Goal: Task Accomplishment & Management: Manage account settings

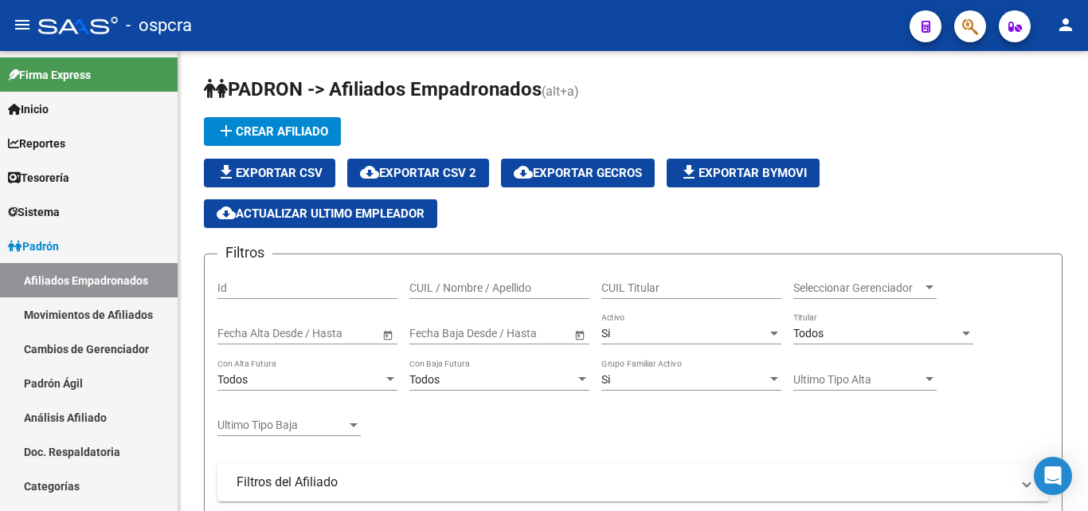
click at [964, 29] on icon "button" at bounding box center [970, 27] width 16 height 18
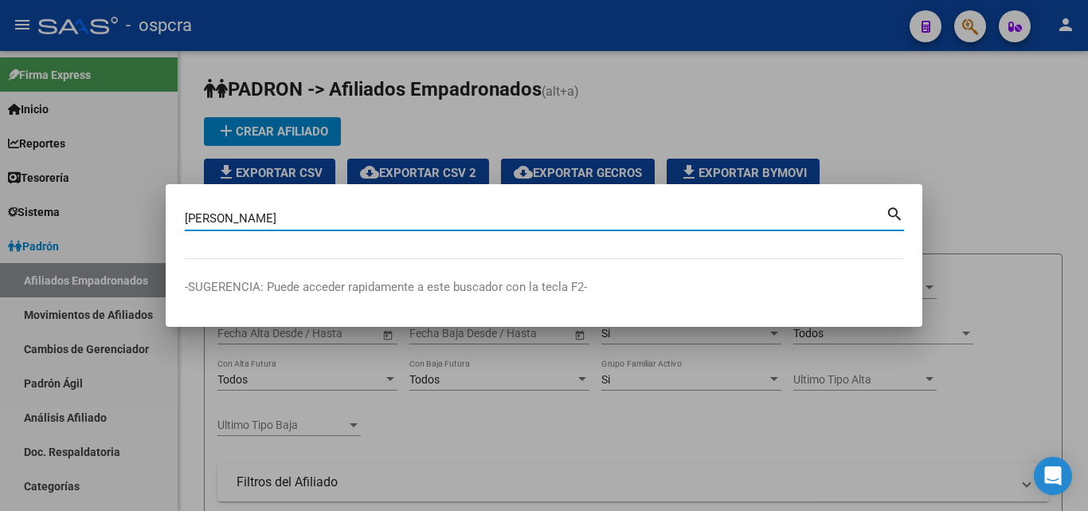
type input "[PERSON_NAME]"
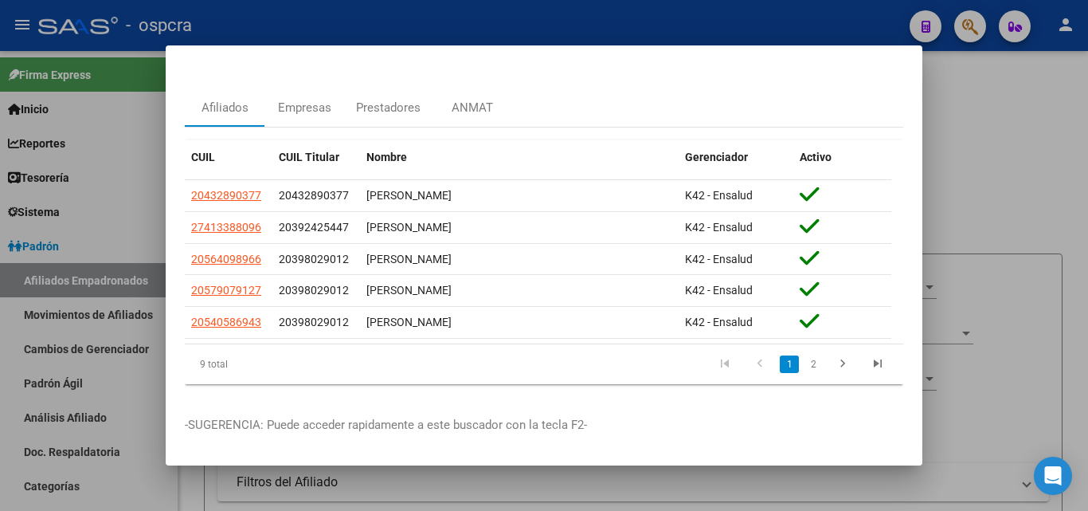
scroll to position [47, 0]
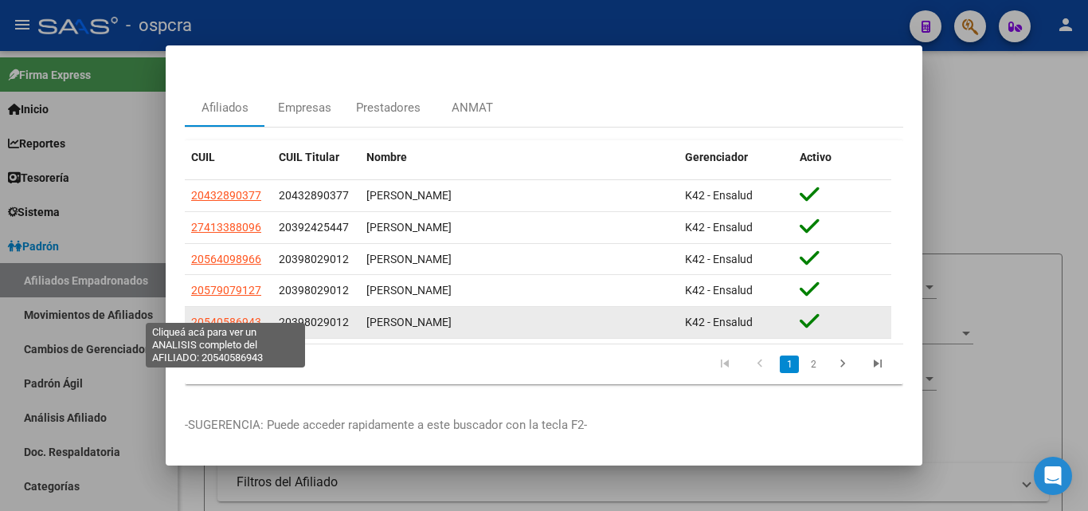
click at [244, 315] on span "20540586943" at bounding box center [226, 321] width 70 height 13
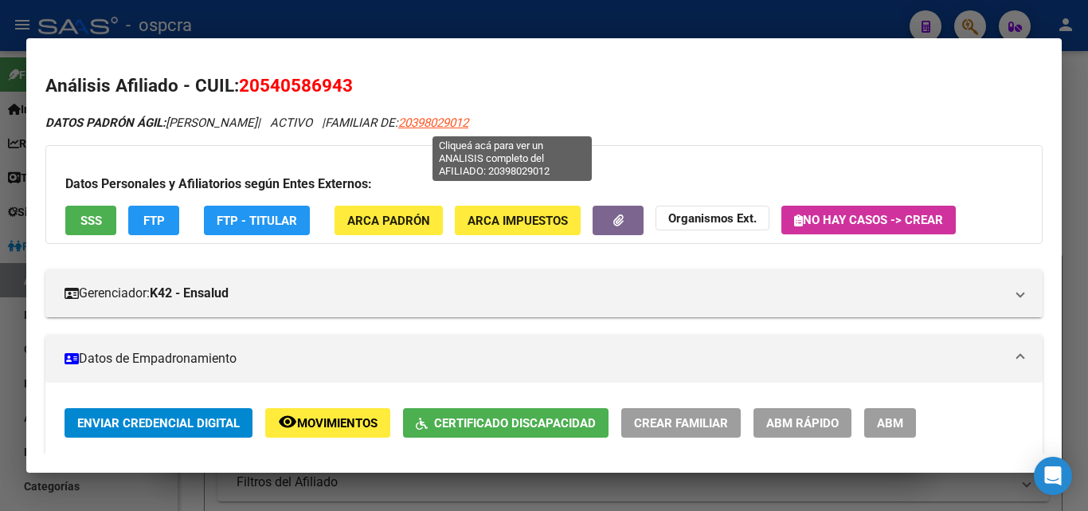
click at [468, 121] on span "20398029012" at bounding box center [433, 123] width 70 height 14
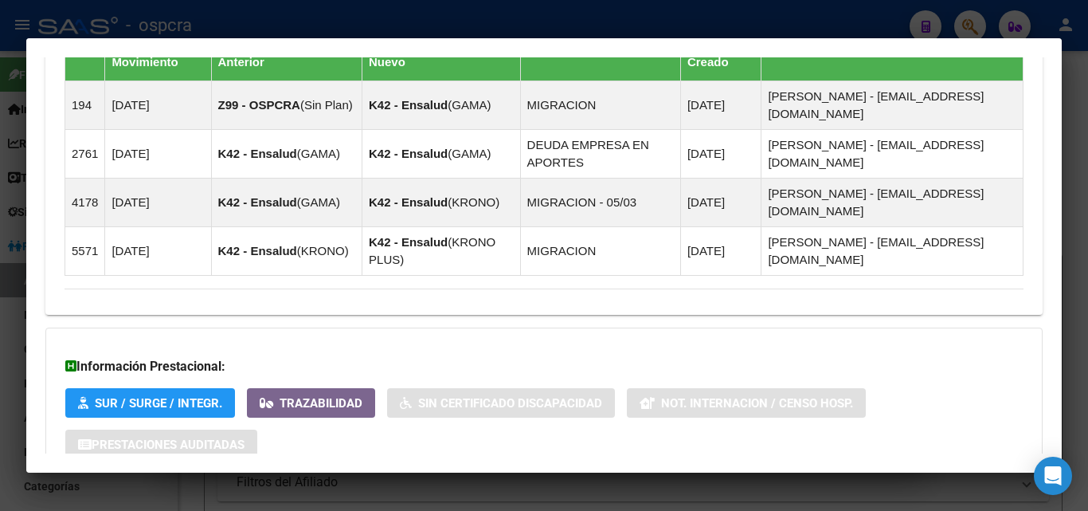
scroll to position [1220, 0]
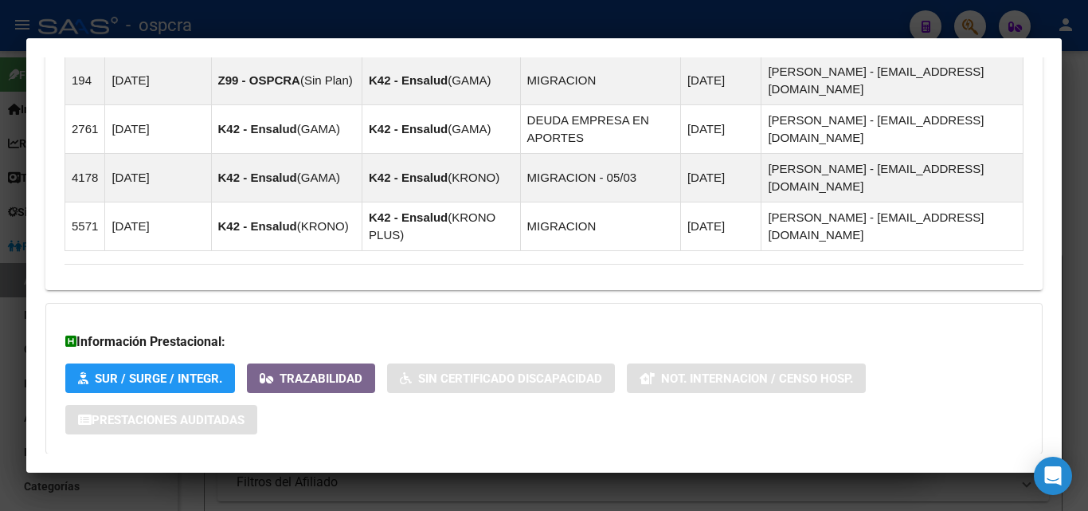
click at [313, 478] on span "Aportes y Contribuciones del Afiliado: 20398029012" at bounding box center [237, 485] width 299 height 15
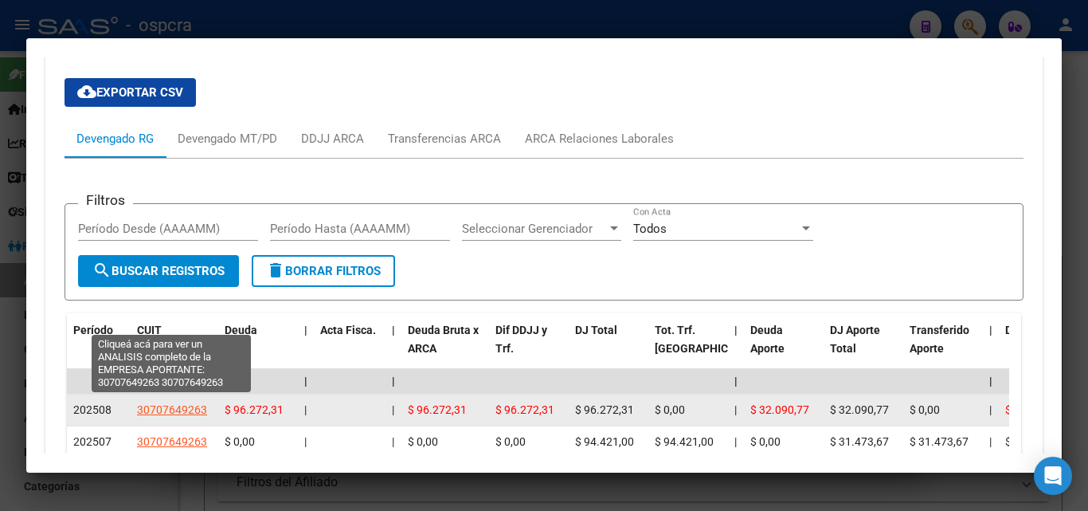
scroll to position [1698, 0]
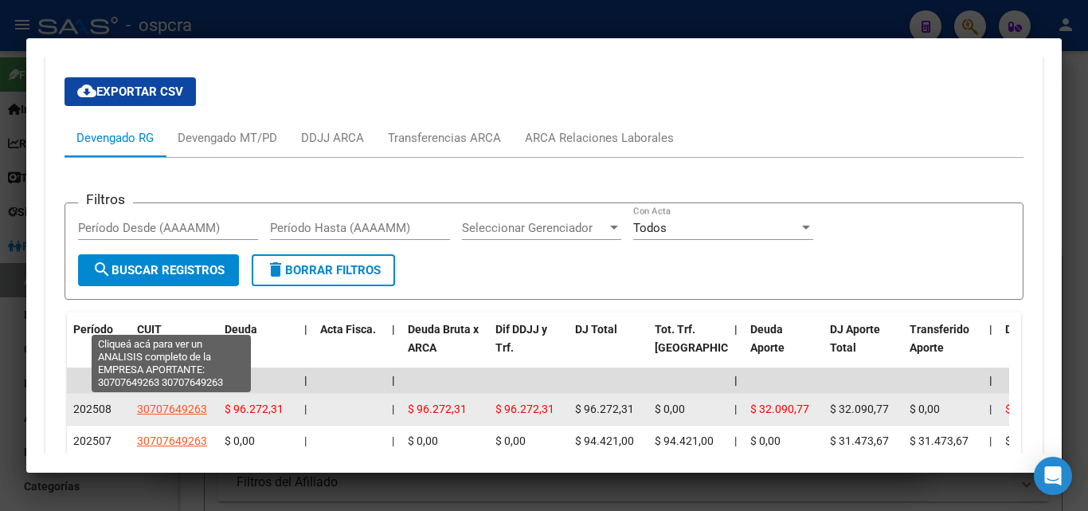
click at [174, 402] on span "30707649263" at bounding box center [172, 408] width 70 height 13
type textarea "30707649263"
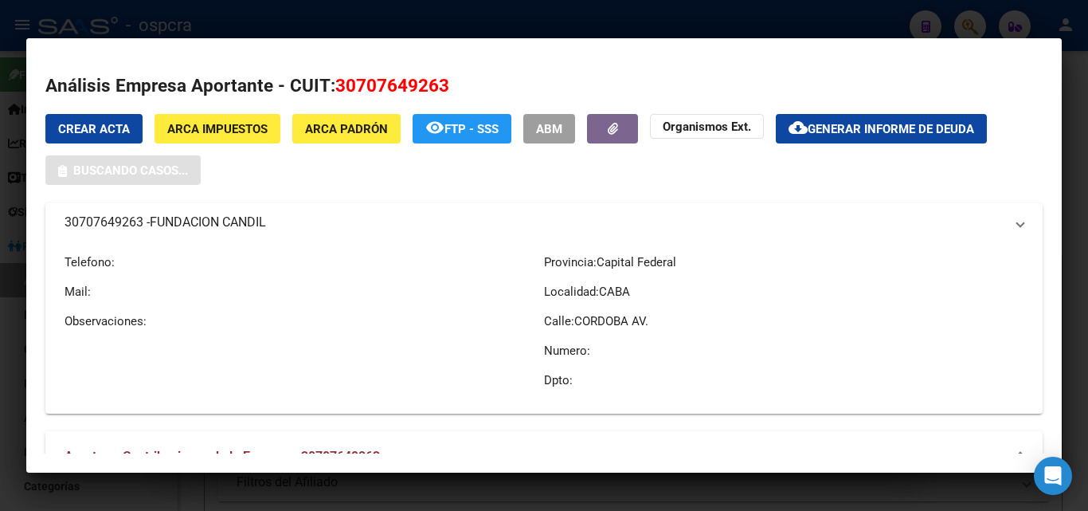
click at [0, 330] on div at bounding box center [544, 255] width 1088 height 511
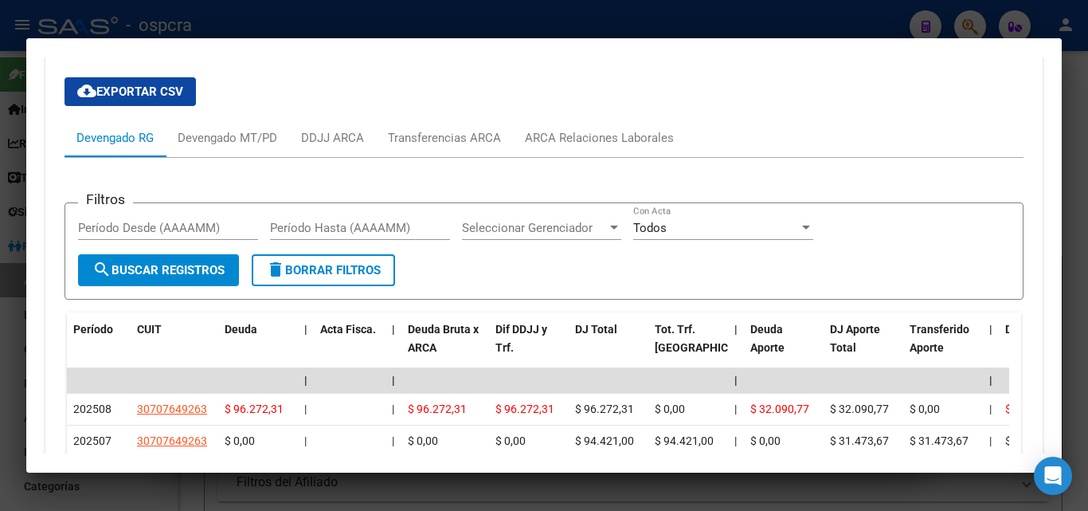
click at [0, 331] on div at bounding box center [544, 255] width 1088 height 511
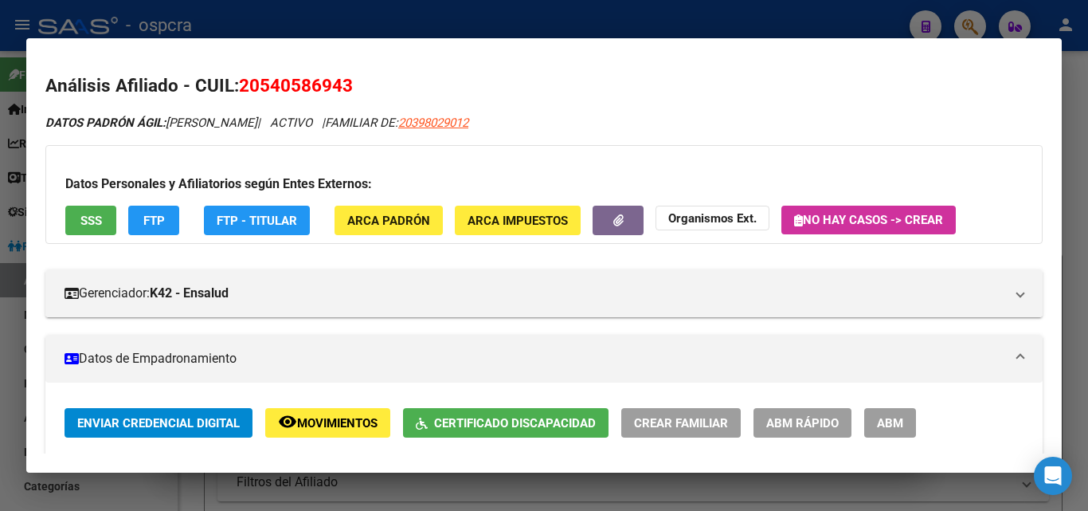
click at [0, 342] on div at bounding box center [544, 255] width 1088 height 511
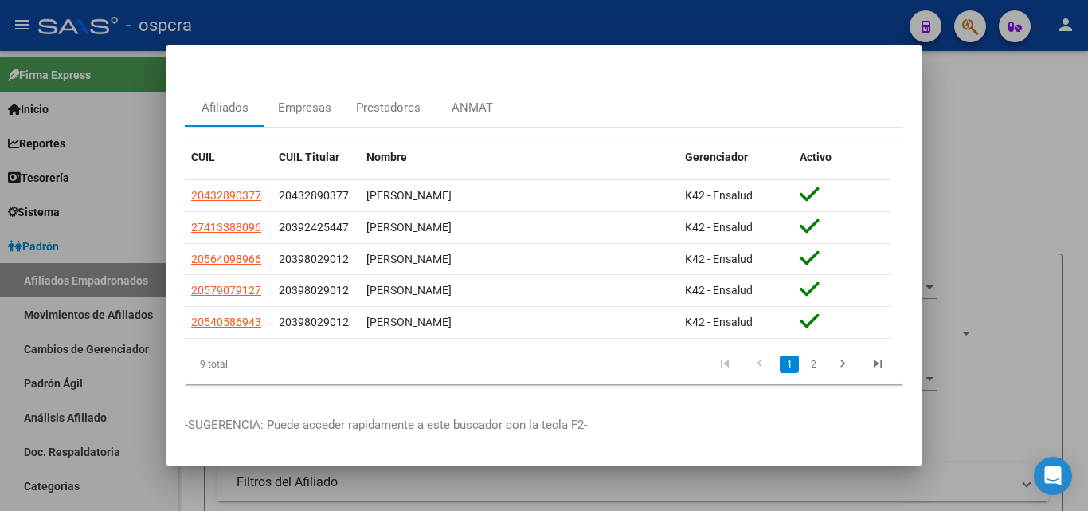
click at [1048, 244] on div at bounding box center [544, 255] width 1088 height 511
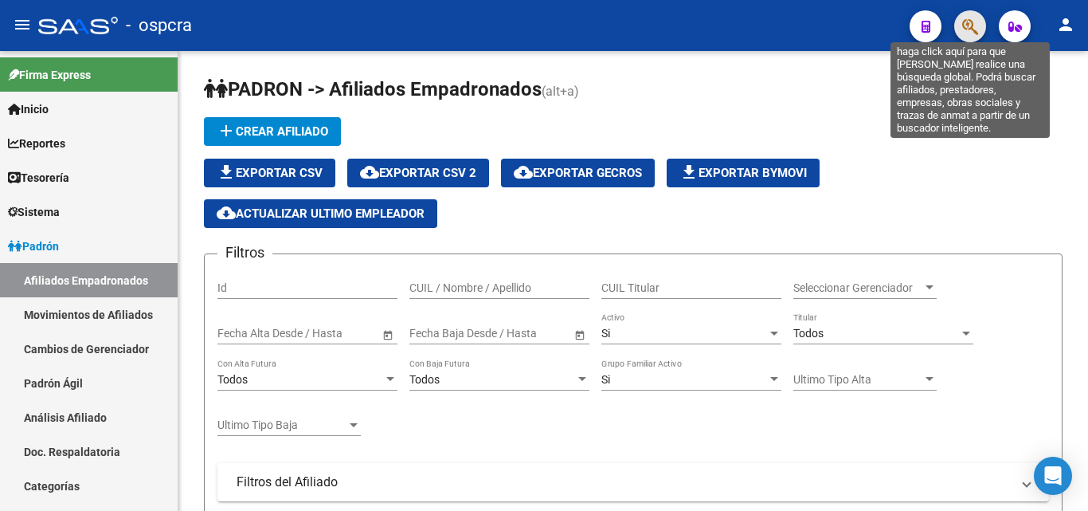
click at [972, 30] on icon "button" at bounding box center [970, 27] width 16 height 18
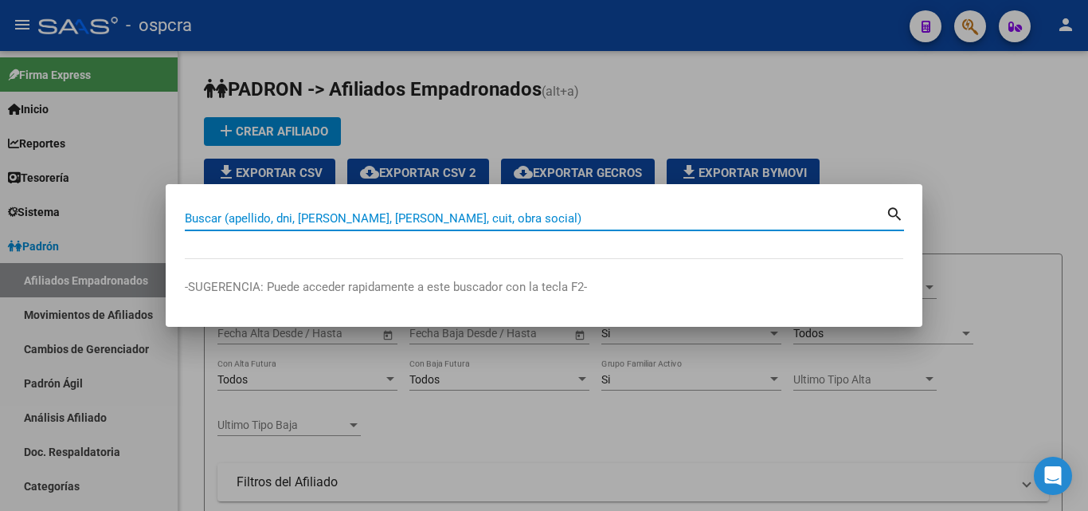
paste input "17033944"
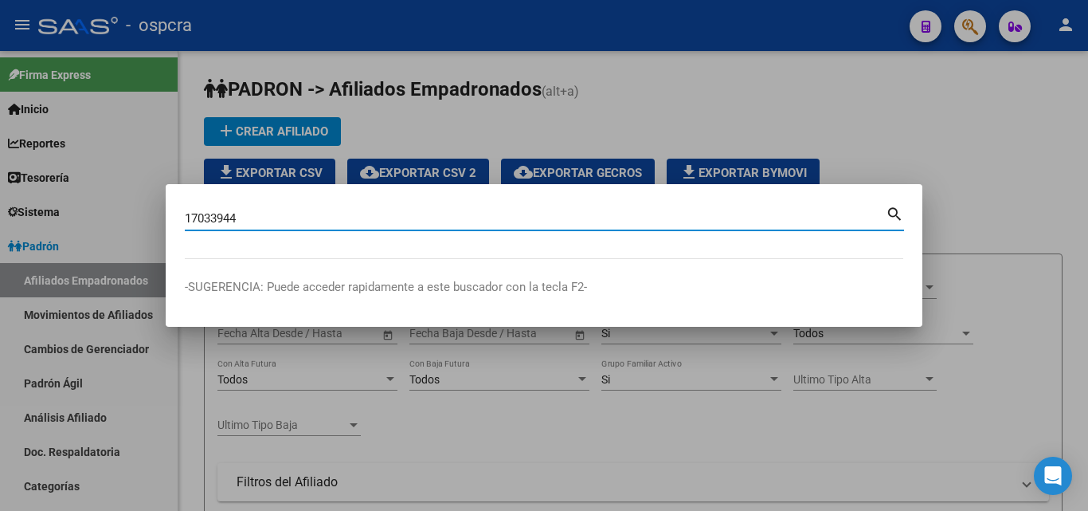
type input "17033944"
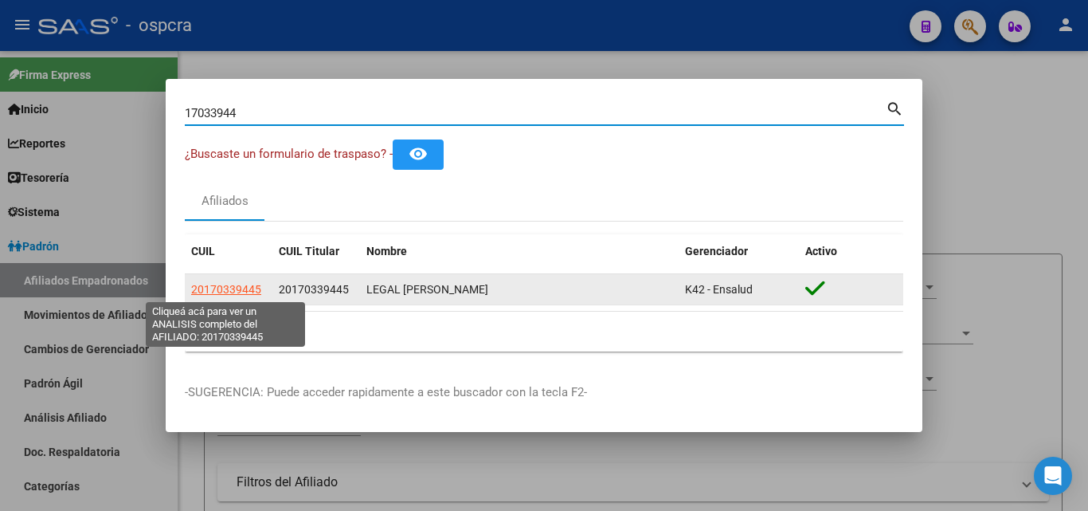
click at [242, 290] on span "20170339445" at bounding box center [226, 289] width 70 height 13
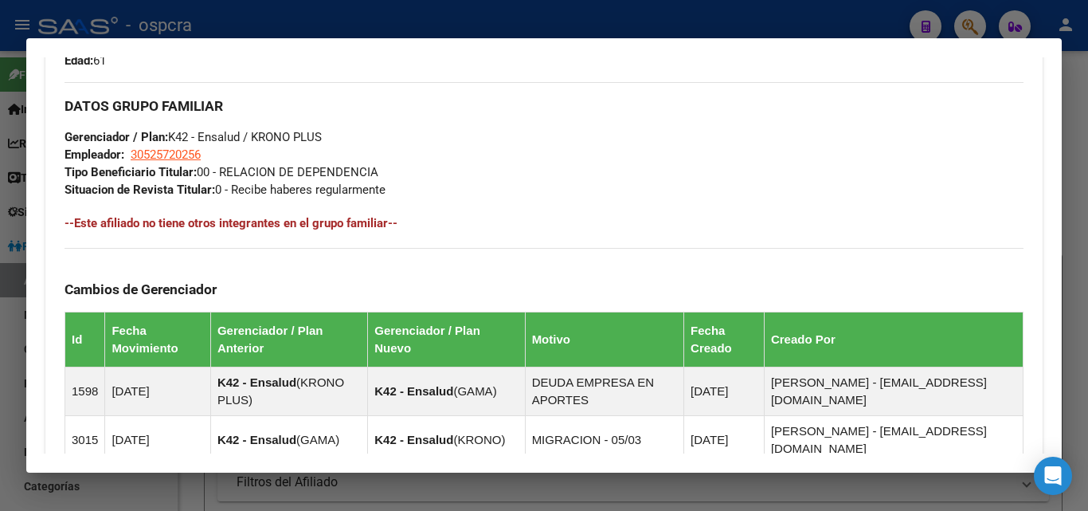
scroll to position [1048, 0]
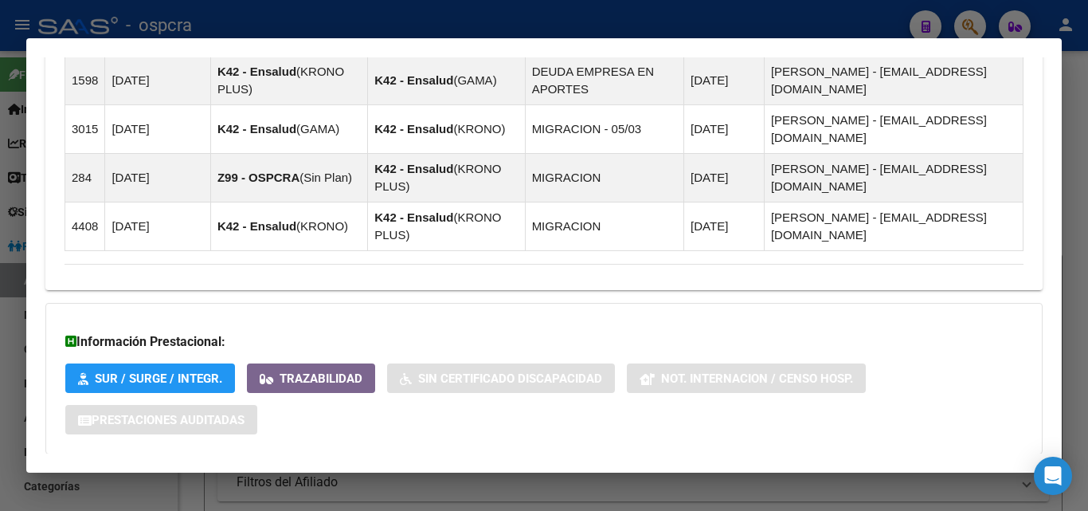
click at [225, 478] on span "Aportes y Contribuciones del Afiliado: 20170339445" at bounding box center [237, 485] width 299 height 15
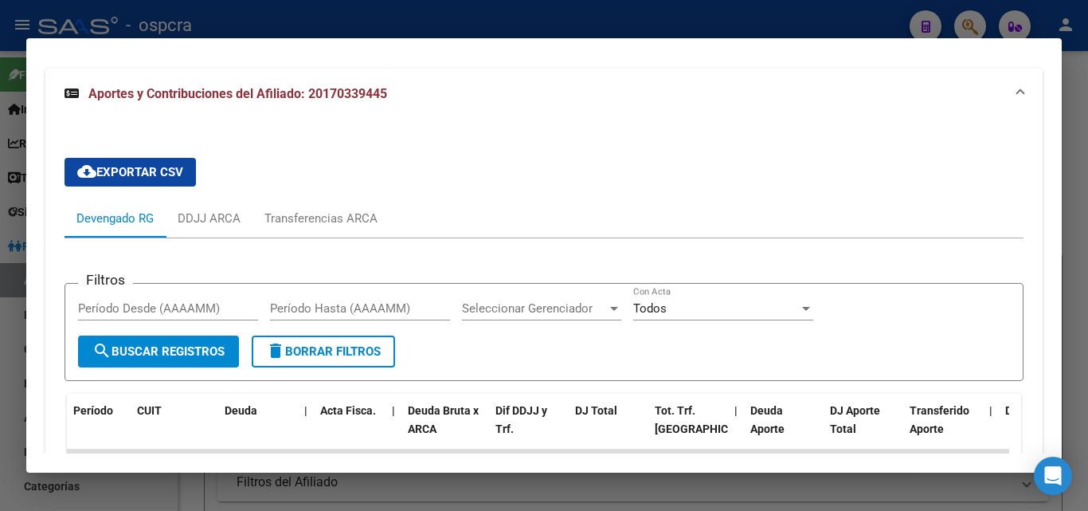
scroll to position [1448, 0]
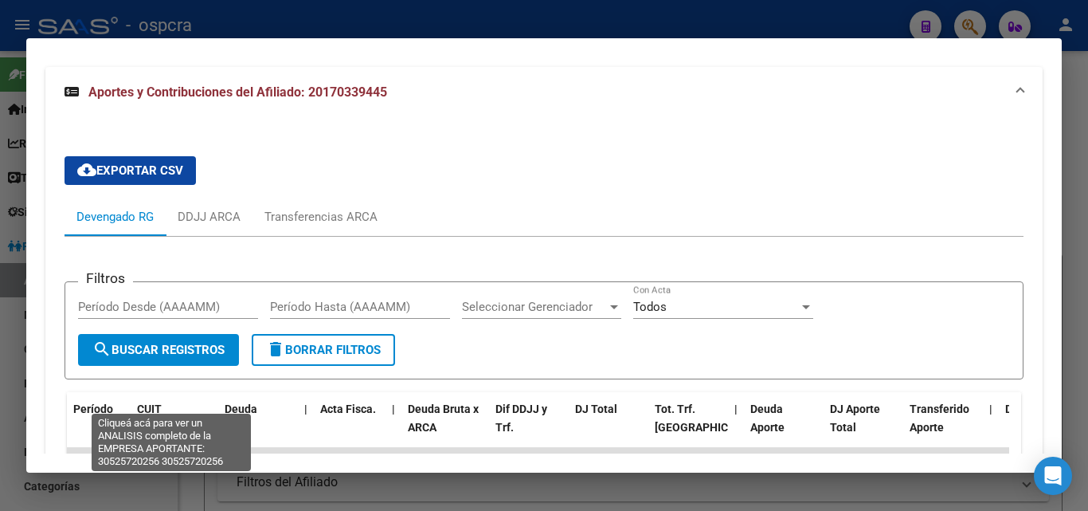
click at [178, 482] on span "30525720256" at bounding box center [172, 488] width 70 height 13
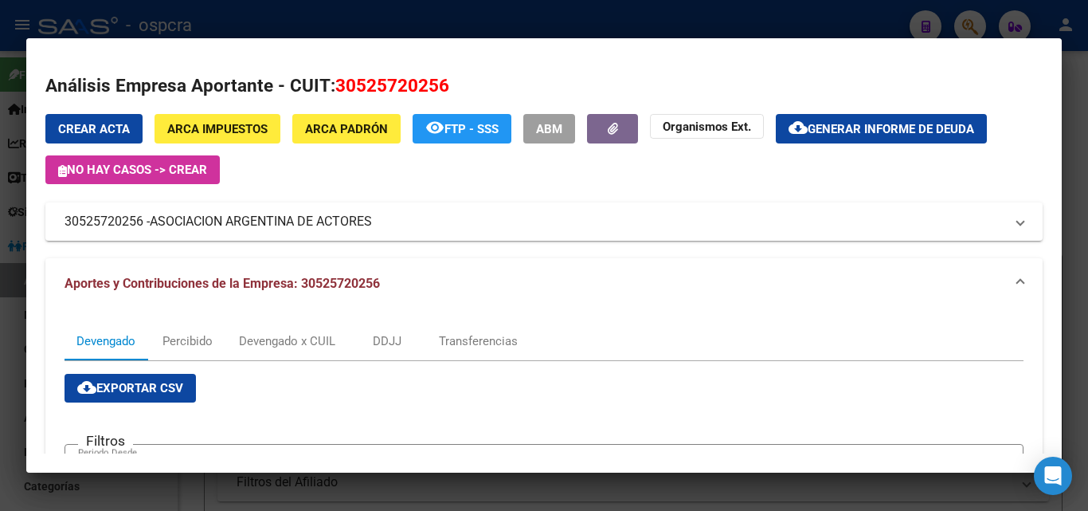
click at [0, 418] on div at bounding box center [544, 255] width 1088 height 511
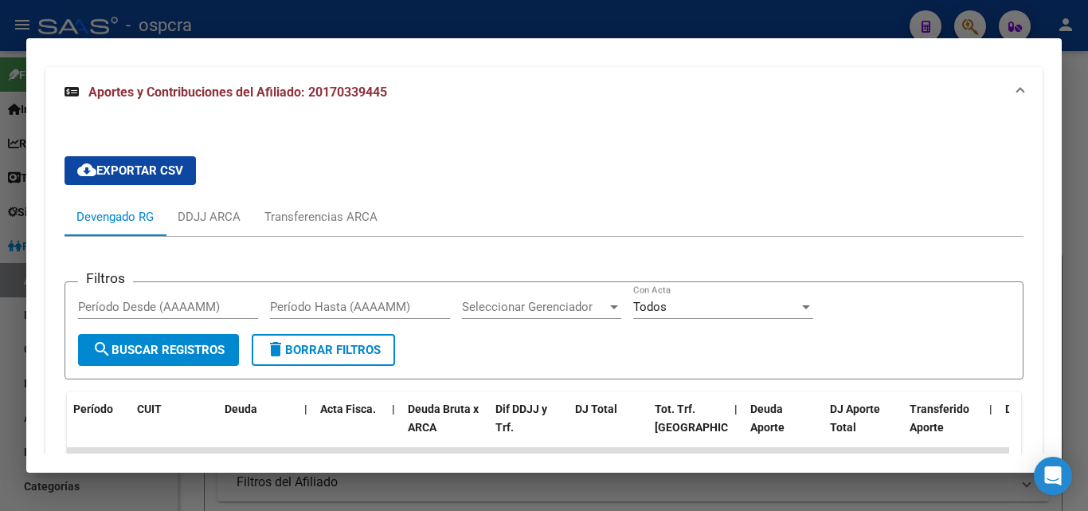
click at [0, 400] on div at bounding box center [544, 255] width 1088 height 511
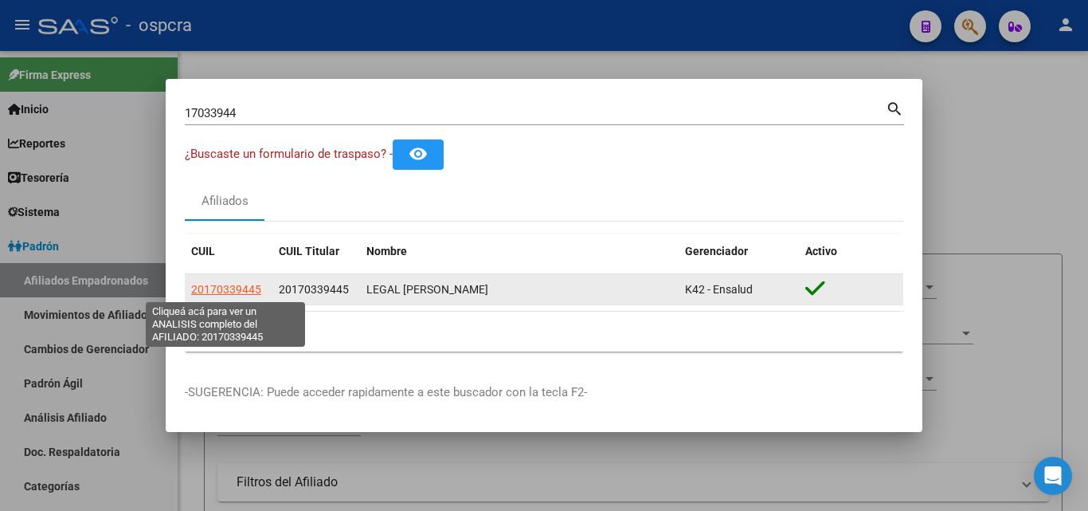
click at [227, 291] on span "20170339445" at bounding box center [226, 289] width 70 height 13
type textarea "20170339445"
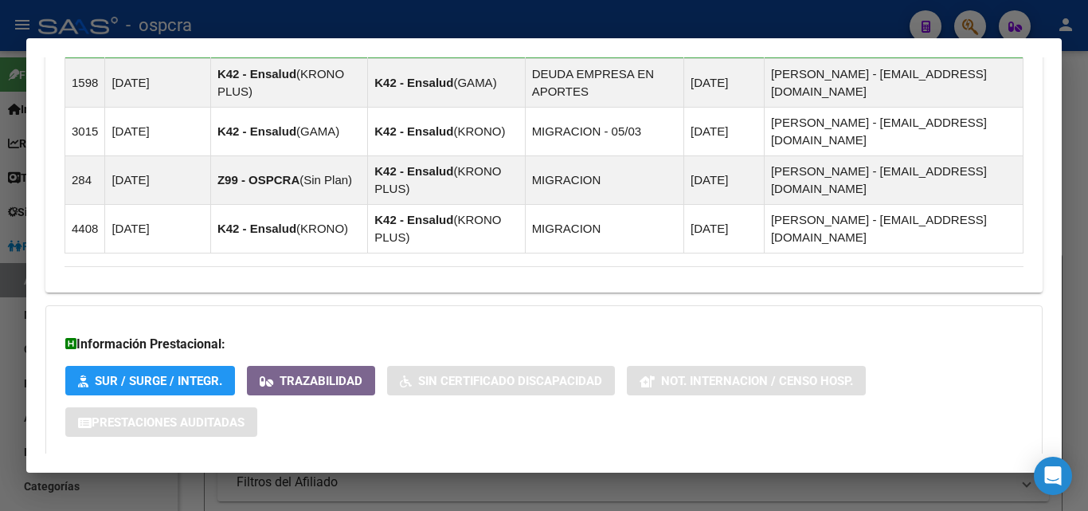
scroll to position [1048, 0]
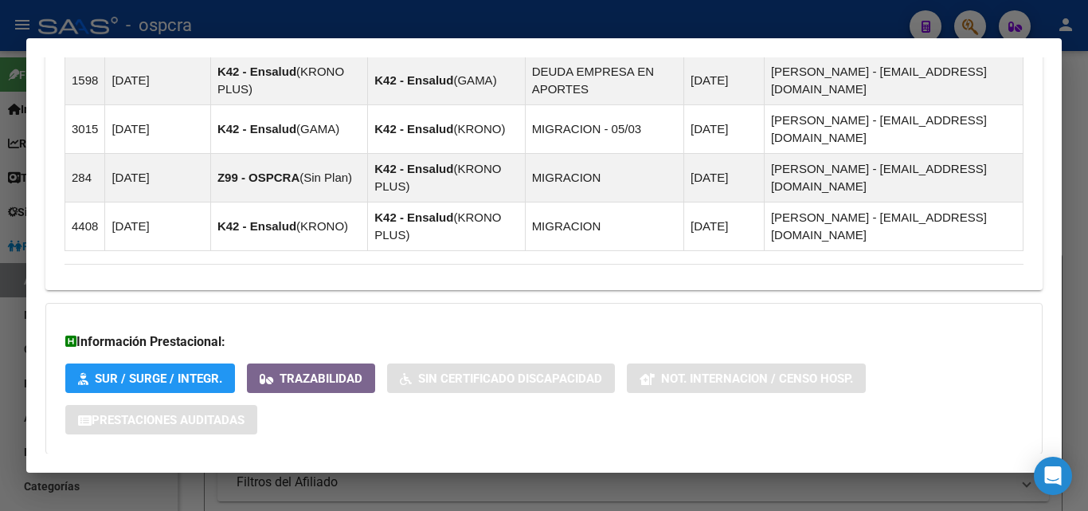
click at [300, 478] on span "Aportes y Contribuciones del Afiliado: 20170339445" at bounding box center [237, 485] width 299 height 15
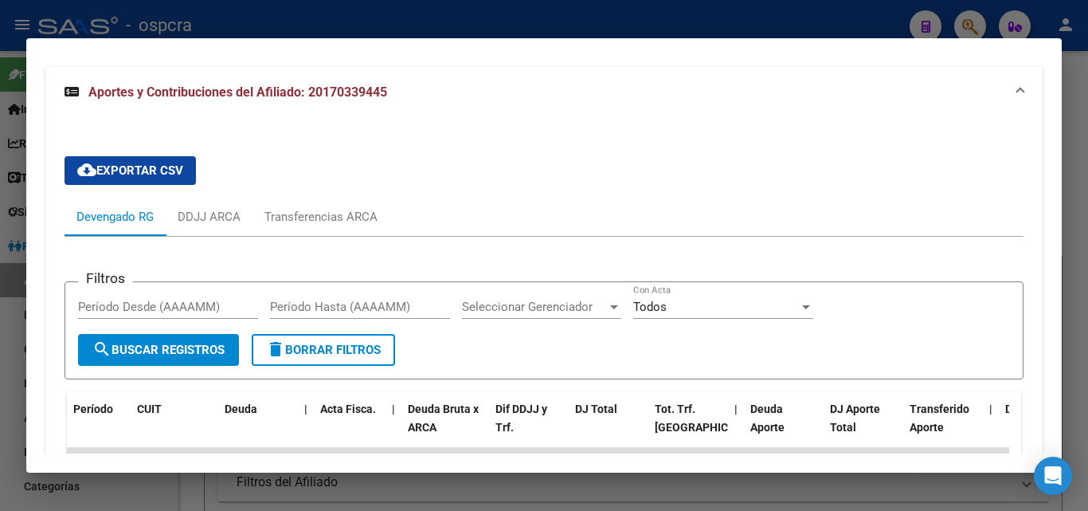
scroll to position [1436, 0]
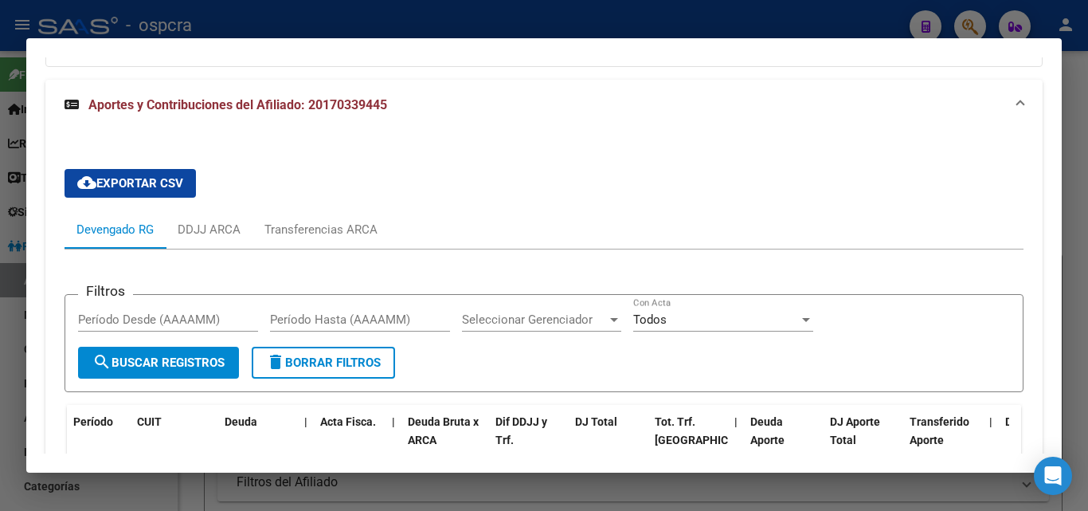
click at [674, 25] on div at bounding box center [544, 255] width 1088 height 511
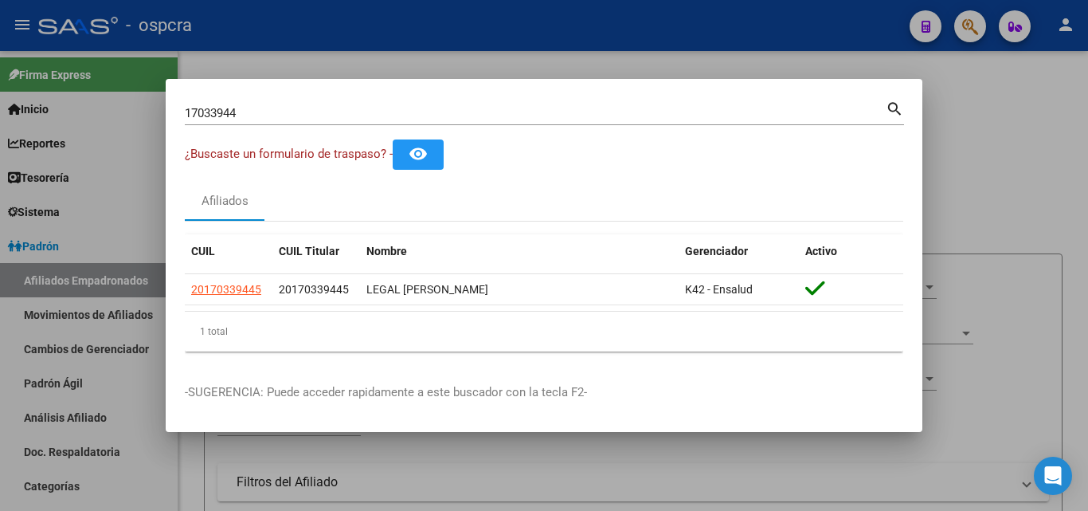
click at [865, 25] on div at bounding box center [544, 255] width 1088 height 511
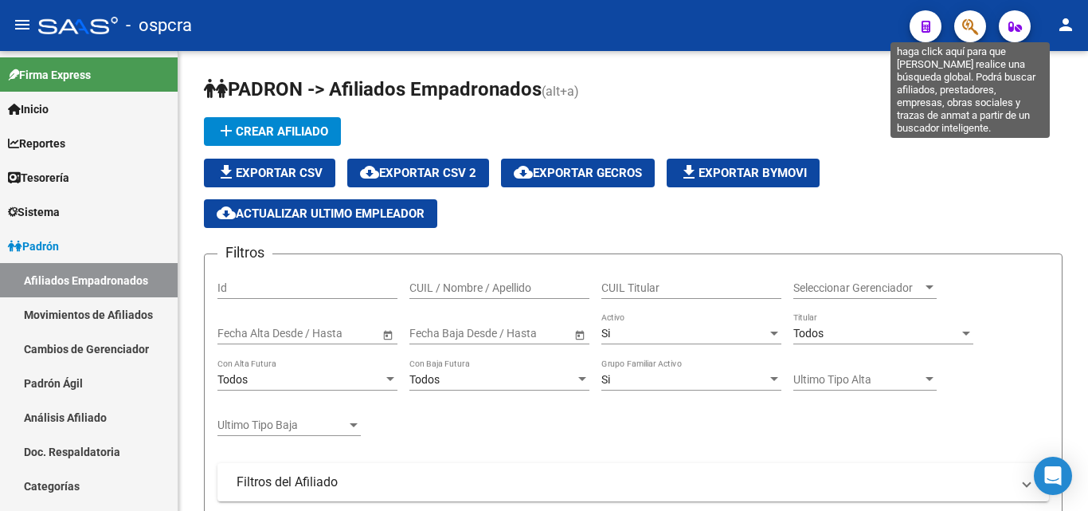
click at [966, 25] on icon "button" at bounding box center [970, 27] width 16 height 18
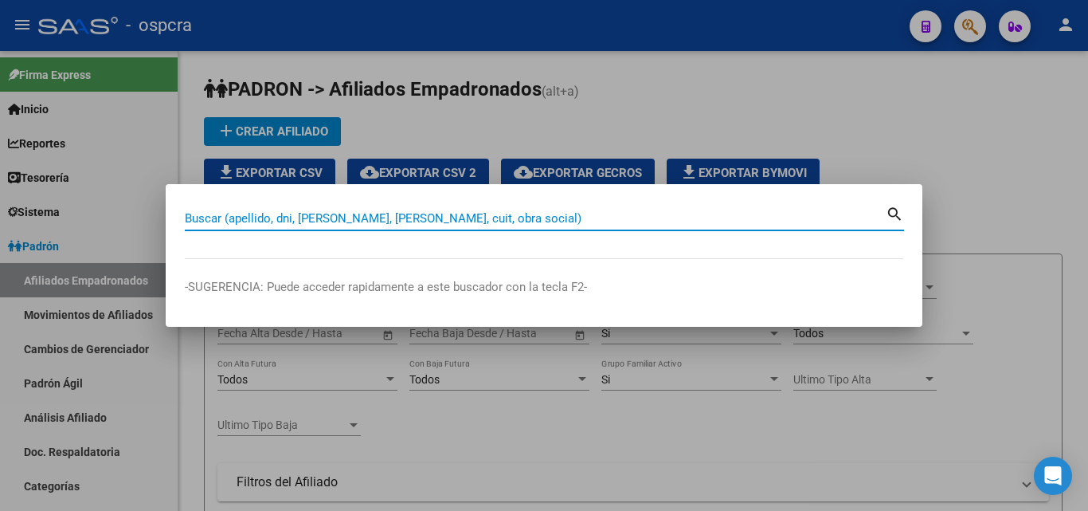
paste input "26606879"
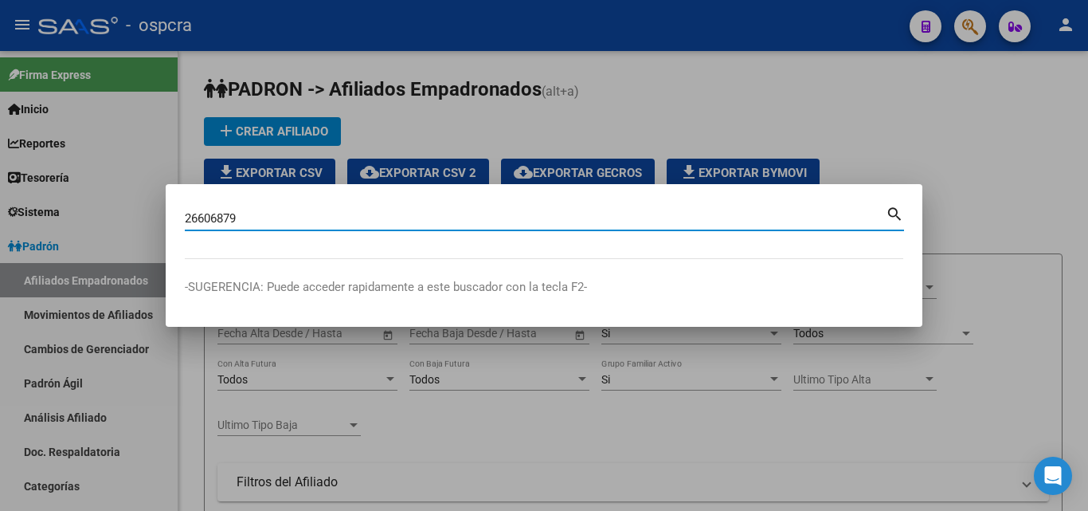
type input "26606879"
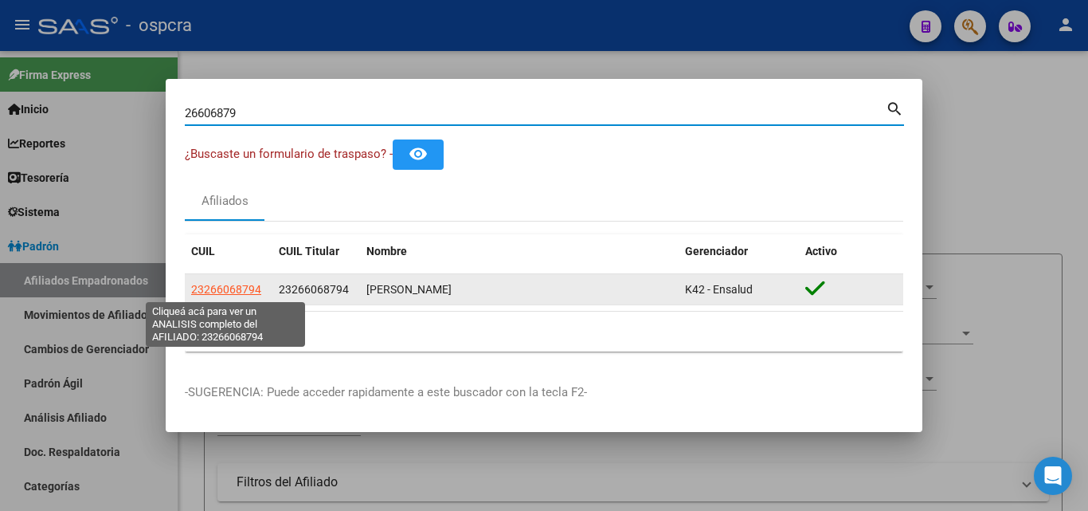
click at [225, 291] on span "23266068794" at bounding box center [226, 289] width 70 height 13
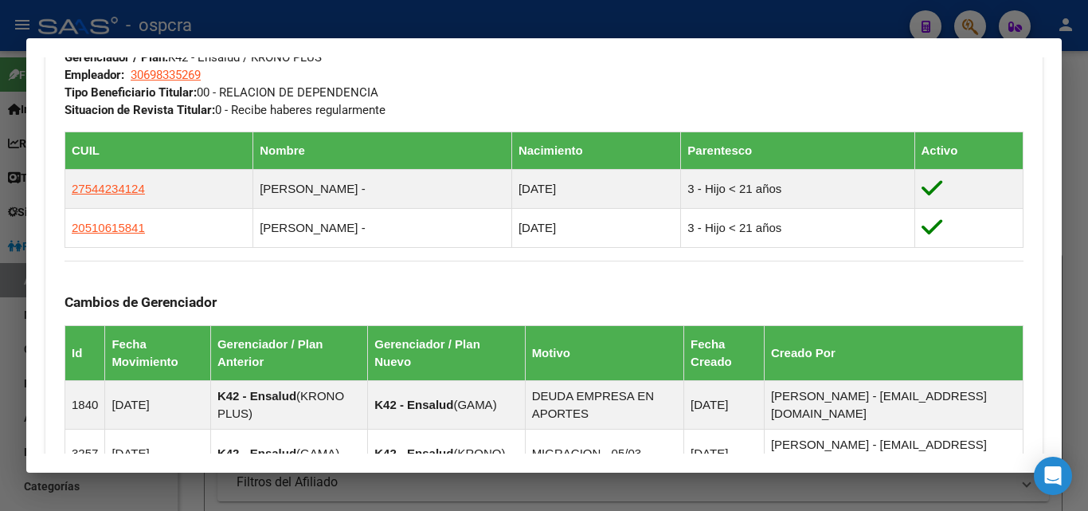
scroll to position [1142, 0]
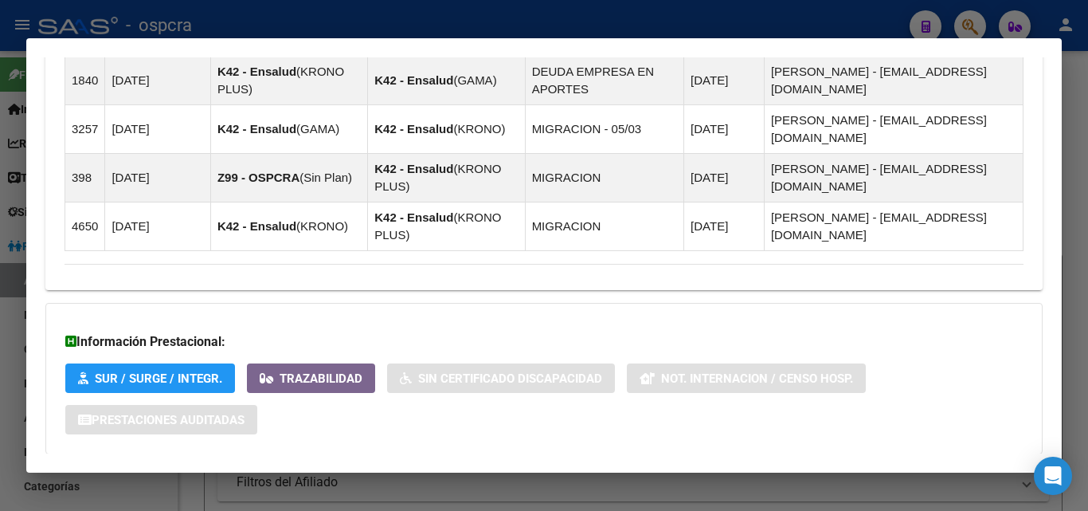
click at [258, 478] on span "Aportes y Contribuciones del Afiliado: 23266068794" at bounding box center [237, 485] width 299 height 15
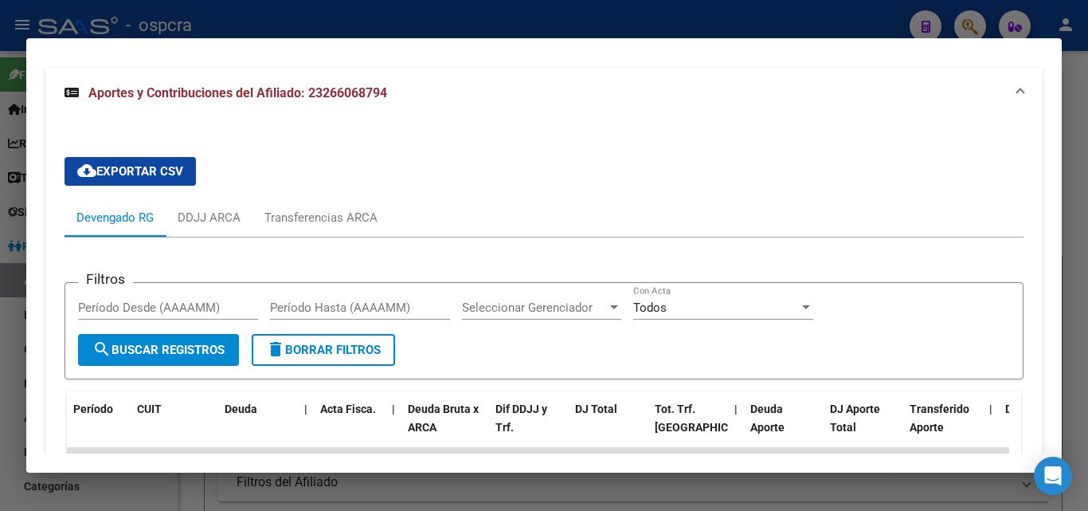
scroll to position [1700, 0]
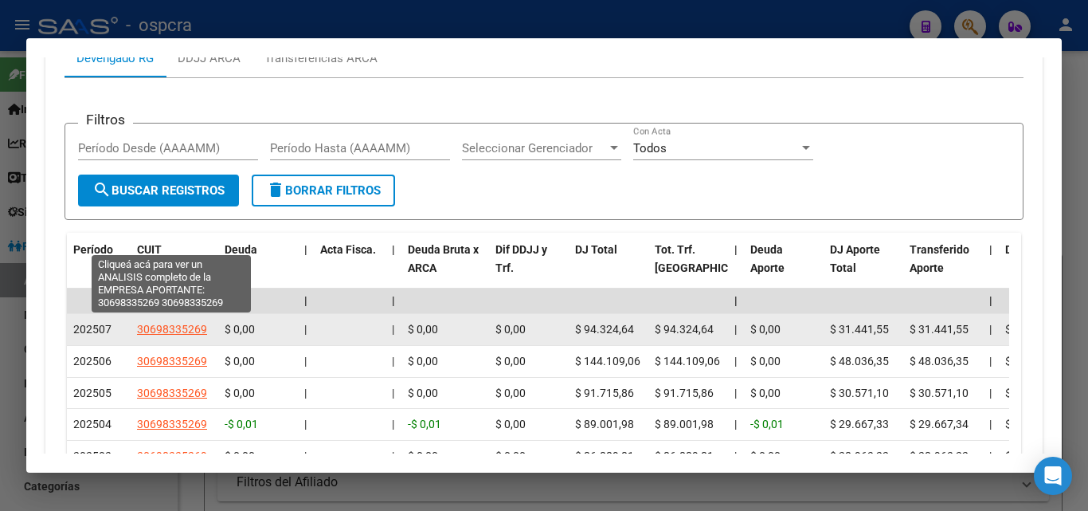
click at [195, 323] on span "30698335269" at bounding box center [172, 329] width 70 height 13
type textarea "30698335269"
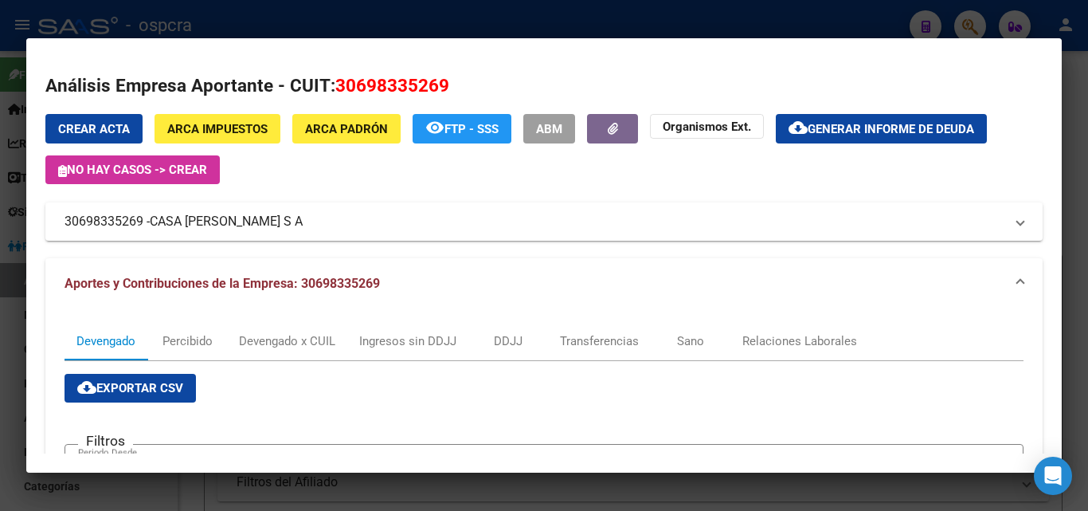
click at [0, 354] on div at bounding box center [544, 255] width 1088 height 511
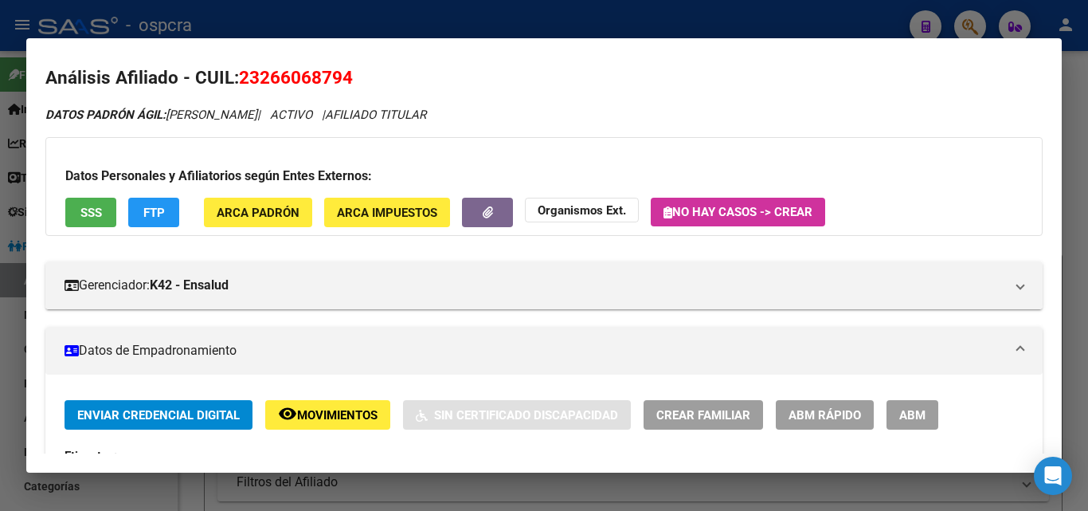
scroll to position [0, 0]
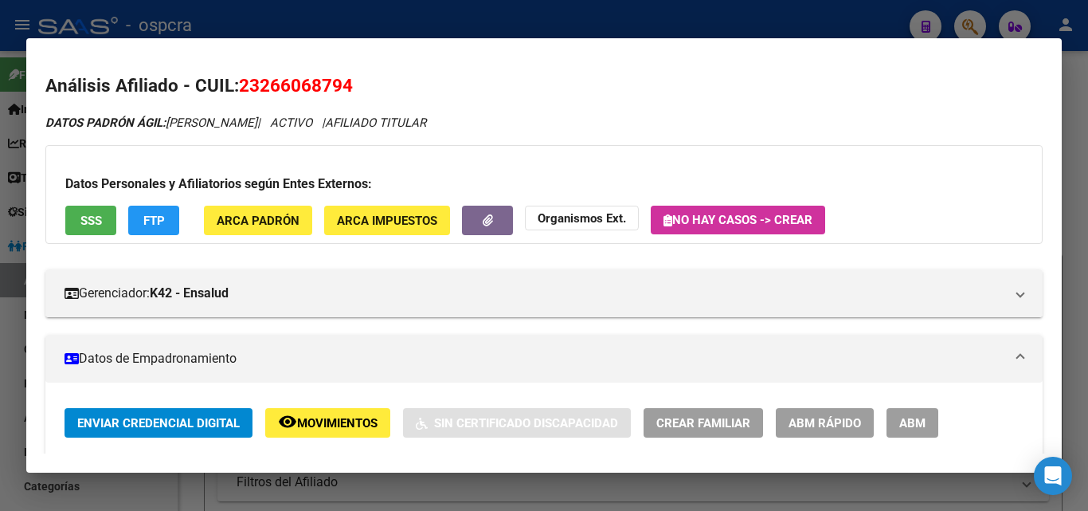
click at [0, 343] on div at bounding box center [544, 255] width 1088 height 511
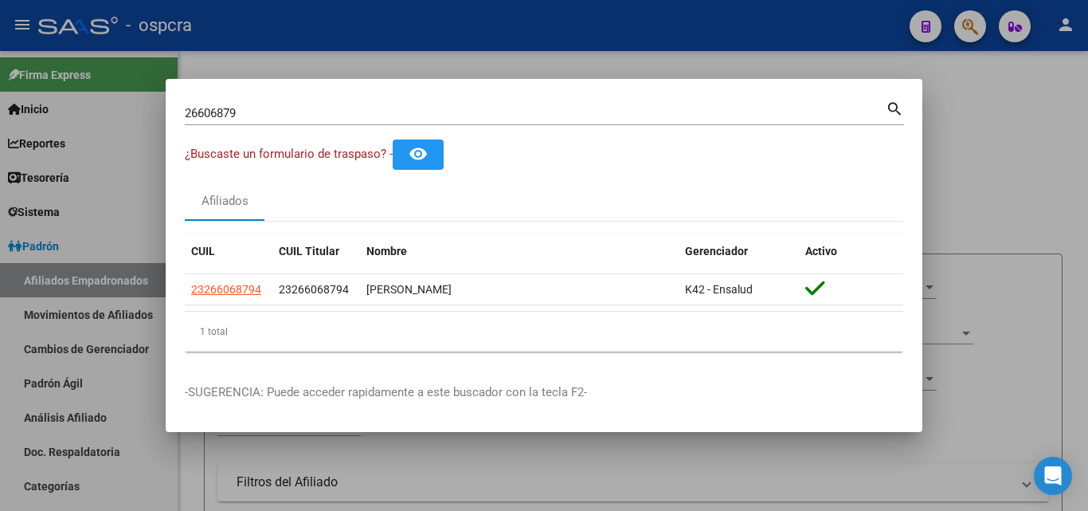
click at [0, 326] on div at bounding box center [544, 255] width 1088 height 511
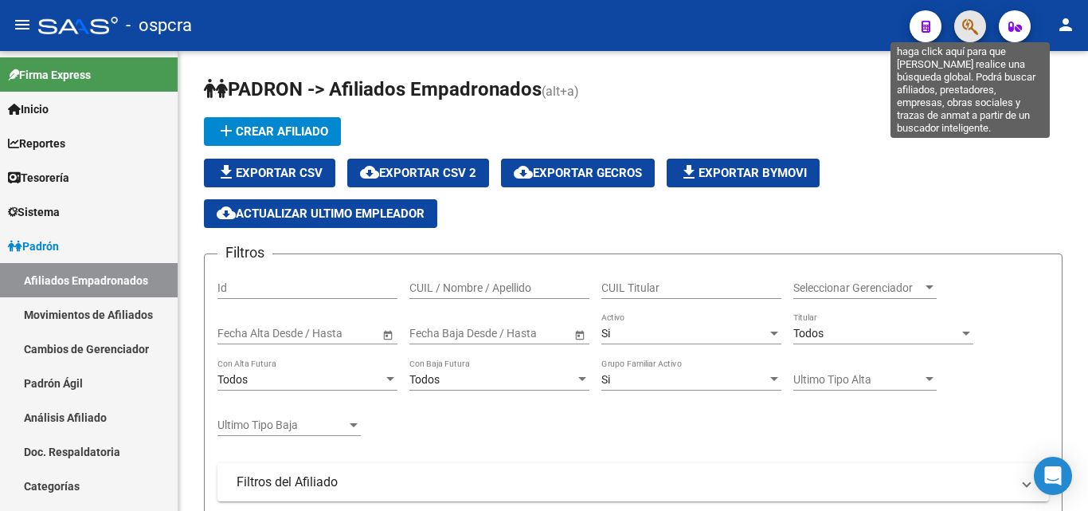
click at [963, 25] on icon "button" at bounding box center [970, 27] width 16 height 18
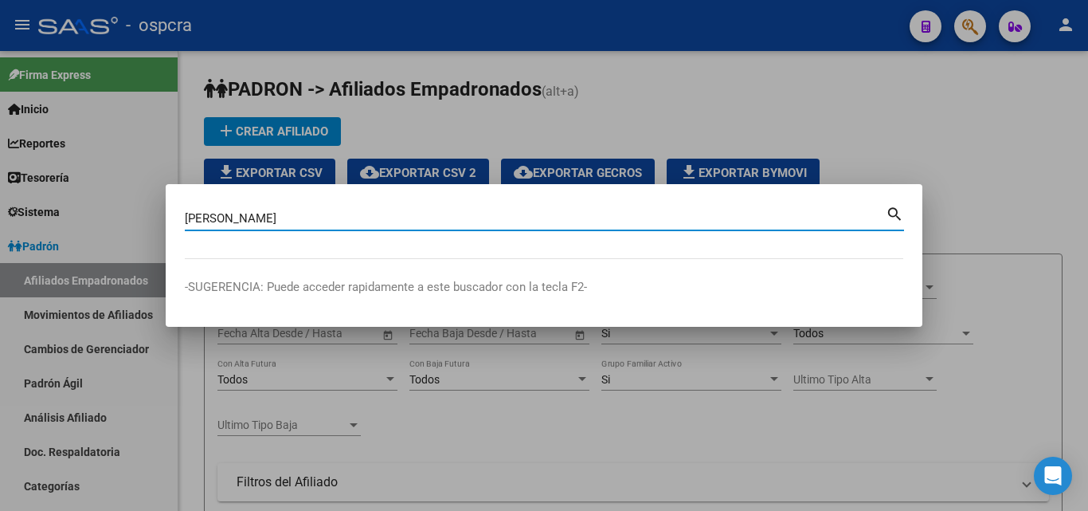
type input "[PERSON_NAME]"
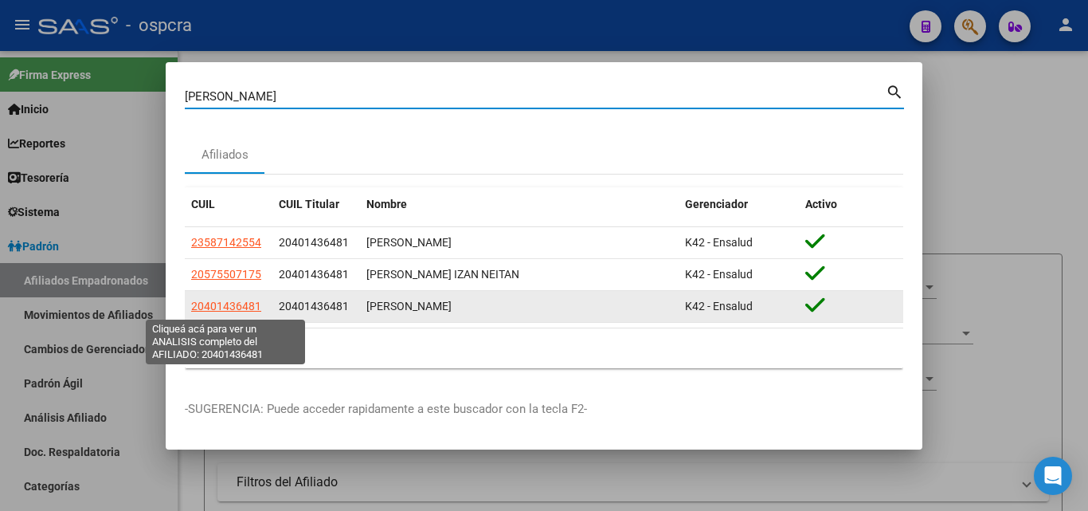
click at [248, 305] on span "20401436481" at bounding box center [226, 306] width 70 height 13
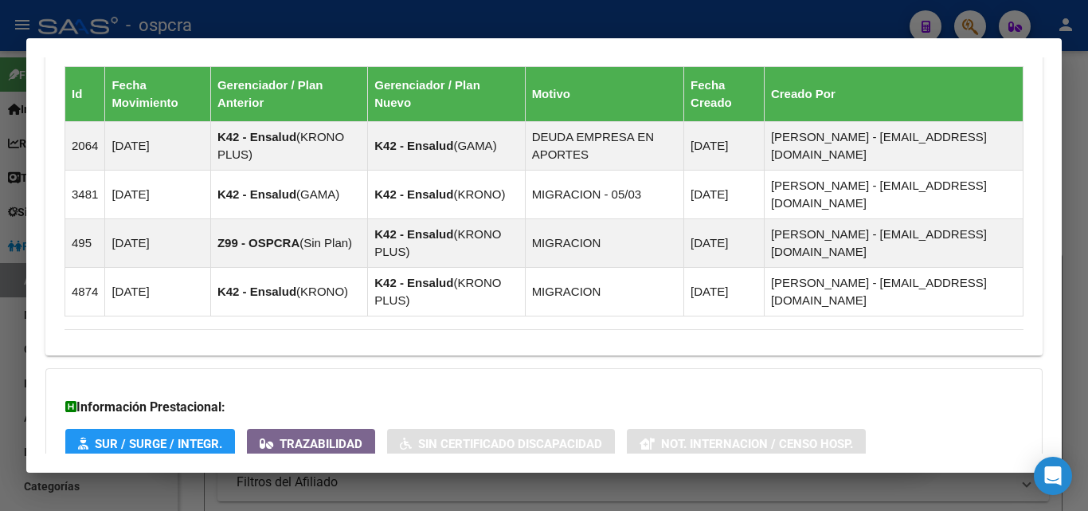
scroll to position [1181, 0]
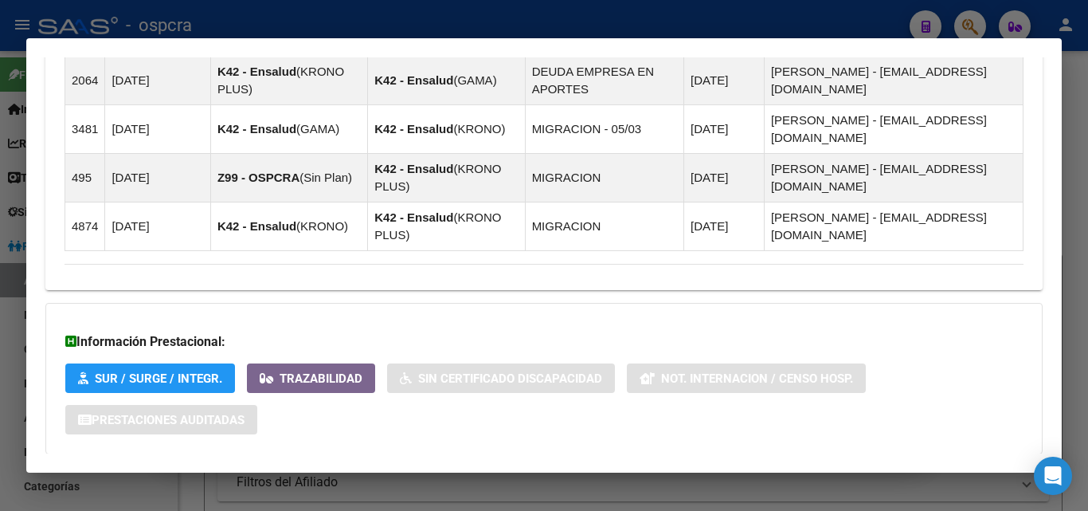
drag, startPoint x: 236, startPoint y: 397, endPoint x: 246, endPoint y: 391, distance: 11.8
click at [237, 478] on span "Aportes y Contribuciones del Afiliado: 20401436481" at bounding box center [237, 485] width 299 height 15
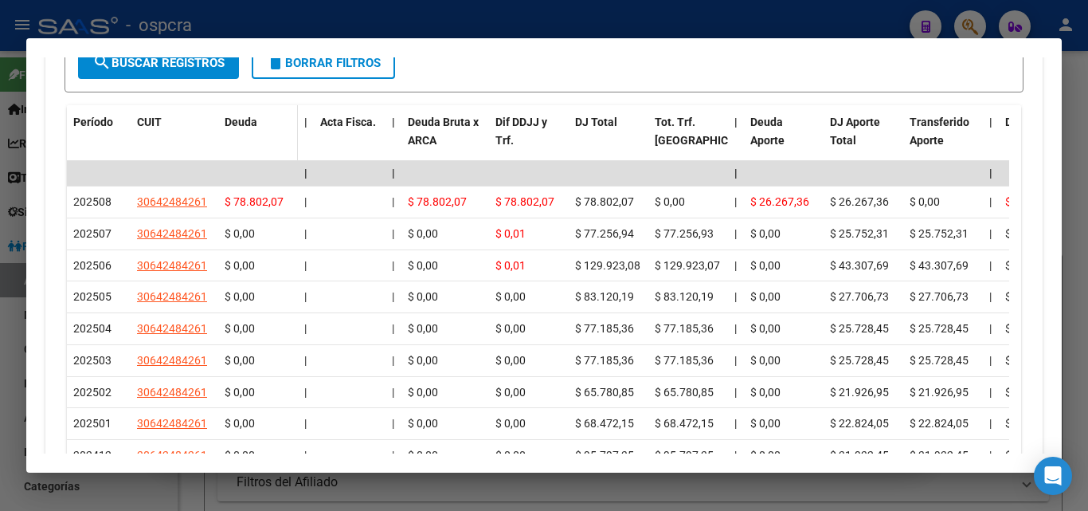
scroll to position [1886, 0]
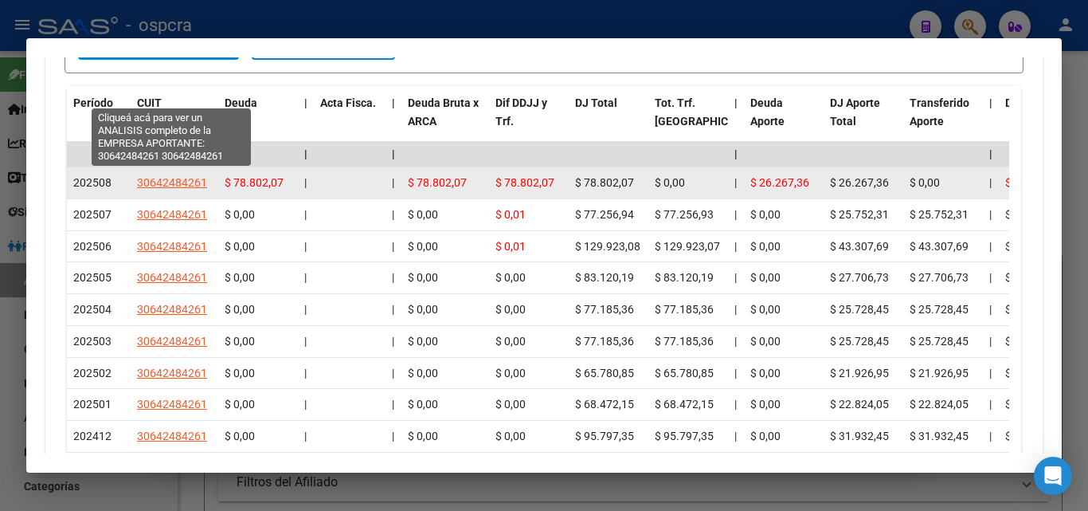
click at [170, 176] on span "30642484261" at bounding box center [172, 182] width 70 height 13
type textarea "30642484261"
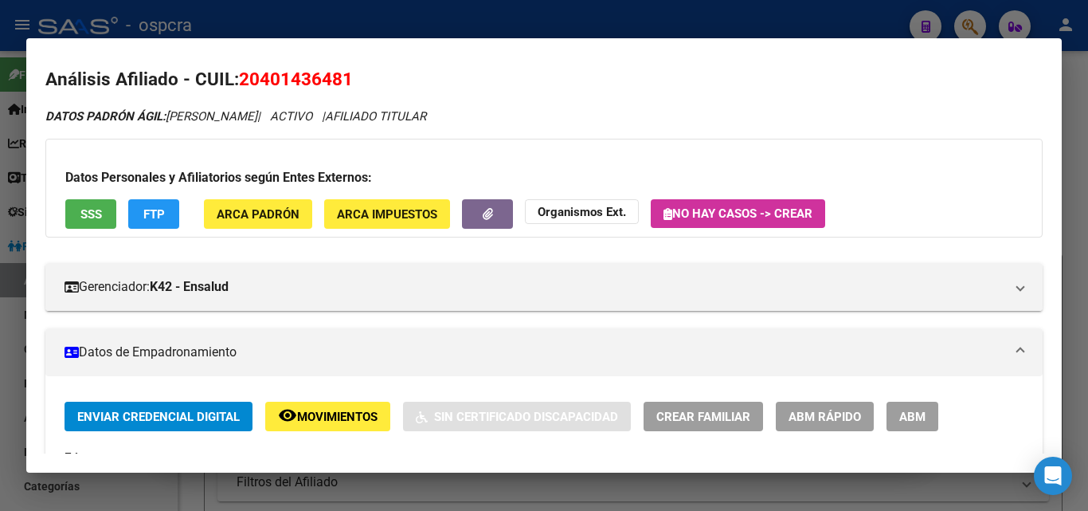
scroll to position [0, 0]
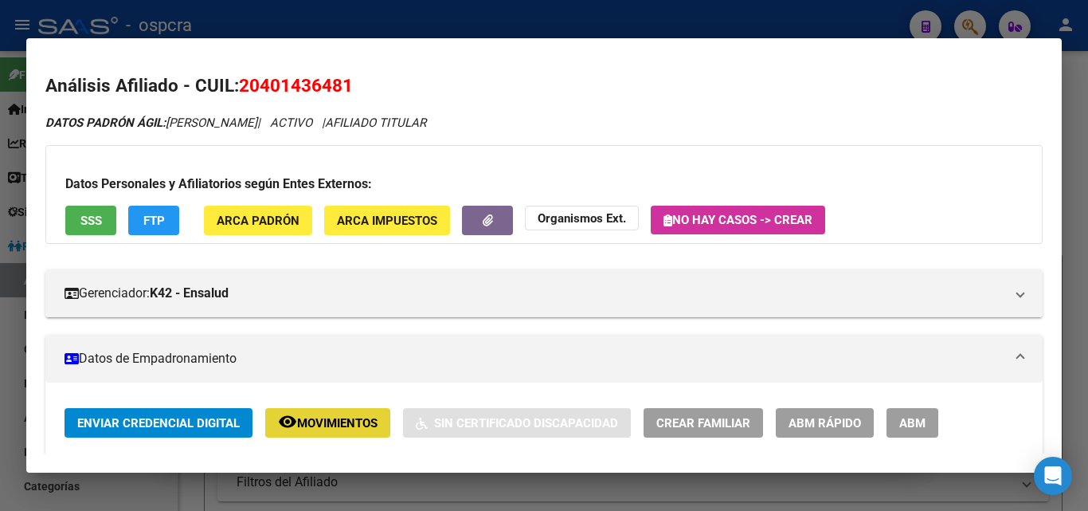
click at [346, 413] on button "remove_red_eye Movimientos" at bounding box center [327, 422] width 125 height 29
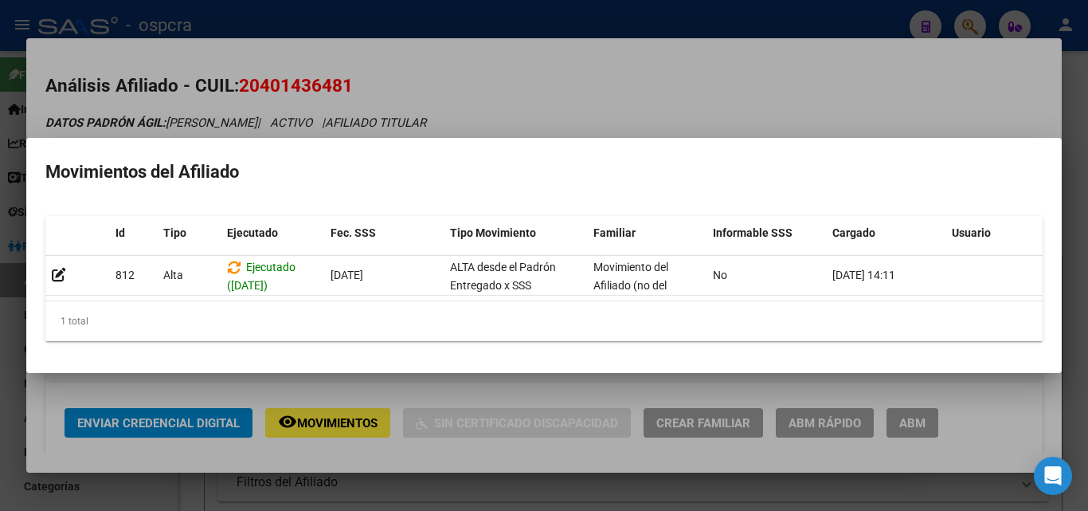
click at [672, 92] on div at bounding box center [544, 255] width 1088 height 511
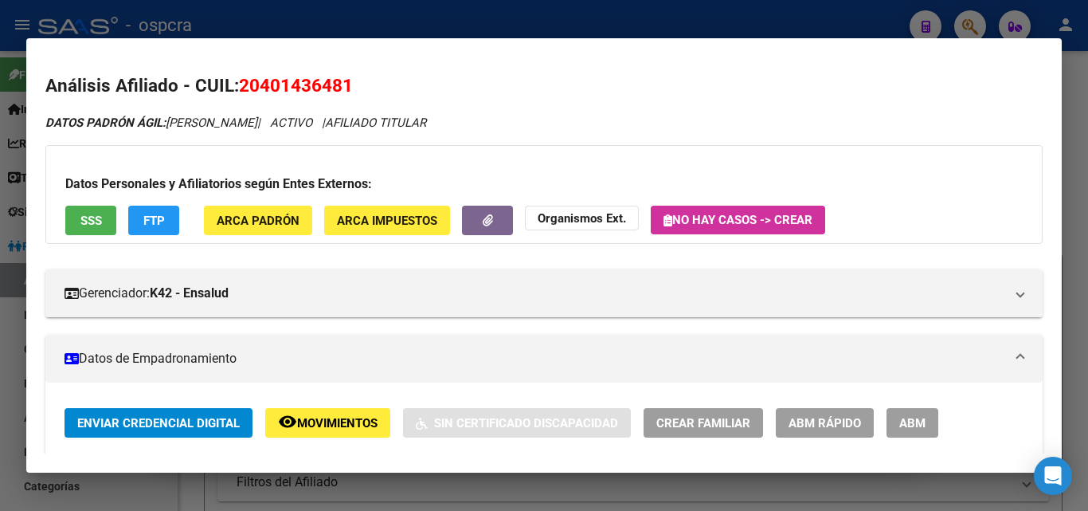
click at [0, 349] on div at bounding box center [544, 255] width 1088 height 511
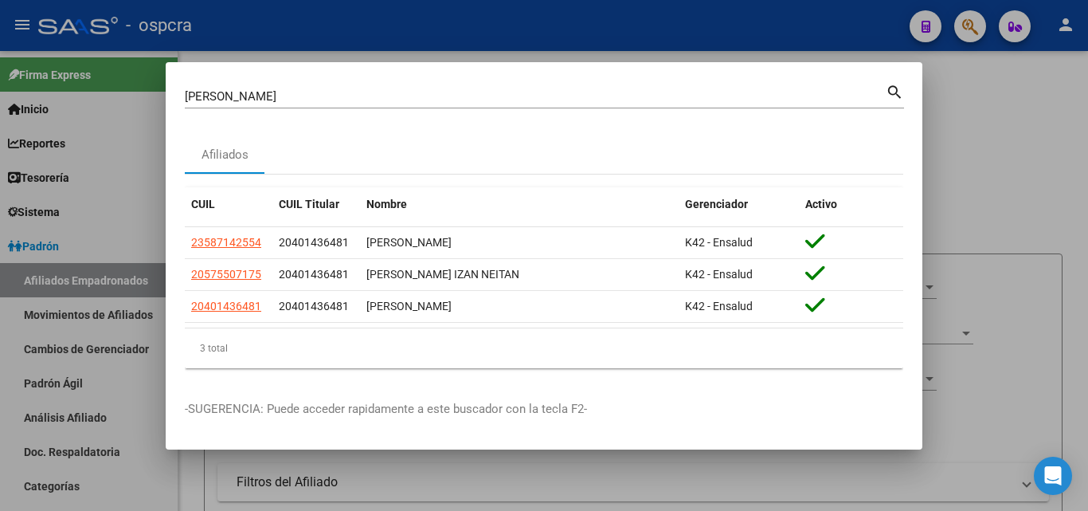
click at [17, 343] on div at bounding box center [544, 255] width 1088 height 511
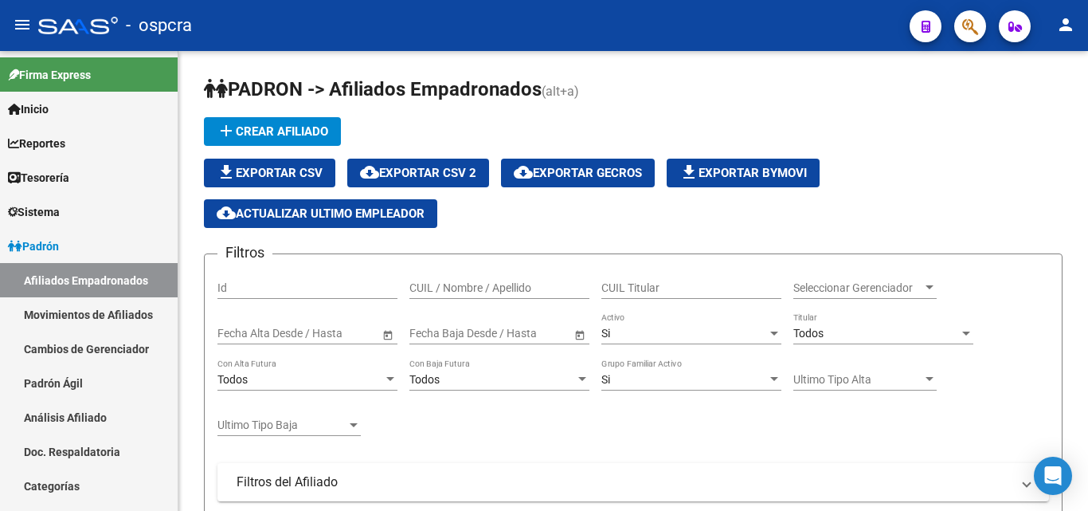
click at [965, 15] on span "button" at bounding box center [970, 26] width 16 height 33
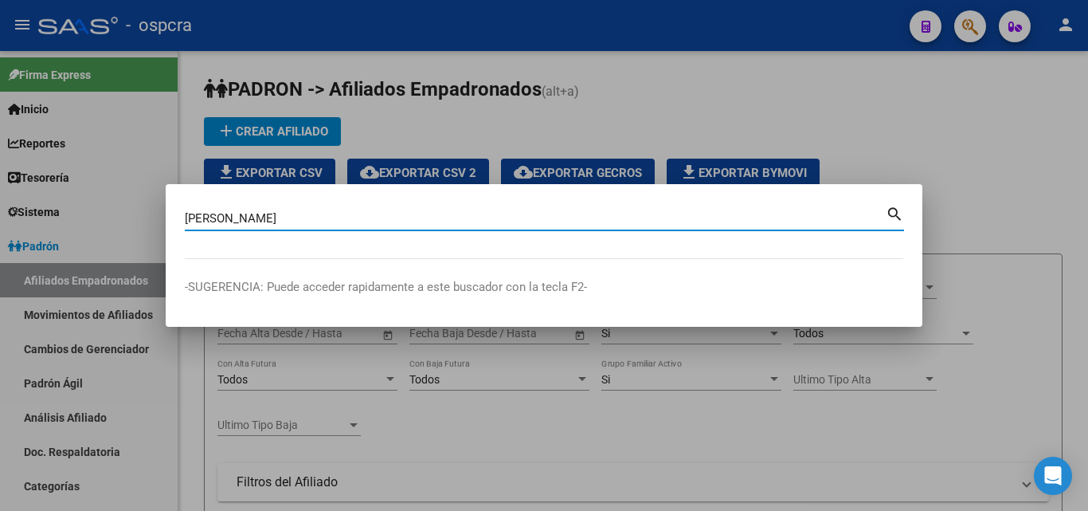
type input "[PERSON_NAME]"
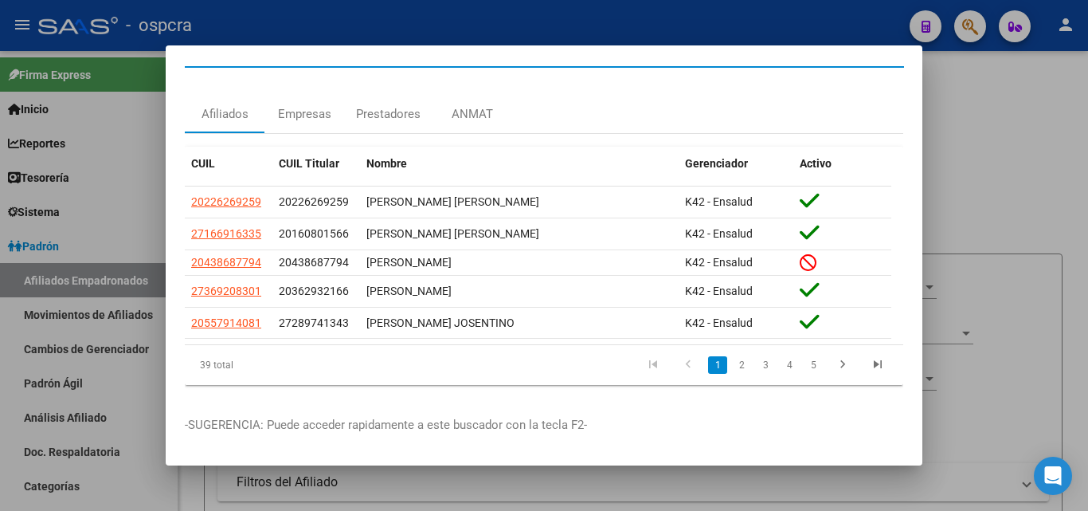
scroll to position [41, 0]
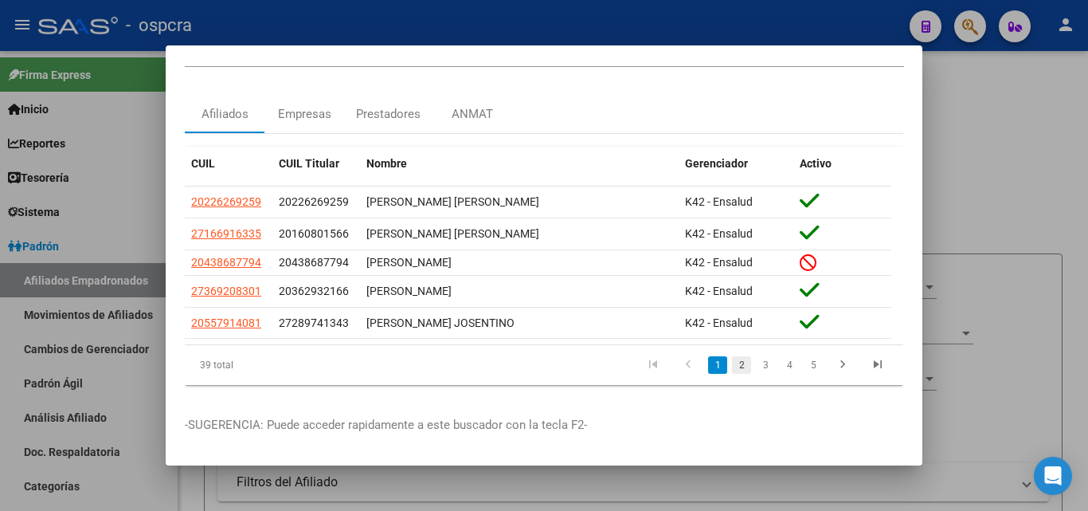
click at [732, 356] on link "2" at bounding box center [741, 365] width 19 height 18
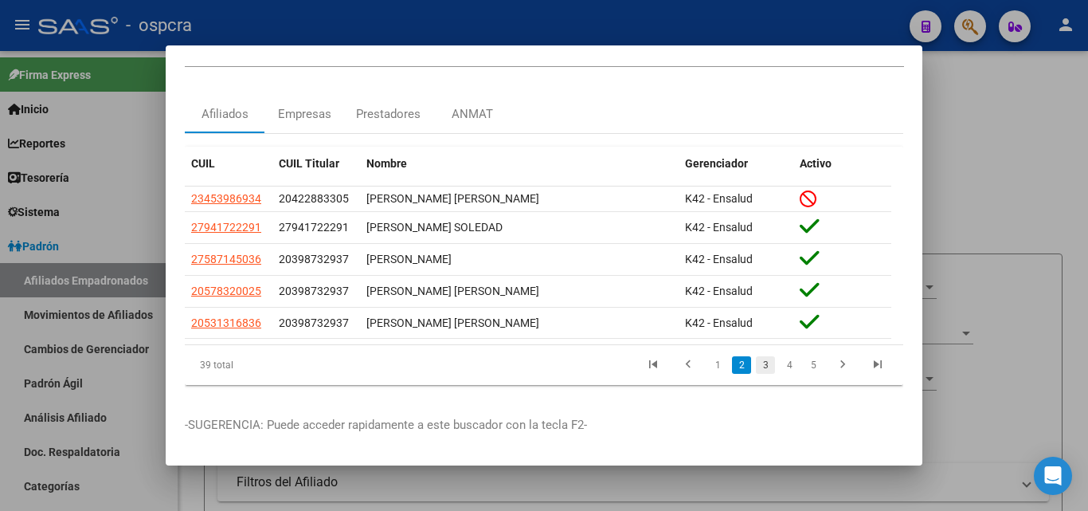
click at [756, 356] on link "3" at bounding box center [765, 365] width 19 height 18
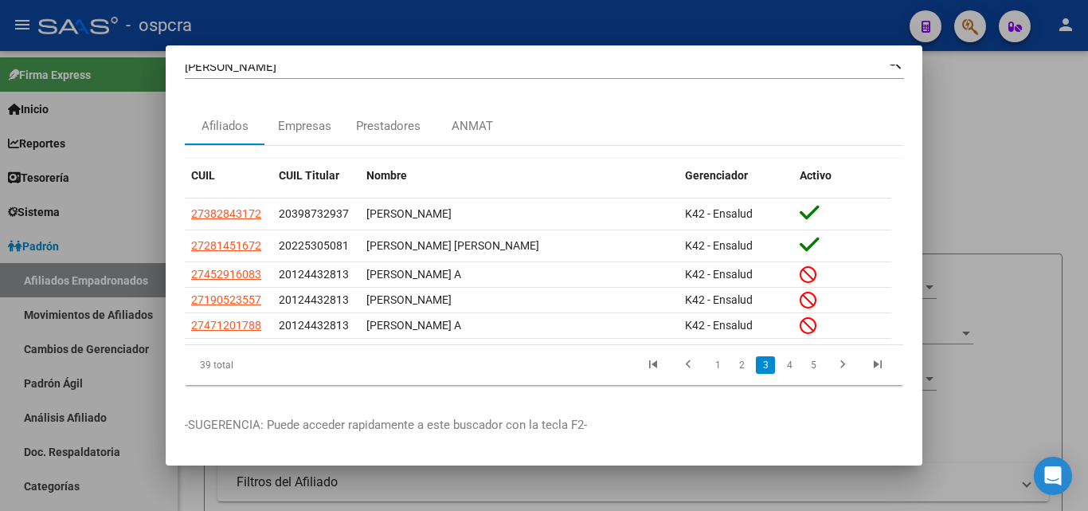
scroll to position [29, 0]
click at [780, 356] on link "4" at bounding box center [789, 365] width 19 height 18
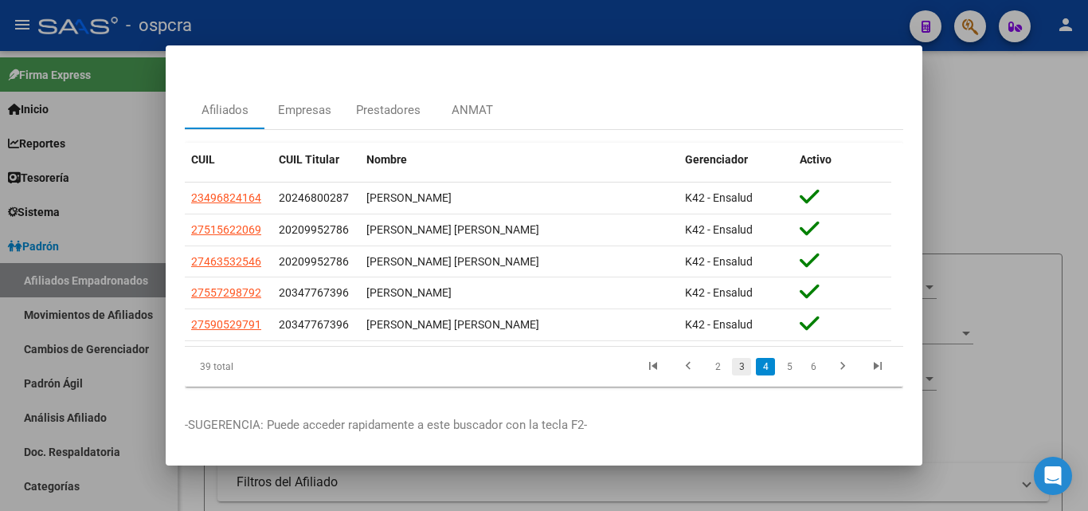
click at [735, 367] on link "3" at bounding box center [741, 367] width 19 height 18
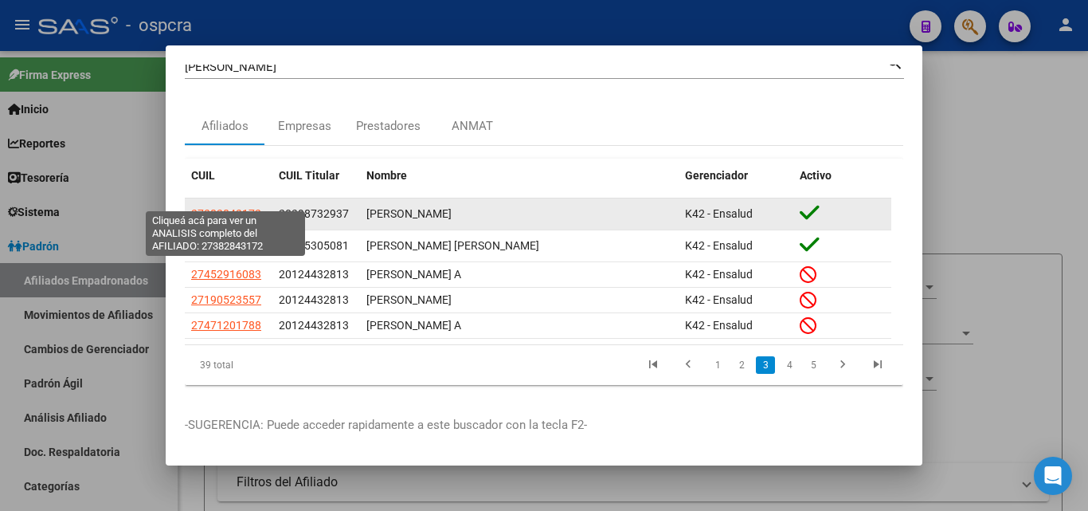
click at [231, 207] on span "27382843172" at bounding box center [226, 213] width 70 height 13
type textarea "27382843172"
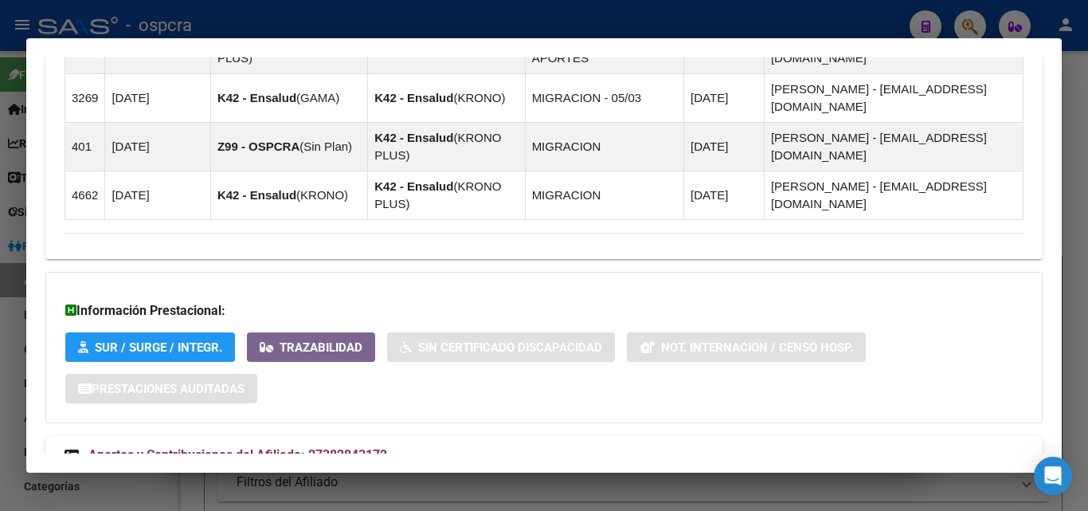
scroll to position [1258, 0]
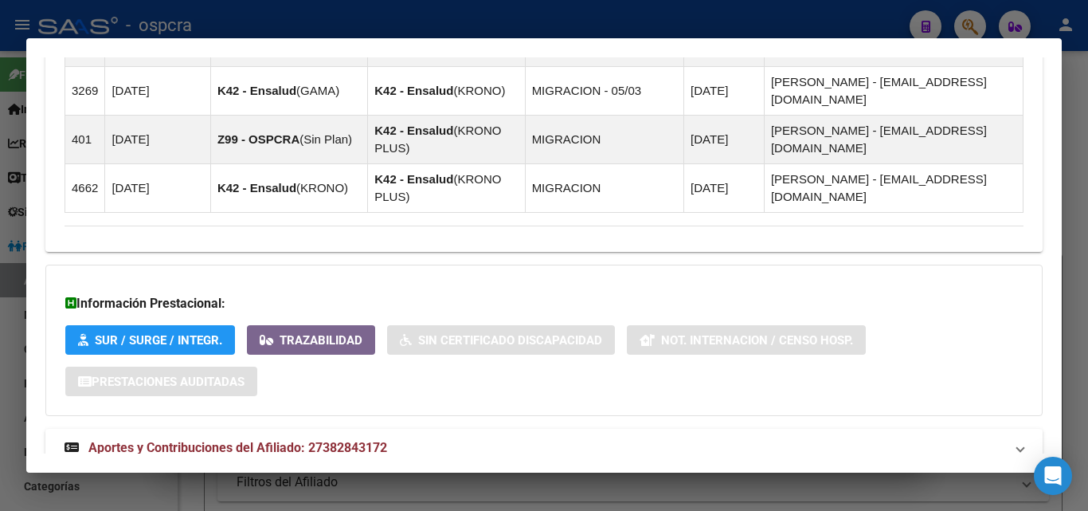
click at [327, 484] on mat-expansion-panel-header "Aportes y Contribuciones del Titular: 20398732937" at bounding box center [543, 503] width 997 height 38
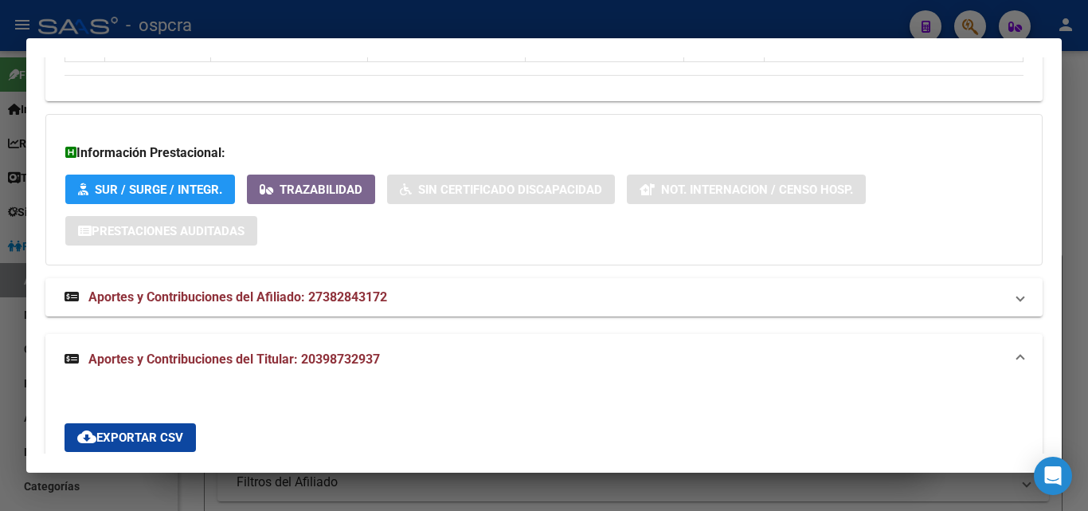
scroll to position [851, 0]
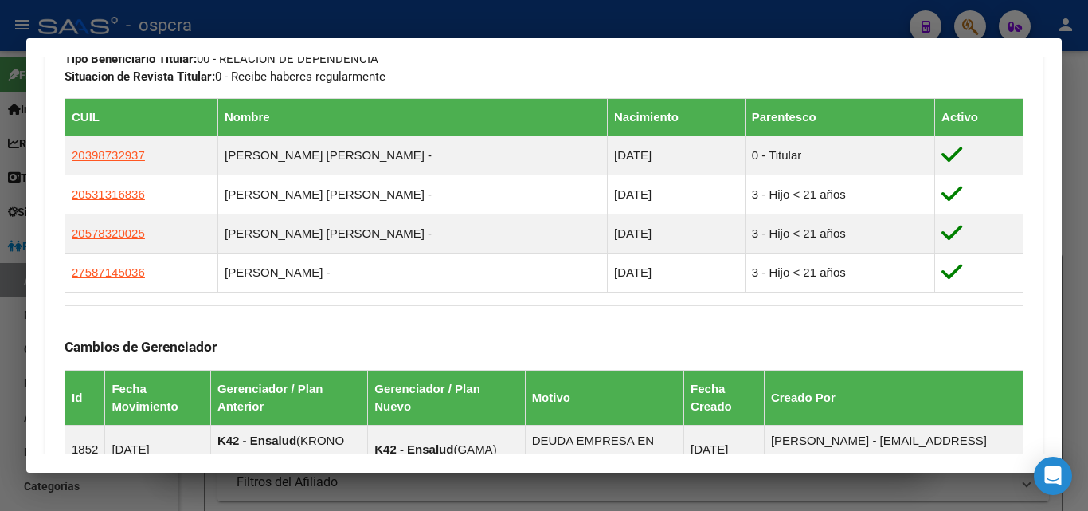
click at [0, 248] on div at bounding box center [544, 255] width 1088 height 511
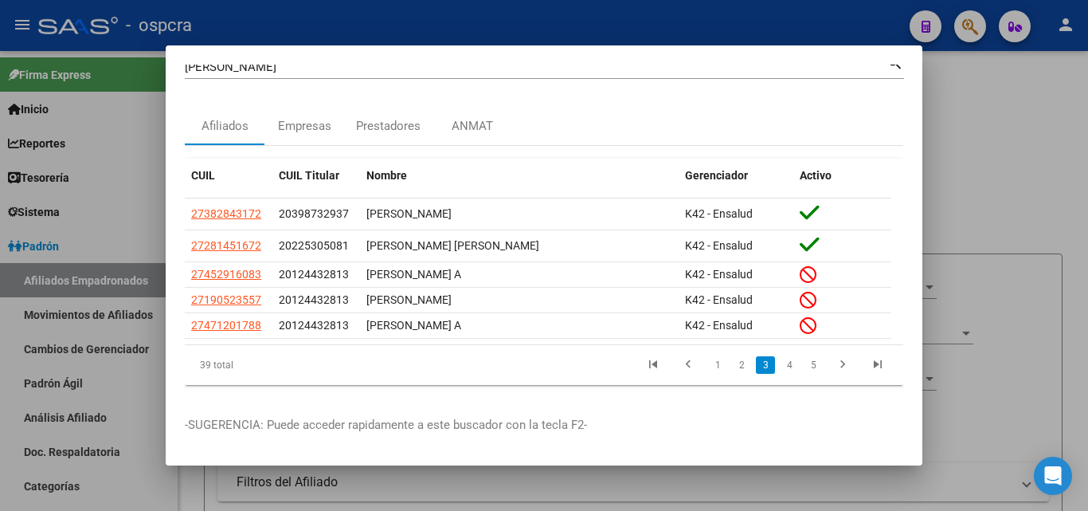
click at [548, 26] on div at bounding box center [544, 255] width 1088 height 511
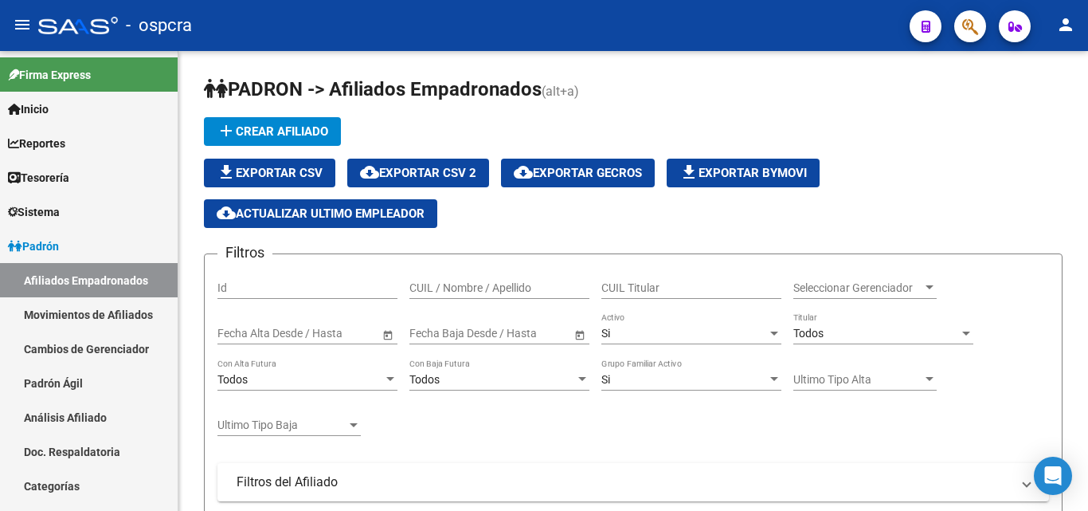
click at [962, 31] on button "button" at bounding box center [970, 26] width 32 height 32
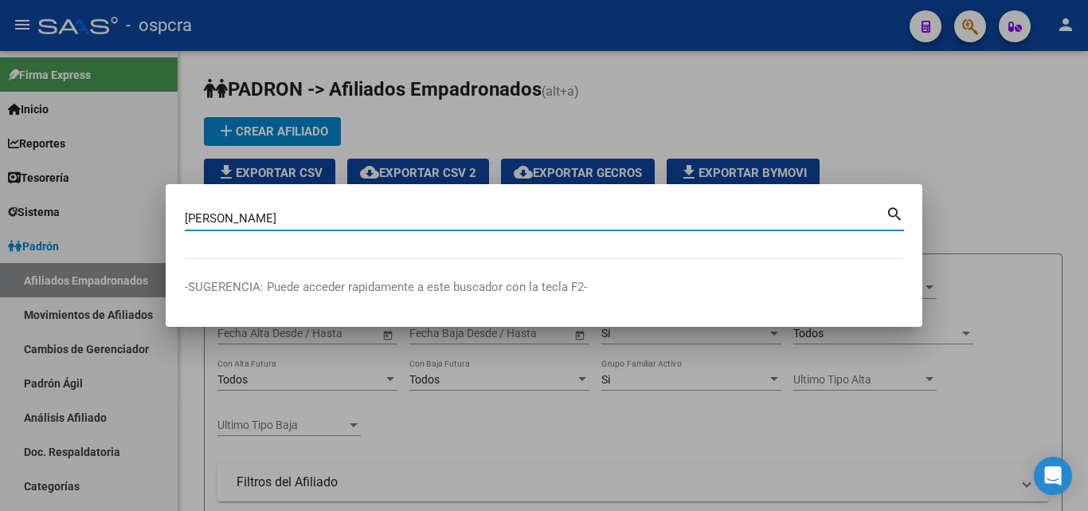
type input "[PERSON_NAME]"
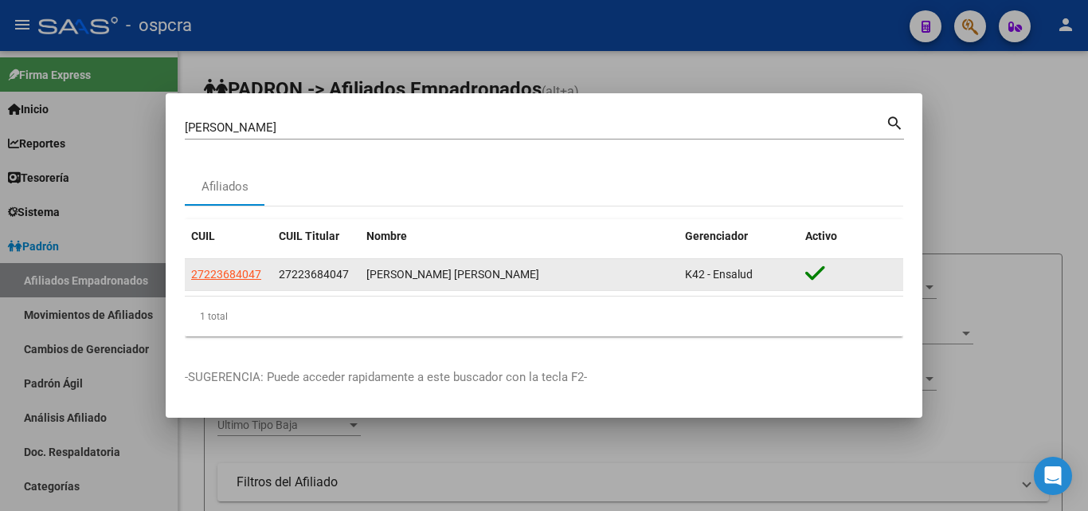
click at [233, 282] on app-link-go-to "27223684047" at bounding box center [226, 274] width 70 height 18
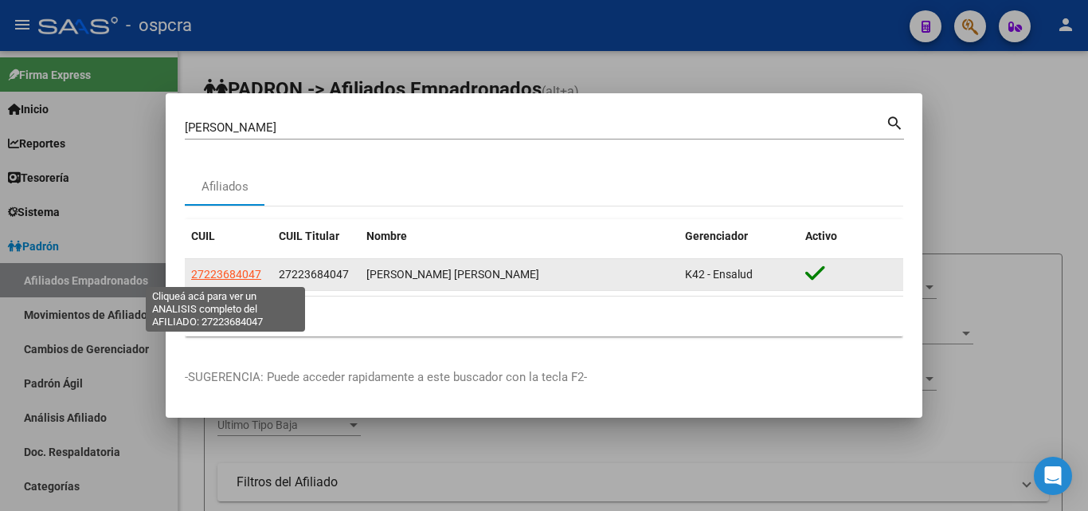
click at [235, 275] on span "27223684047" at bounding box center [226, 274] width 70 height 13
type textarea "27223684047"
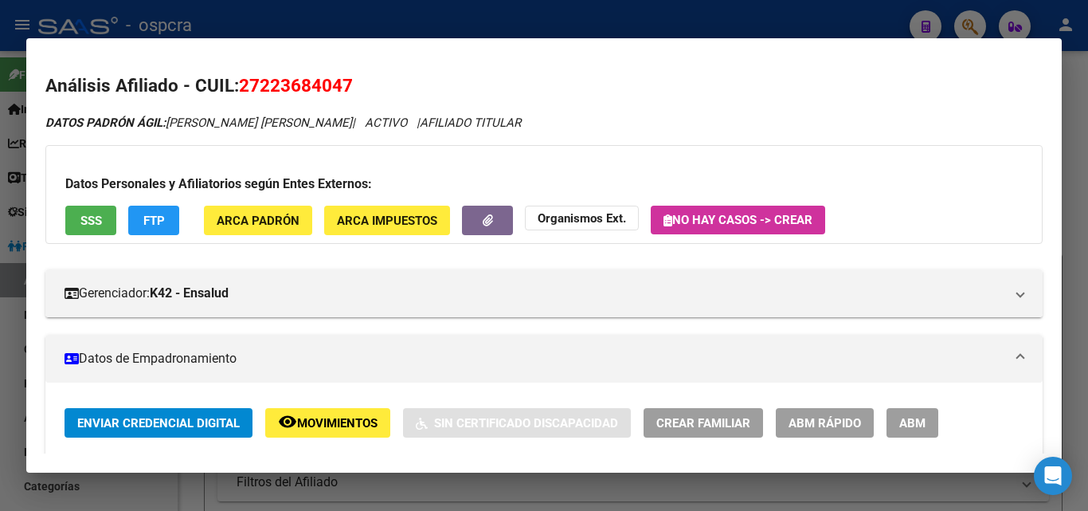
drag, startPoint x: 263, startPoint y: 86, endPoint x: 341, endPoint y: 78, distance: 78.5
click at [341, 78] on span "27223684047" at bounding box center [296, 85] width 114 height 21
copy span "22368404"
click at [661, 15] on div at bounding box center [544, 255] width 1088 height 511
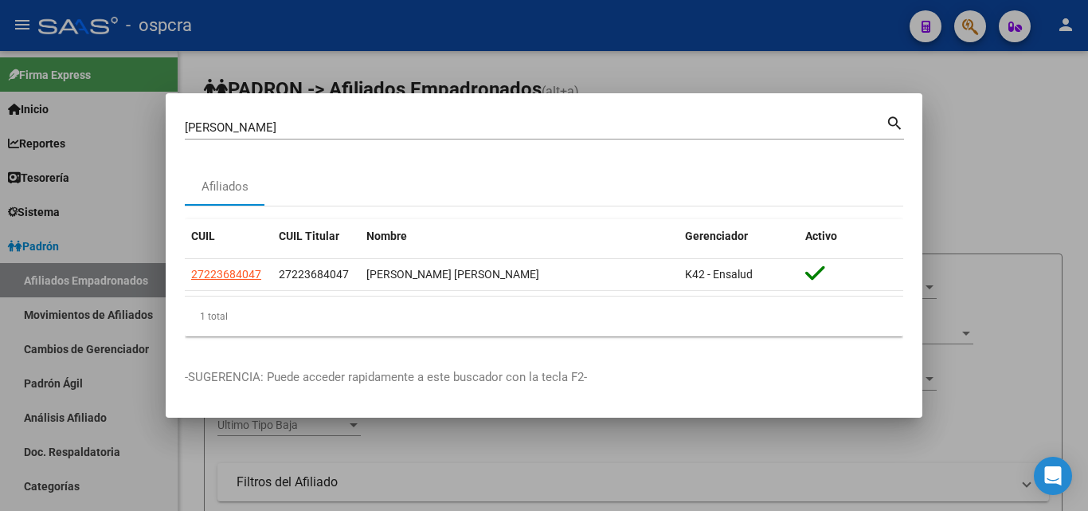
click at [839, 37] on div at bounding box center [544, 255] width 1088 height 511
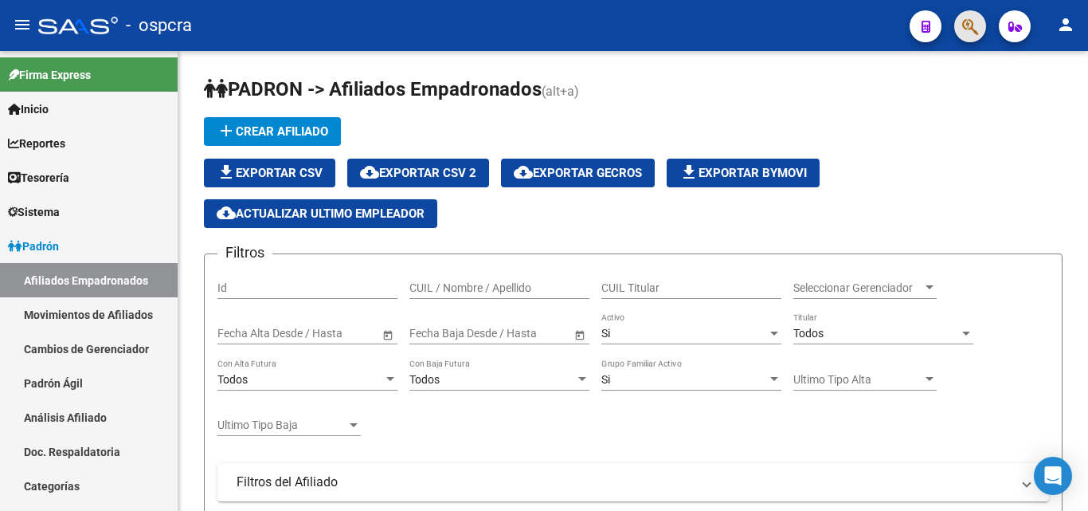
click at [961, 18] on button "button" at bounding box center [970, 26] width 32 height 32
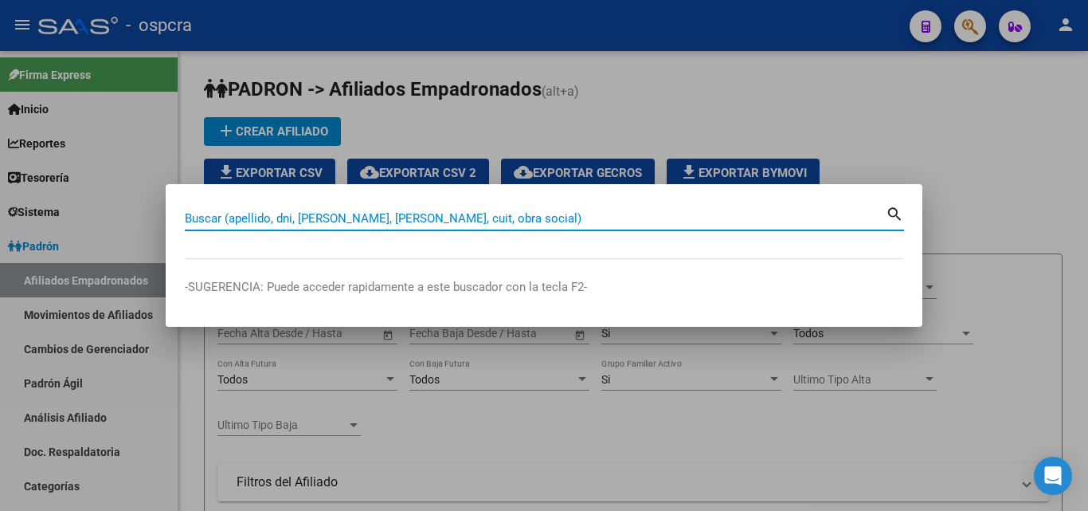
paste input "39742849"
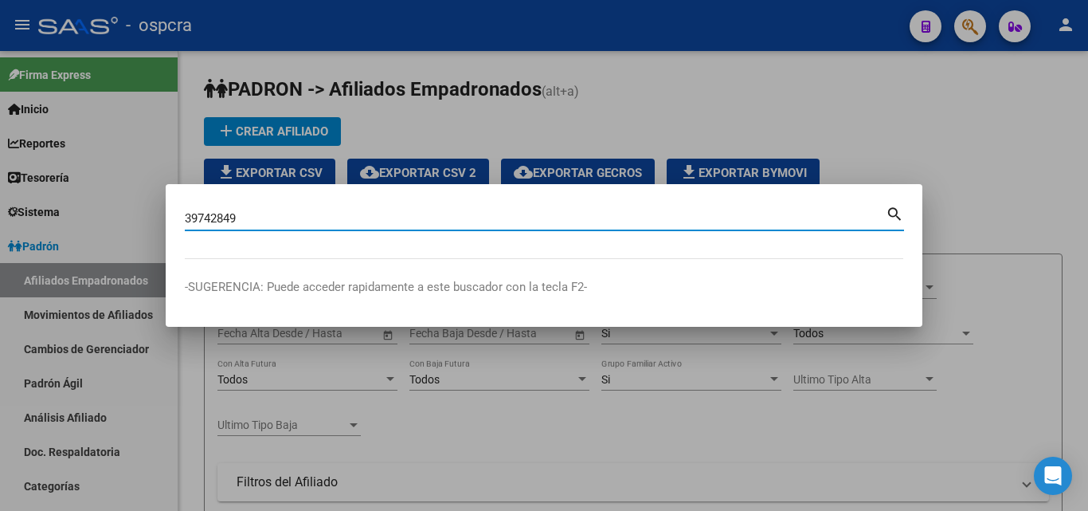
type input "39742849"
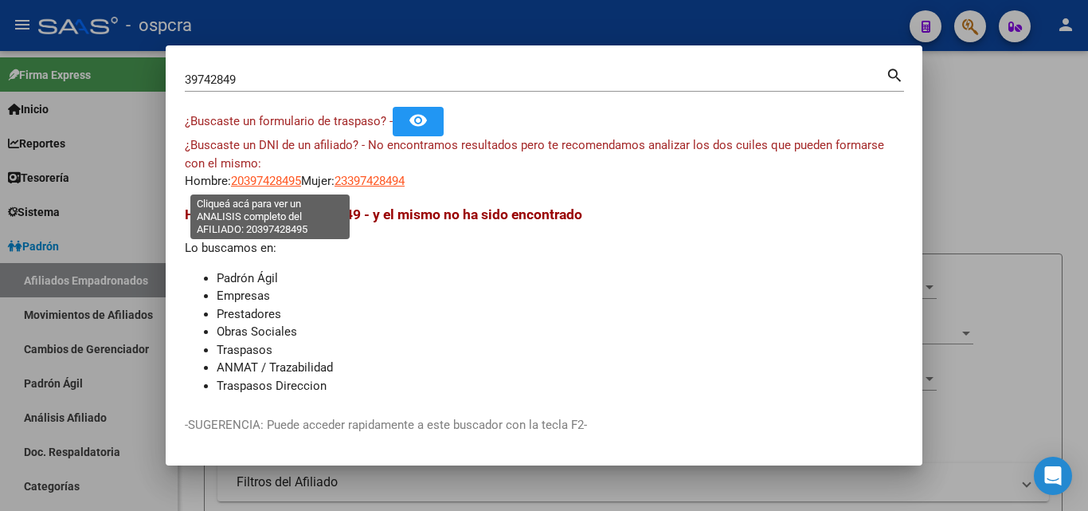
click at [273, 185] on span "20397428495" at bounding box center [266, 181] width 70 height 14
type textarea "20397428495"
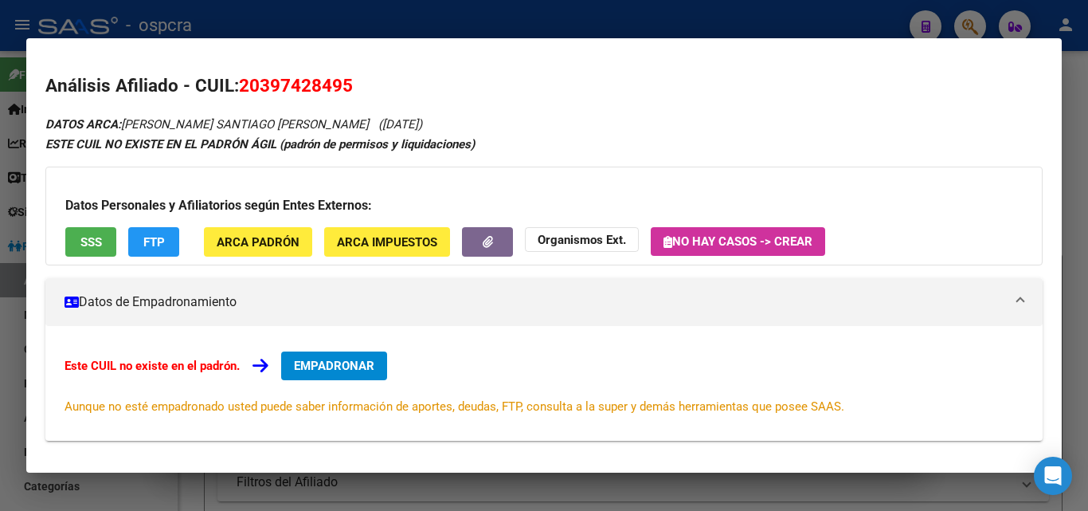
click at [0, 319] on div at bounding box center [544, 255] width 1088 height 511
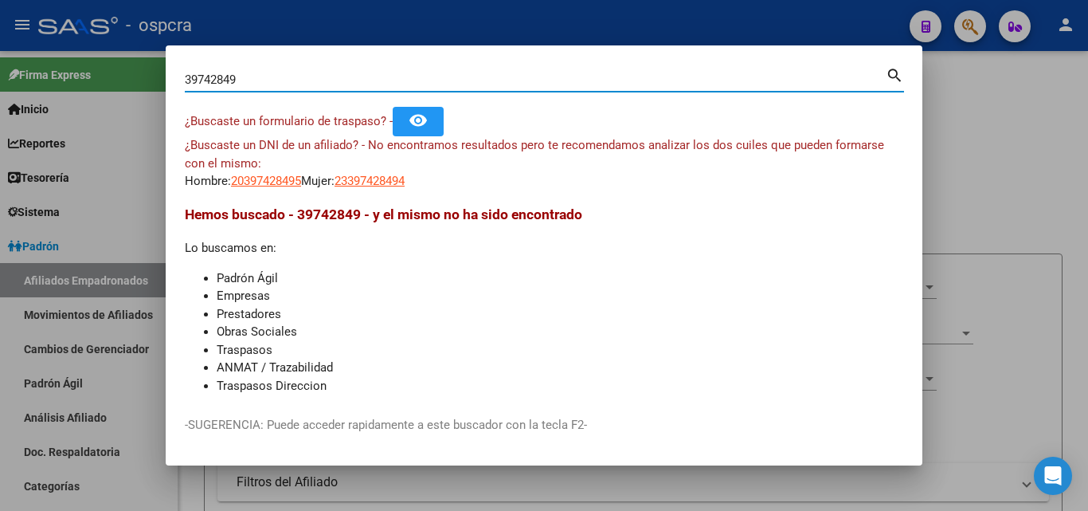
drag, startPoint x: 249, startPoint y: 79, endPoint x: 159, endPoint y: 81, distance: 90.9
click at [159, 81] on div "39742849 Buscar (apellido, dni, cuil, nro traspaso, cuit, obra social) search ¿…" at bounding box center [544, 255] width 1088 height 511
click at [149, 92] on div "39742849 Buscar (apellido, dni, cuil, nro traspaso, cuit, obra social) search ¿…" at bounding box center [544, 255] width 1088 height 511
paste input "8"
type input "38742849"
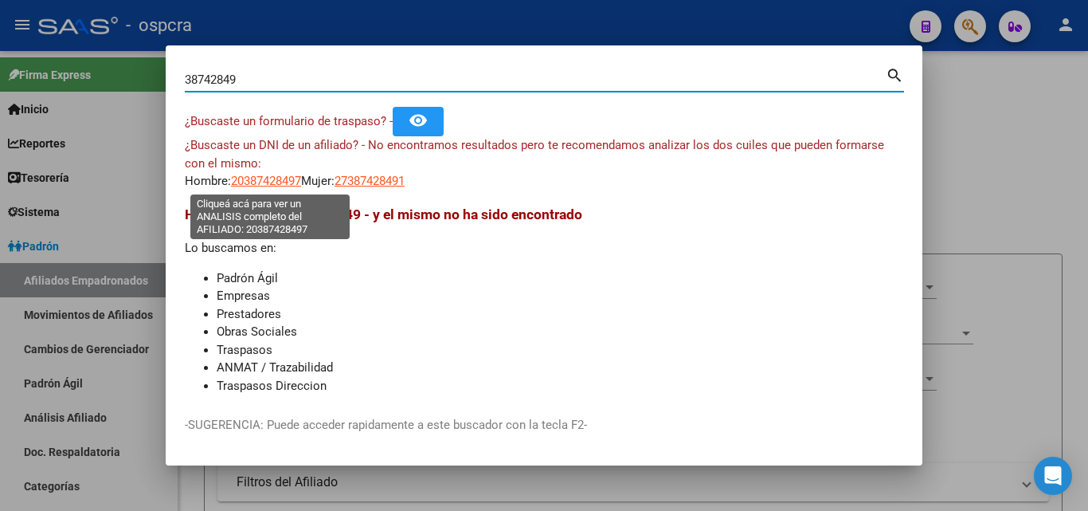
click at [286, 182] on span "20387428497" at bounding box center [266, 181] width 70 height 14
type textarea "20387428497"
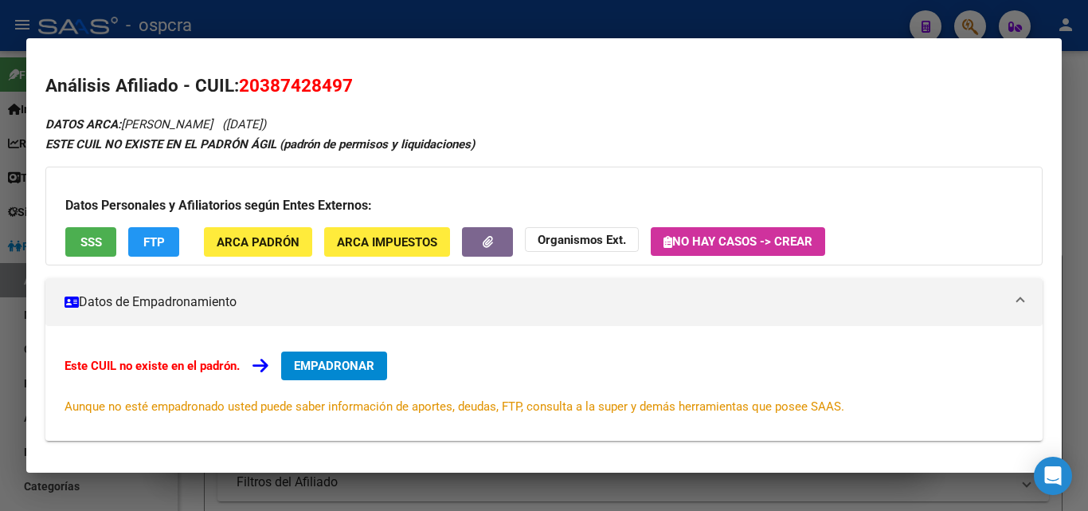
click at [104, 234] on button "SSS" at bounding box center [90, 241] width 51 height 29
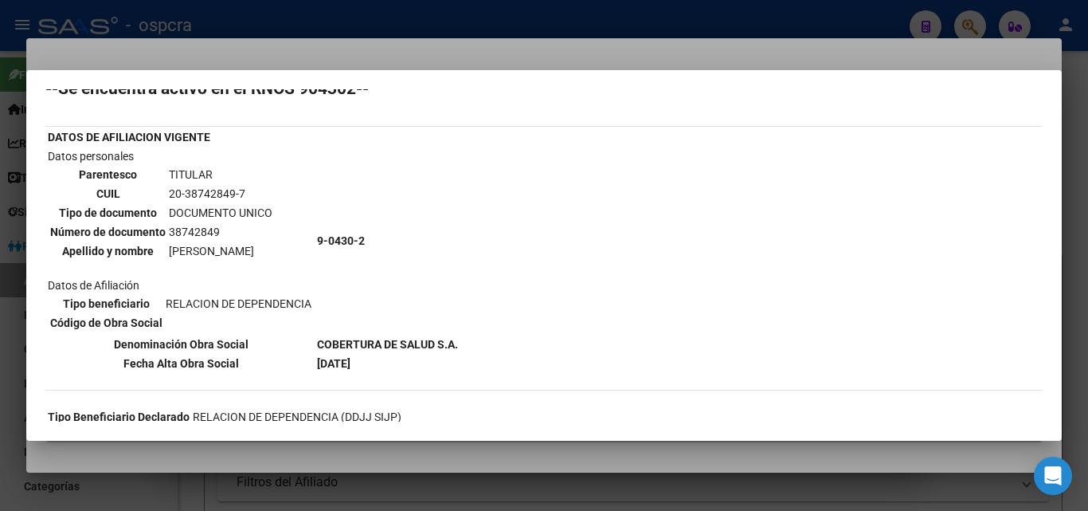
scroll to position [80, 0]
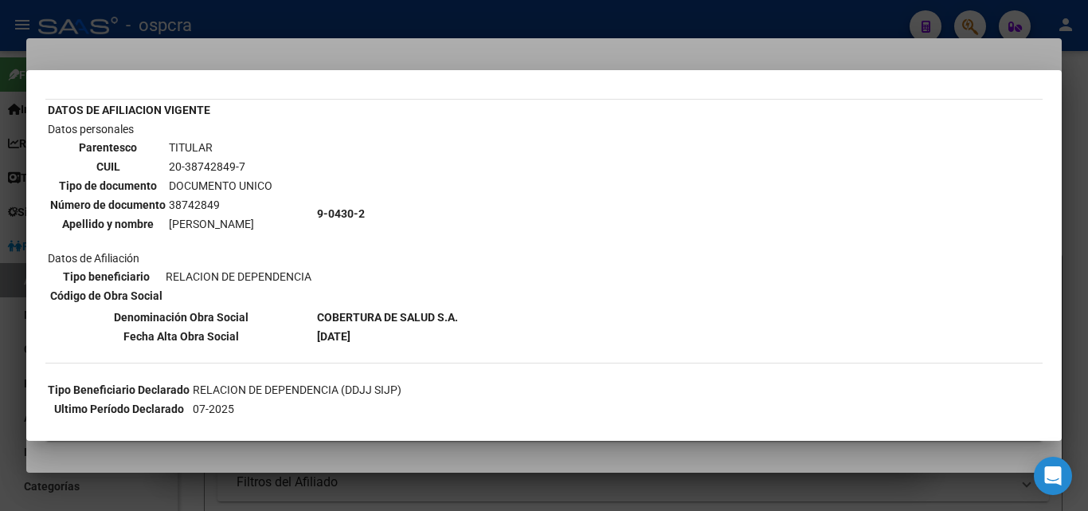
click at [0, 428] on div at bounding box center [544, 255] width 1088 height 511
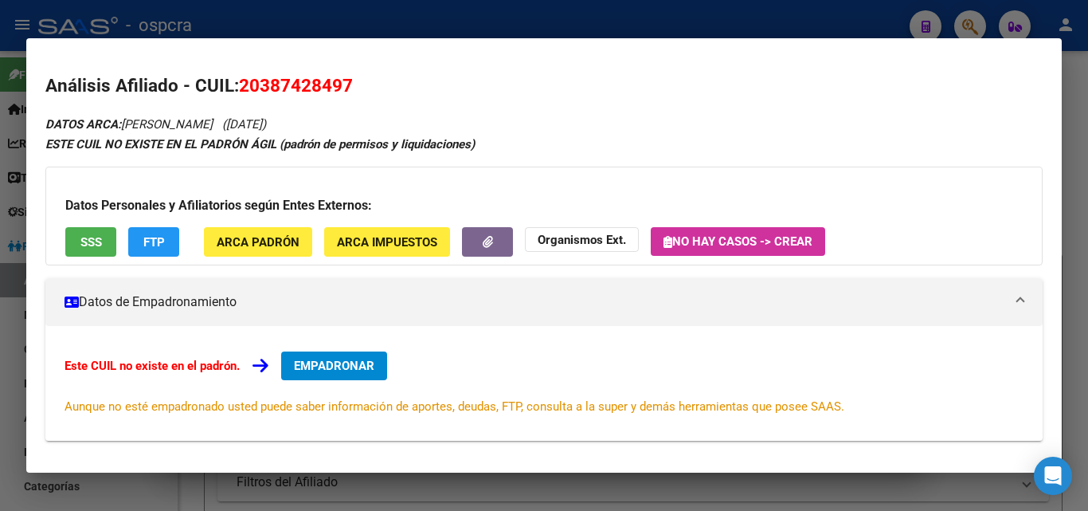
click at [0, 427] on div at bounding box center [544, 255] width 1088 height 511
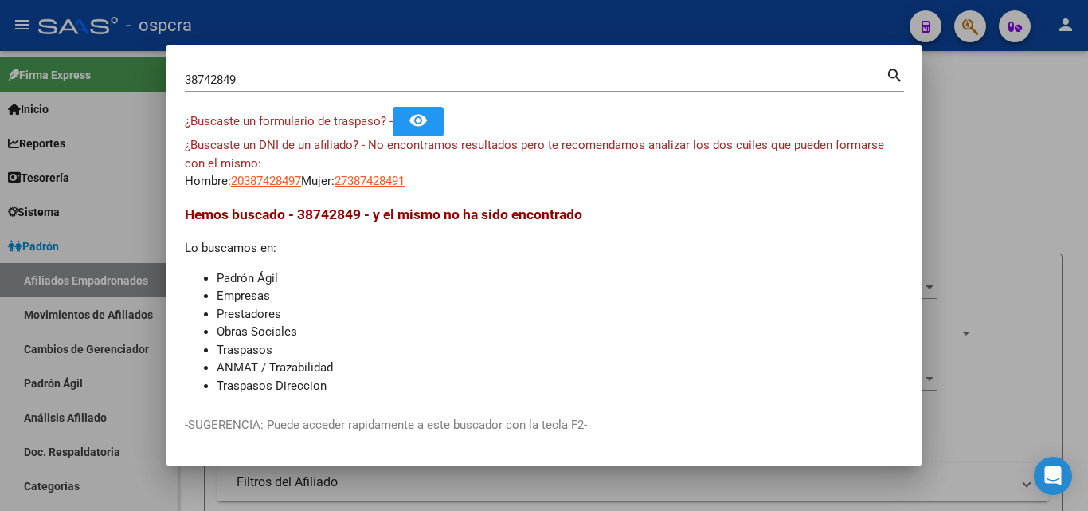
click at [1025, 248] on div at bounding box center [544, 255] width 1088 height 511
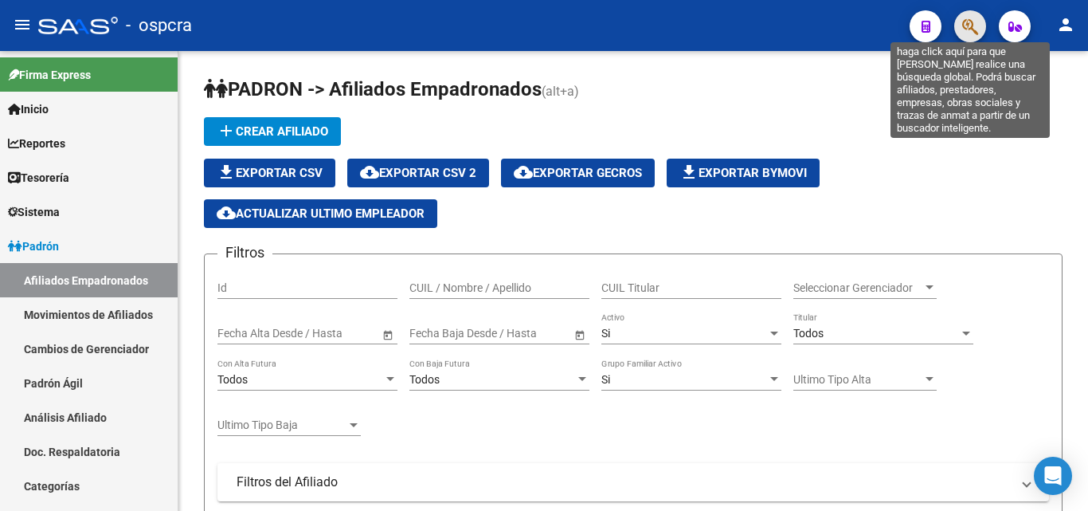
click at [967, 19] on icon "button" at bounding box center [970, 27] width 16 height 18
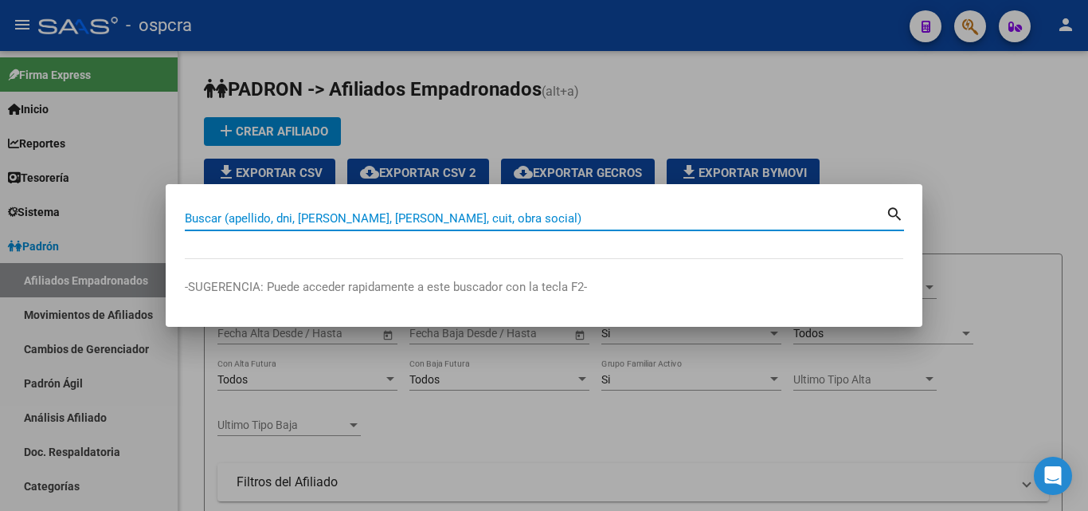
paste input "21143124"
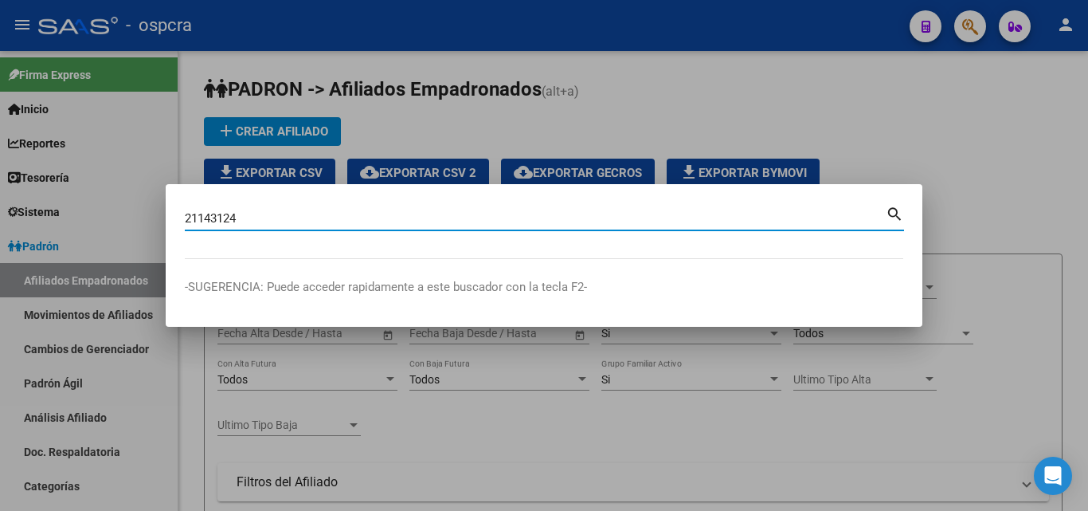
type input "21143124"
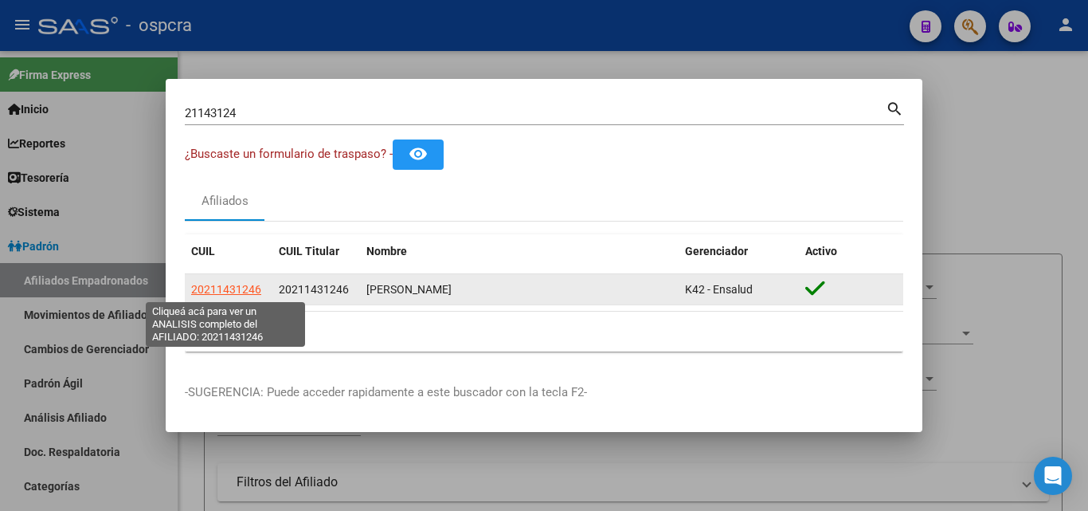
click at [229, 288] on span "20211431246" at bounding box center [226, 289] width 70 height 13
type textarea "20211431246"
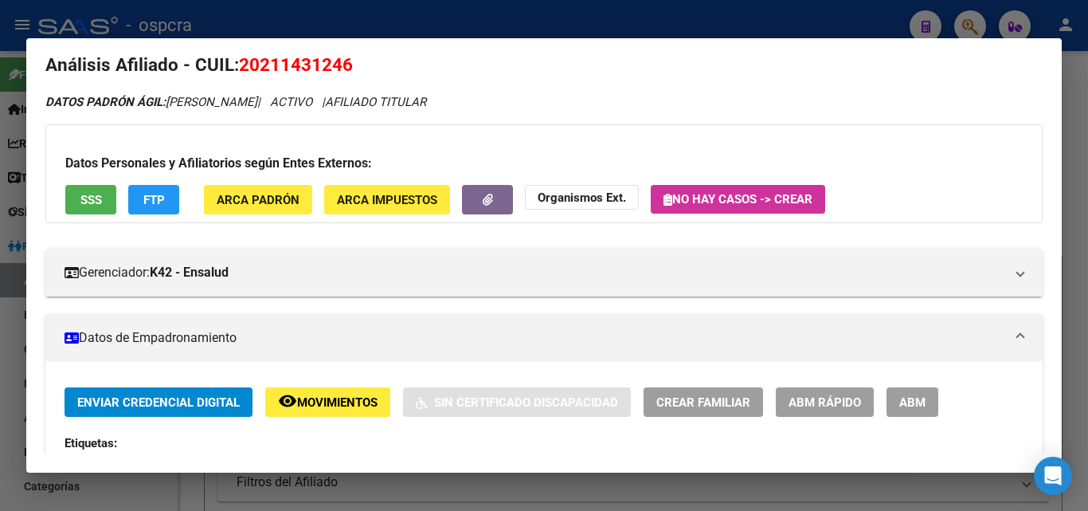
scroll to position [0, 0]
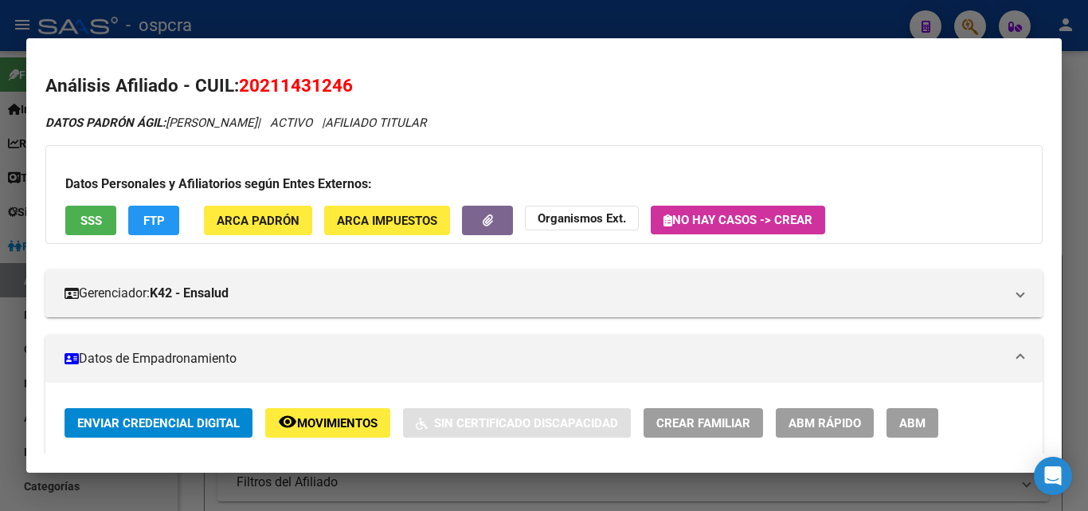
drag, startPoint x: 265, startPoint y: 84, endPoint x: 343, endPoint y: 87, distance: 77.3
click at [343, 87] on span "20211431246" at bounding box center [296, 85] width 114 height 21
copy span "21143124"
click at [0, 370] on div at bounding box center [544, 255] width 1088 height 511
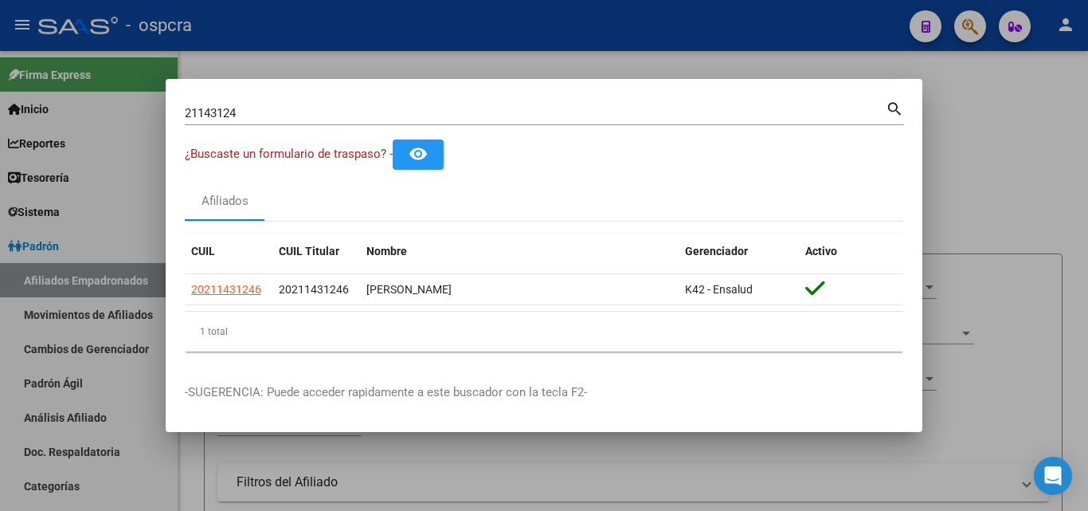
click at [0, 366] on div at bounding box center [544, 255] width 1088 height 511
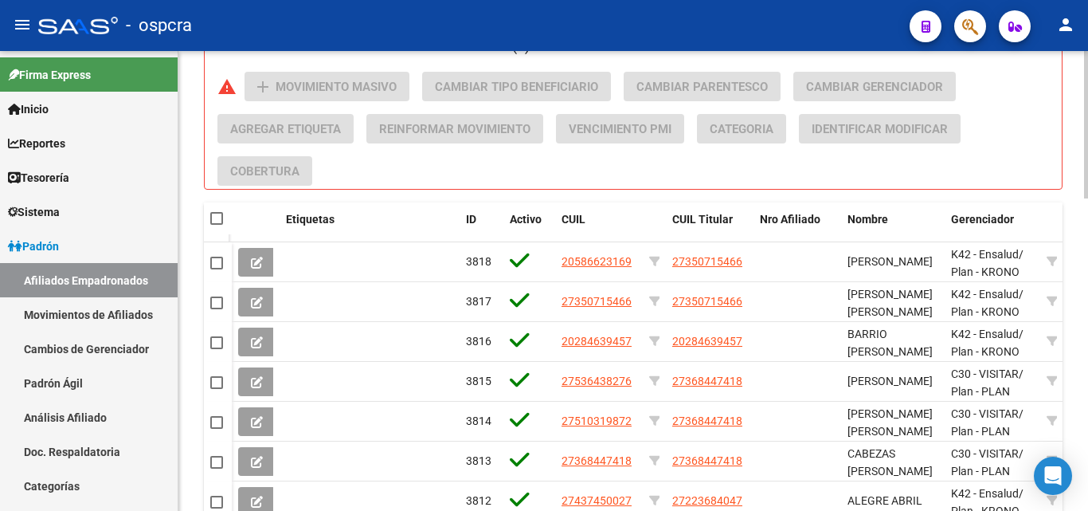
scroll to position [797, 0]
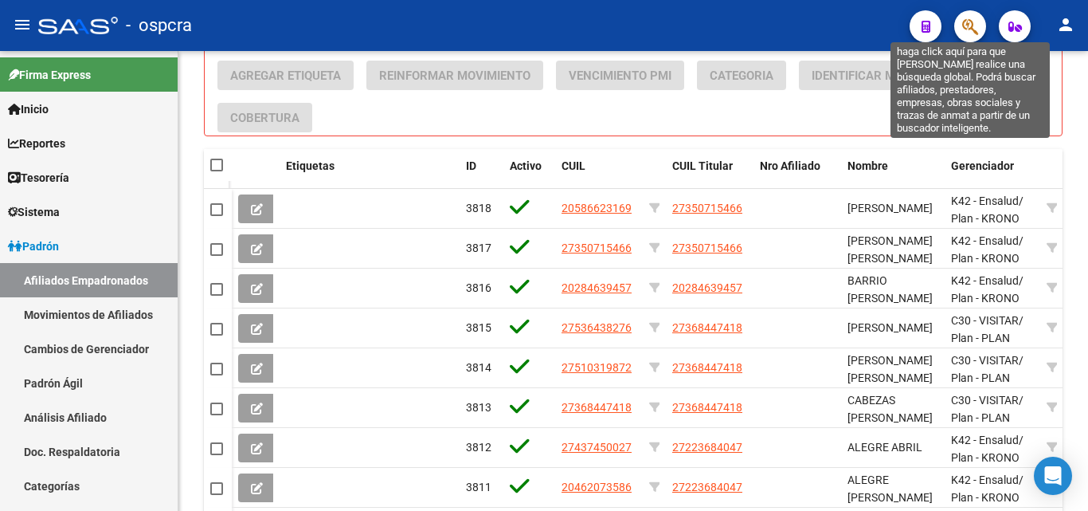
click at [975, 19] on icon "button" at bounding box center [970, 27] width 16 height 18
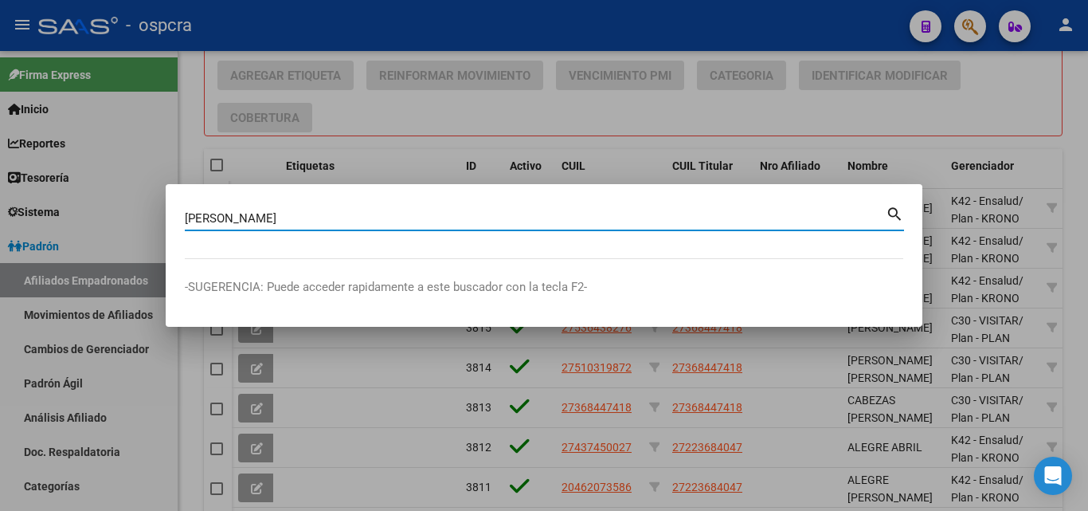
type input "[PERSON_NAME]"
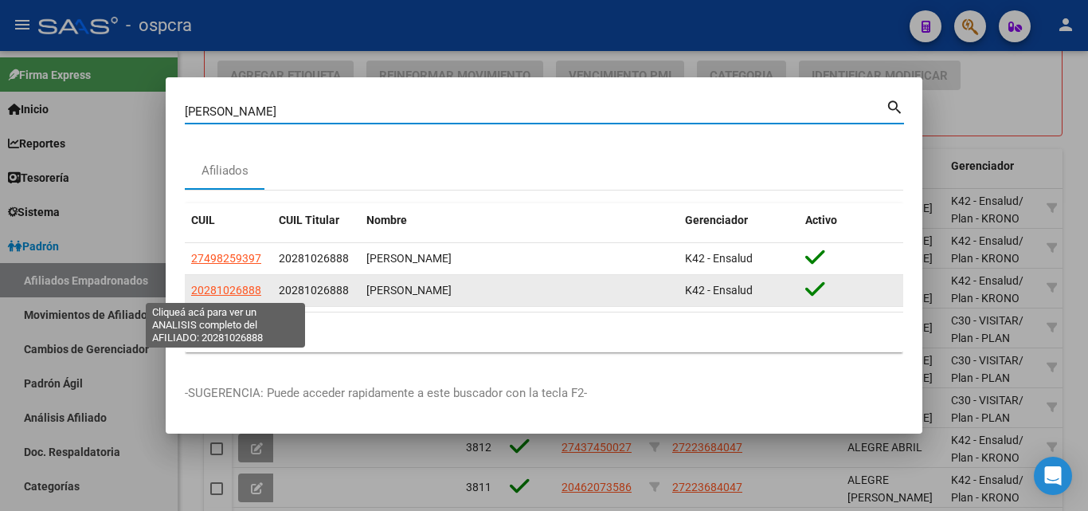
click at [248, 288] on span "20281026888" at bounding box center [226, 290] width 70 height 13
type textarea "20281026888"
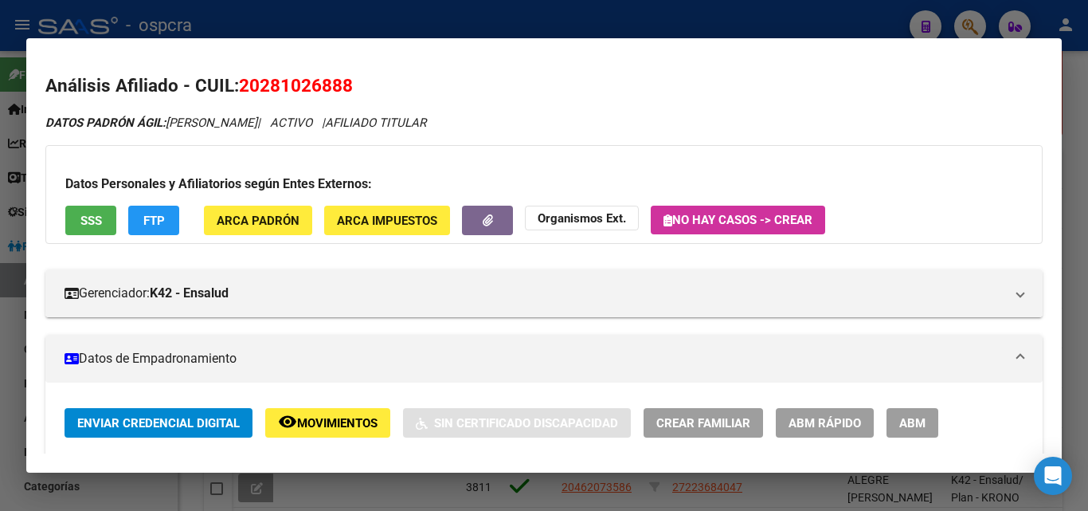
click at [899, 421] on span "ABM" at bounding box center [912, 423] width 26 height 14
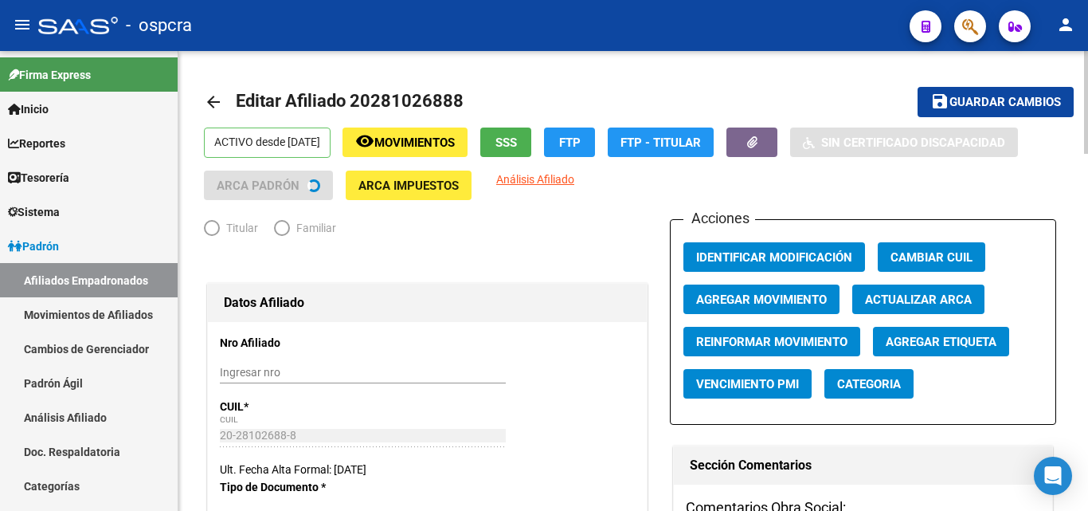
radio input "true"
type input "30-64213503-8"
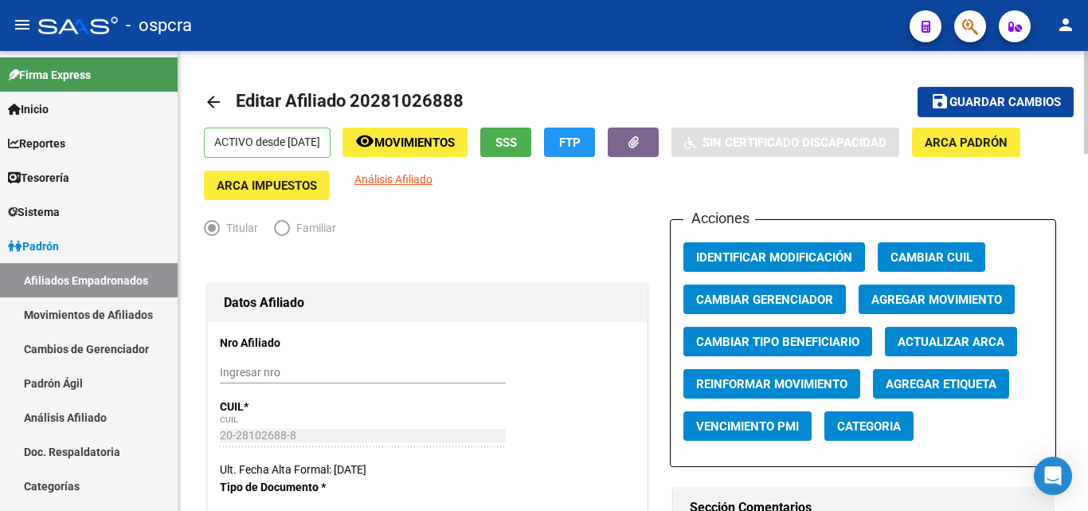
click at [957, 295] on span "Agregar Movimiento" at bounding box center [937, 299] width 131 height 14
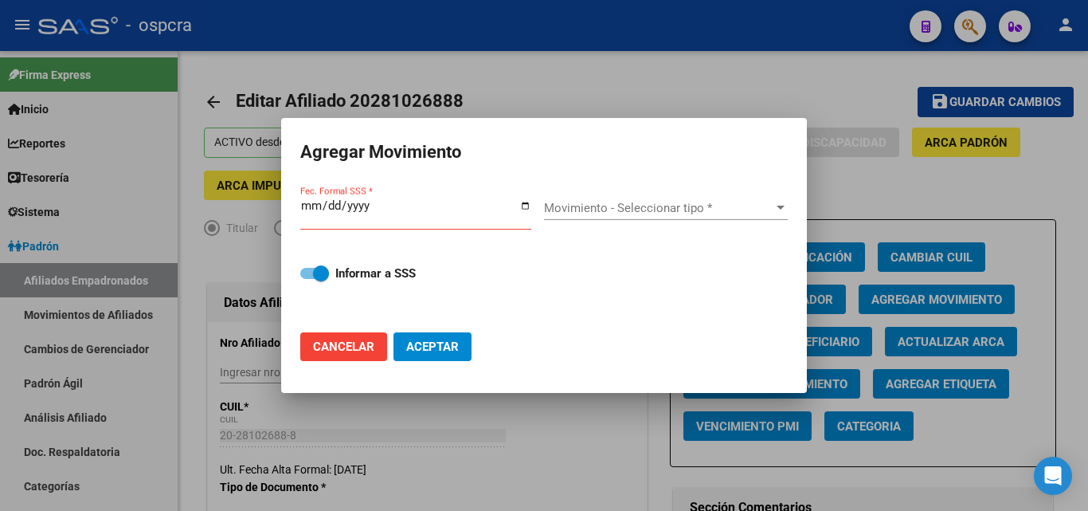
click at [1017, 181] on div at bounding box center [544, 255] width 1088 height 511
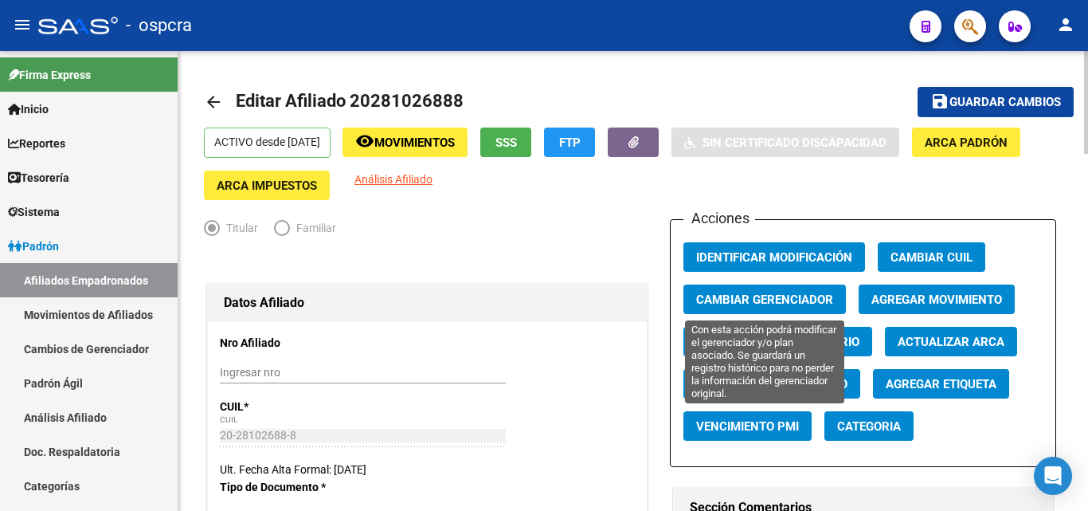
click at [801, 303] on span "Cambiar Gerenciador" at bounding box center [764, 299] width 137 height 14
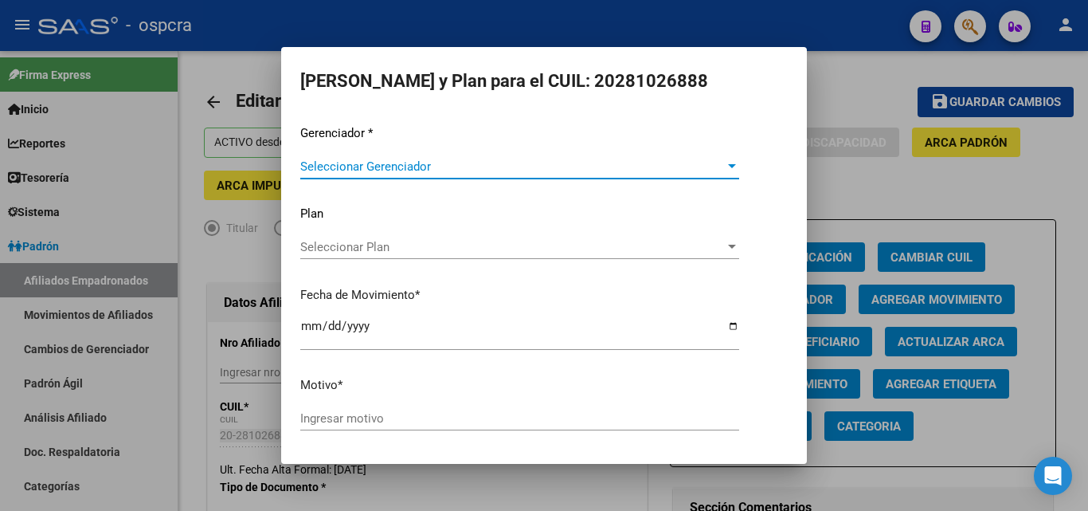
click at [725, 170] on div at bounding box center [732, 166] width 14 height 13
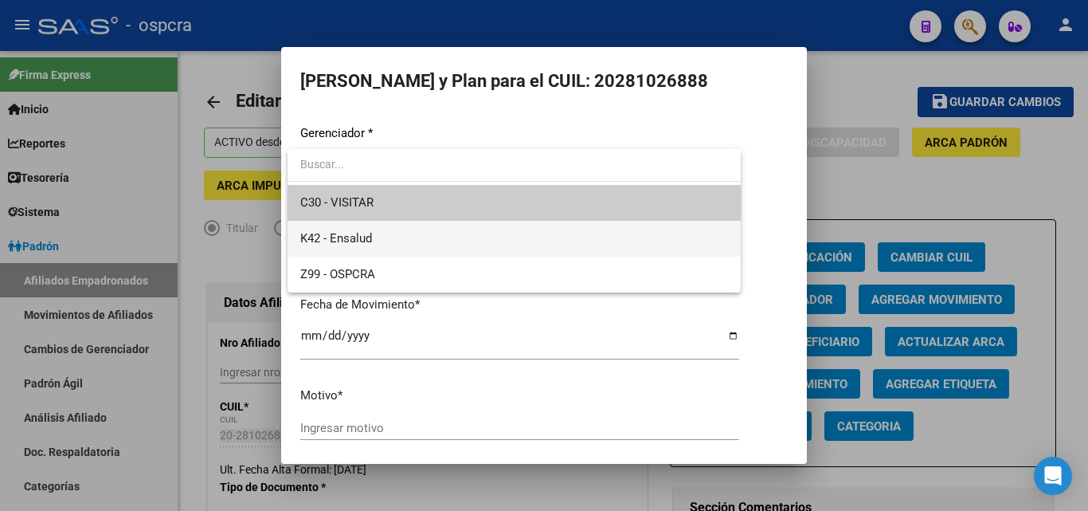
click at [456, 244] on span "K42 - Ensalud" at bounding box center [514, 239] width 428 height 36
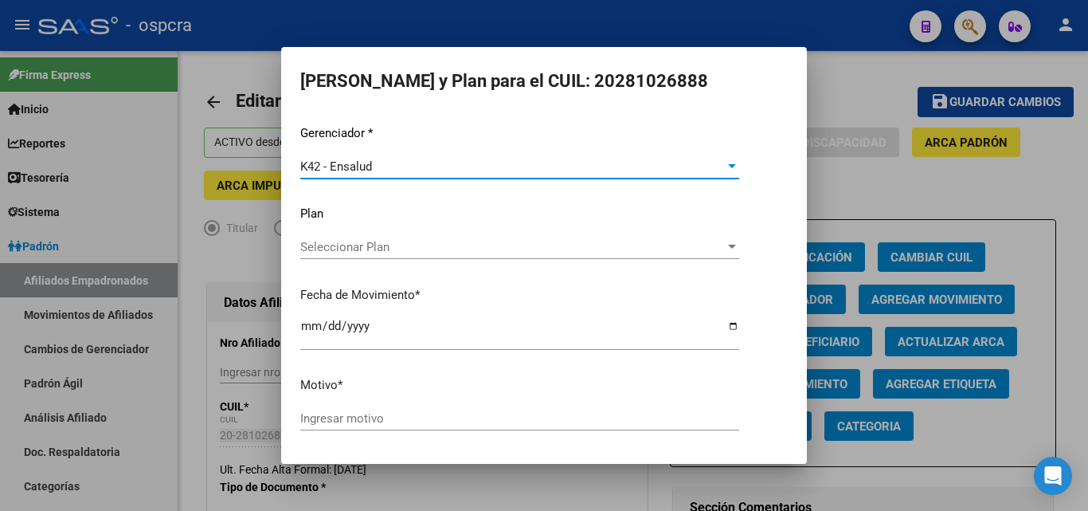
click at [568, 264] on div "Seleccionar Plan Seleccionar Plan" at bounding box center [519, 254] width 439 height 39
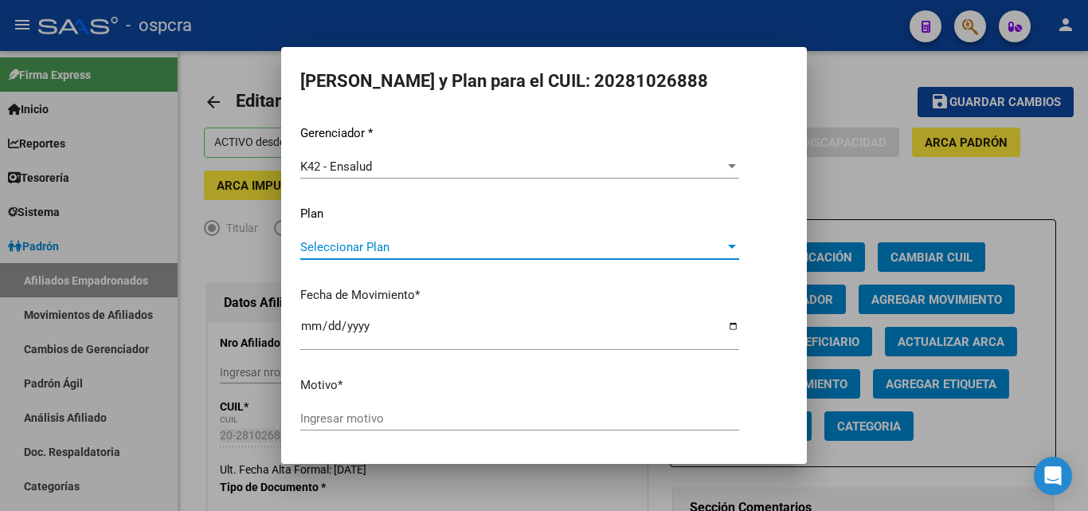
click at [725, 242] on div at bounding box center [732, 247] width 14 height 13
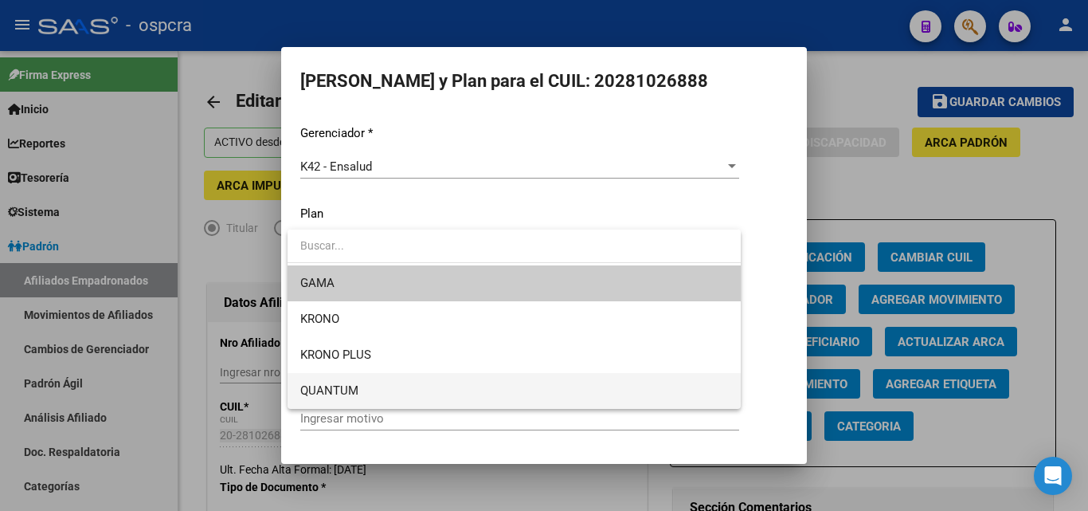
click at [365, 386] on span "QUANTUM" at bounding box center [514, 391] width 428 height 36
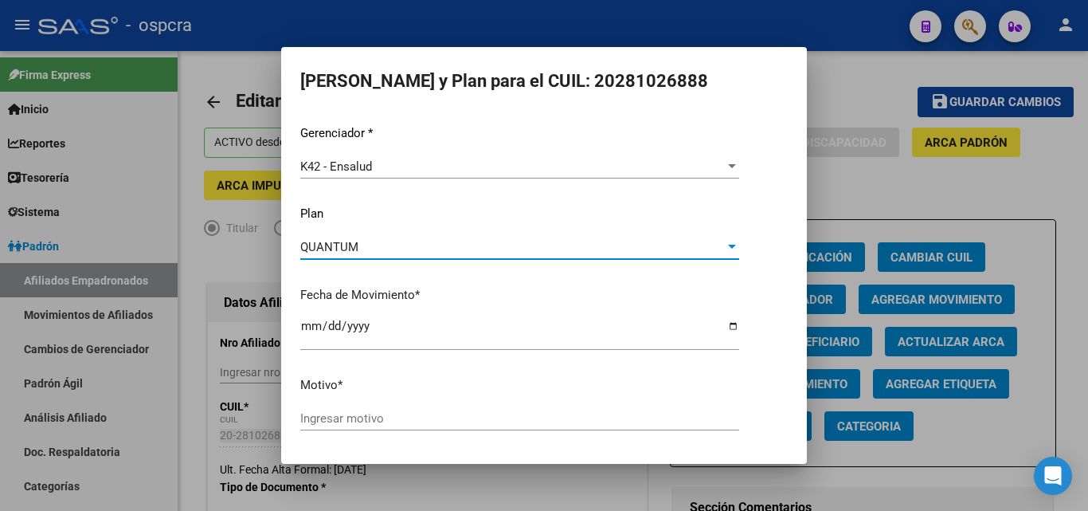
scroll to position [55, 0]
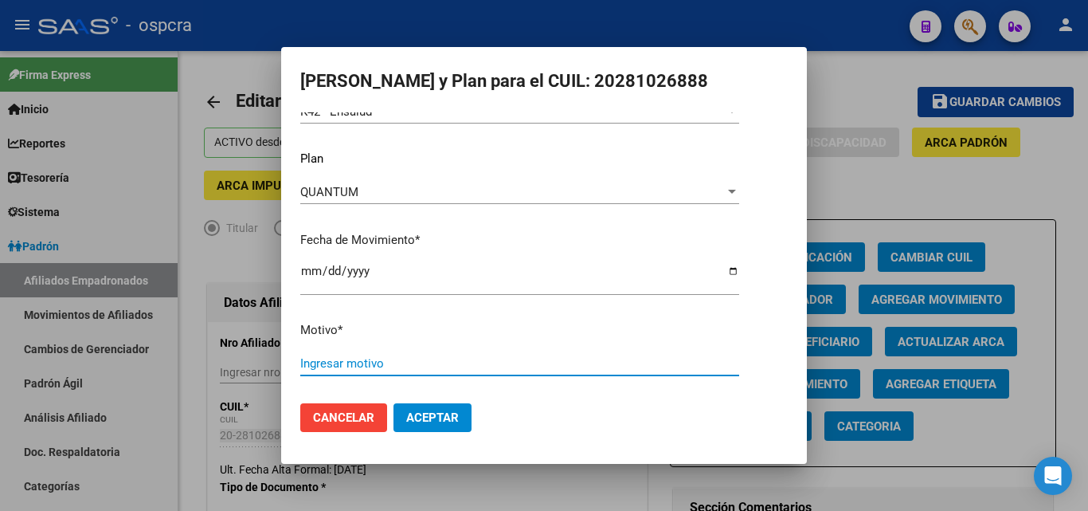
click at [368, 366] on input "Ingresar motivo" at bounding box center [519, 363] width 439 height 14
type input "MEJORA DE PLAN"
click at [431, 422] on span "Aceptar" at bounding box center [432, 417] width 53 height 14
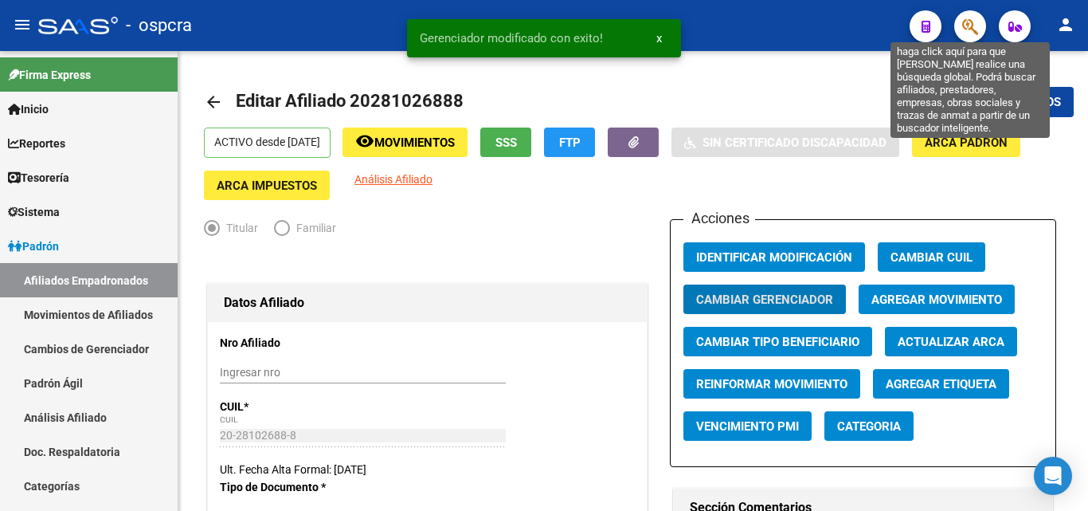
click at [974, 29] on icon "button" at bounding box center [970, 27] width 16 height 18
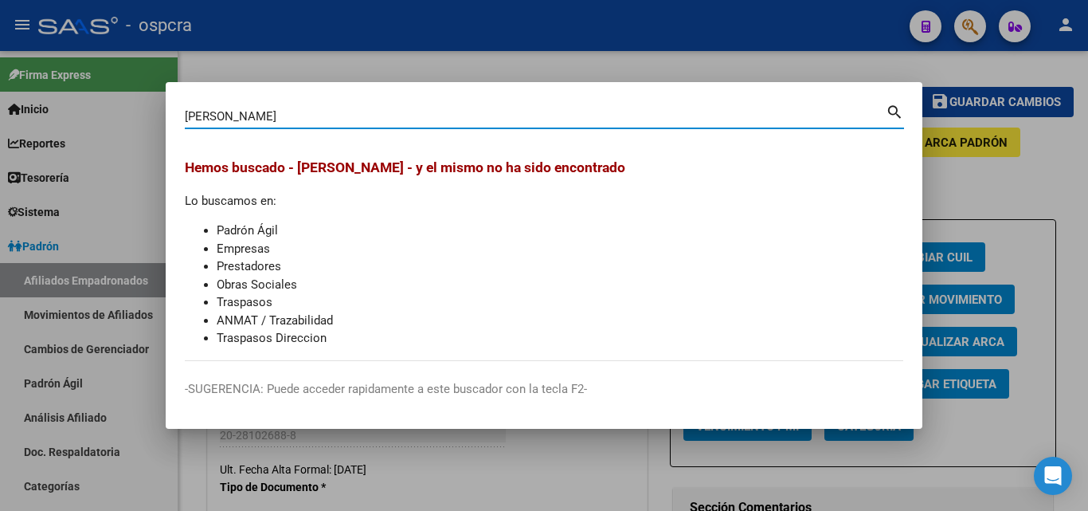
drag, startPoint x: 225, startPoint y: 115, endPoint x: 83, endPoint y: 124, distance: 142.9
click at [89, 123] on div "[PERSON_NAME] (apellido, dni, cuil, nro traspaso, cuit, obra social) search [PE…" at bounding box center [544, 255] width 1088 height 511
type input "[PERSON_NAME]"
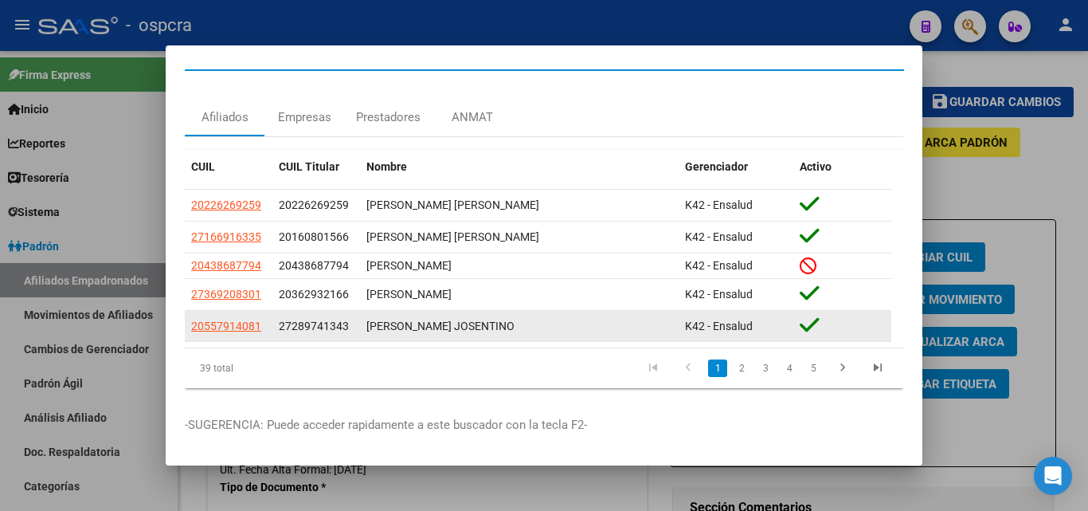
scroll to position [41, 0]
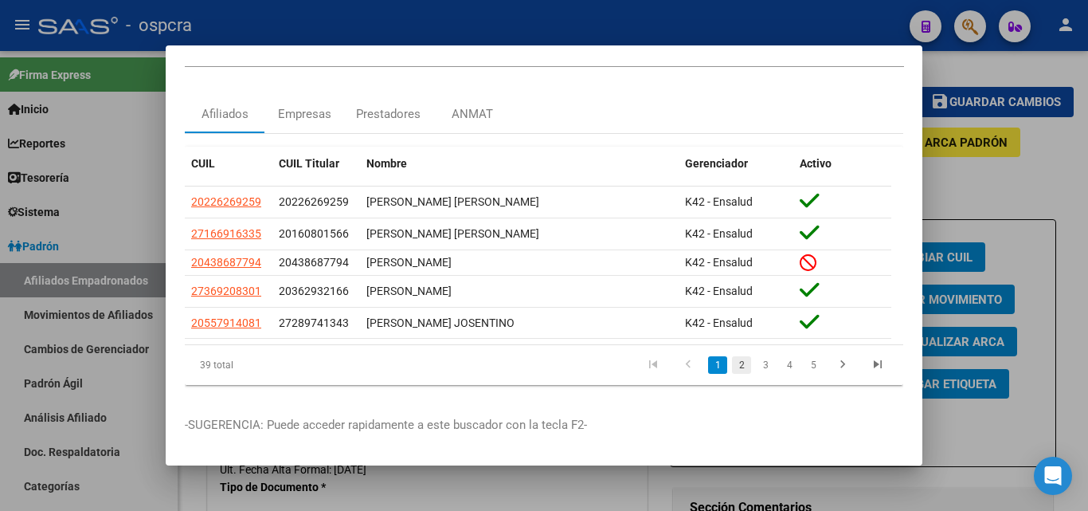
click at [732, 356] on link "2" at bounding box center [741, 365] width 19 height 18
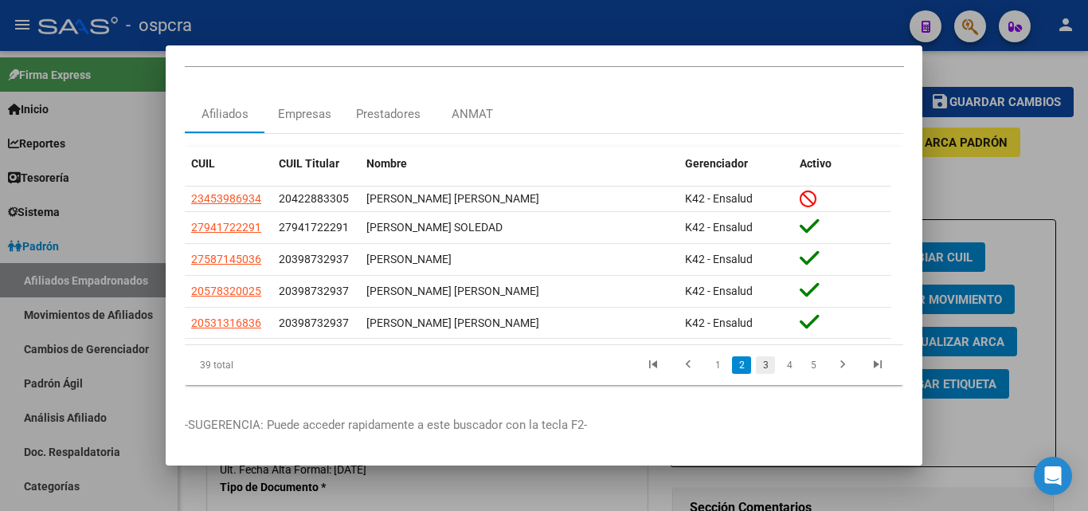
click at [756, 356] on link "3" at bounding box center [765, 365] width 19 height 18
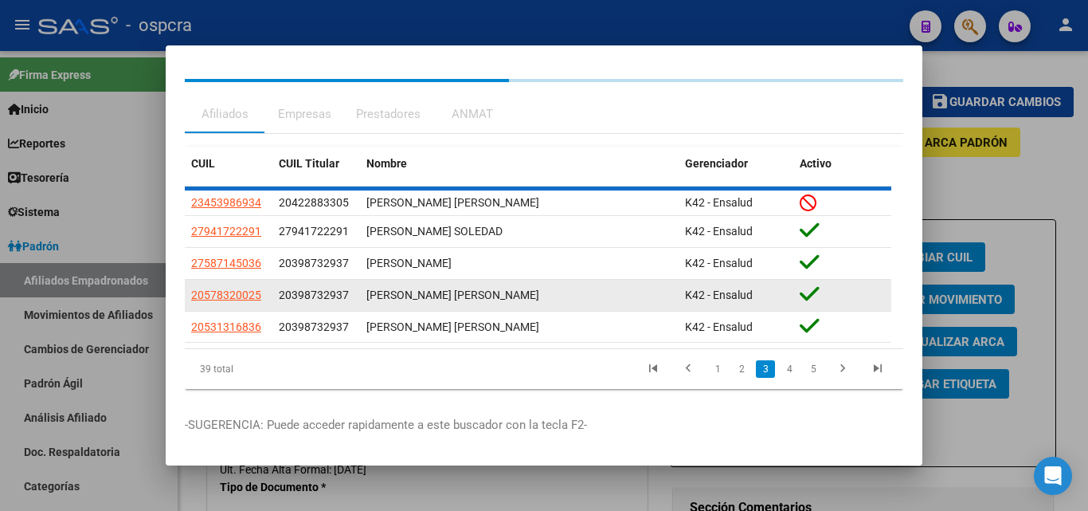
scroll to position [29, 0]
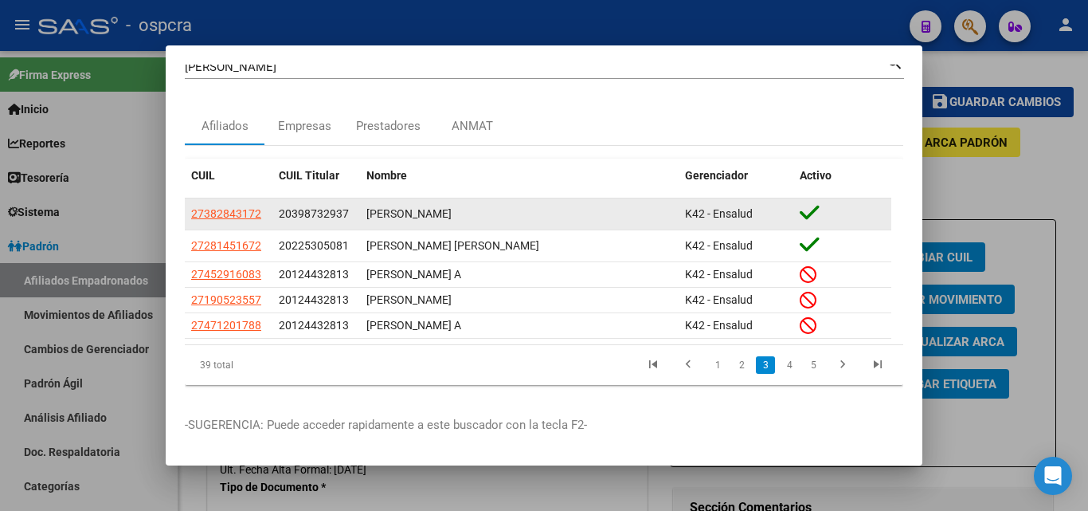
click at [225, 207] on span "27382843172" at bounding box center [226, 213] width 70 height 13
type textarea "27382843172"
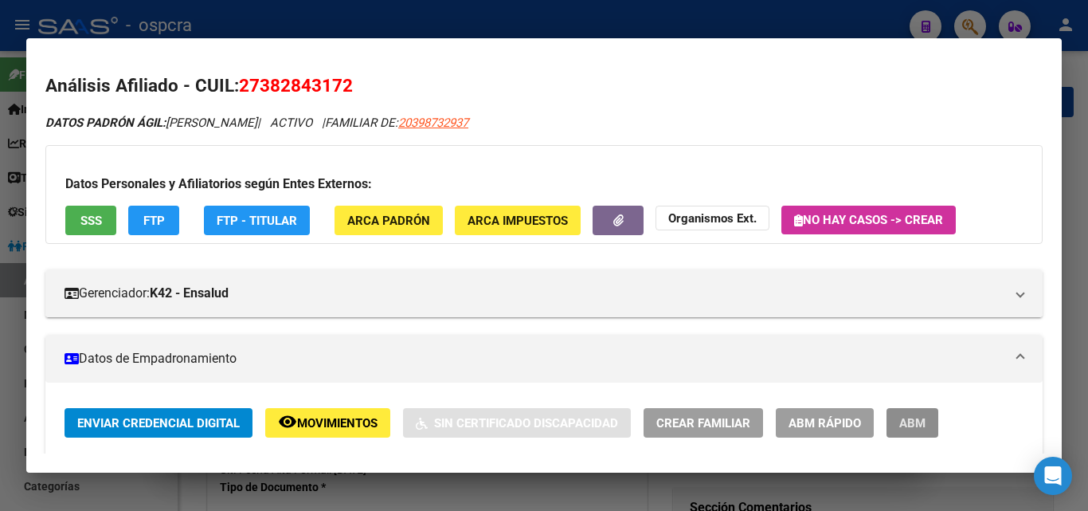
click at [909, 418] on span "ABM" at bounding box center [912, 423] width 26 height 14
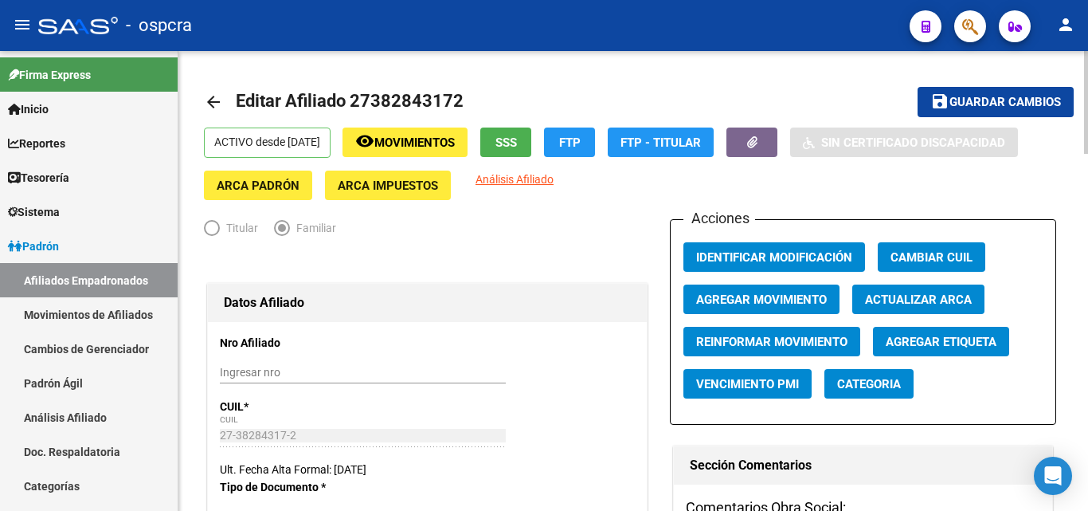
click at [782, 300] on span "Agregar Movimiento" at bounding box center [761, 299] width 131 height 14
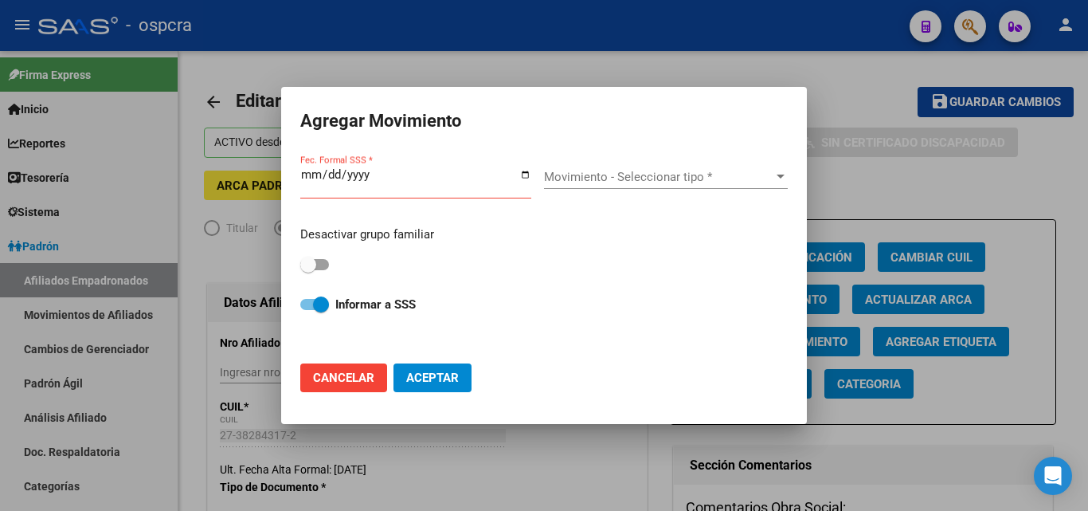
click at [883, 140] on div at bounding box center [544, 255] width 1088 height 511
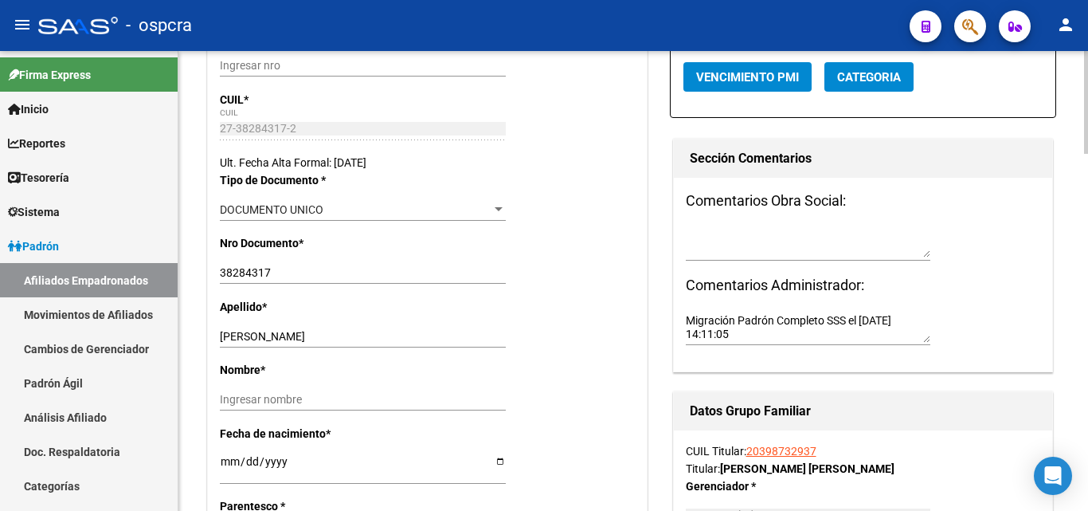
scroll to position [398, 0]
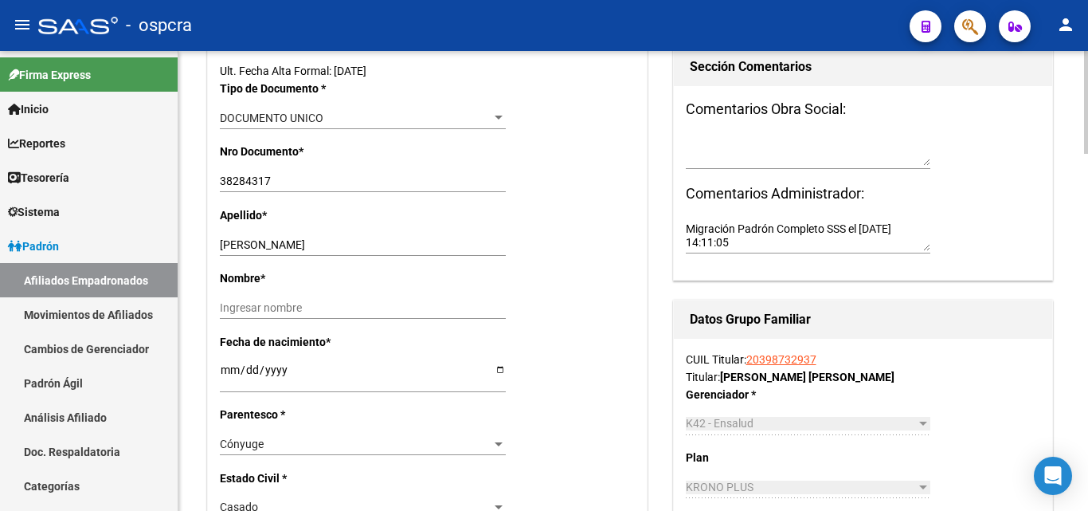
click at [800, 359] on link "20398732937" at bounding box center [781, 359] width 70 height 13
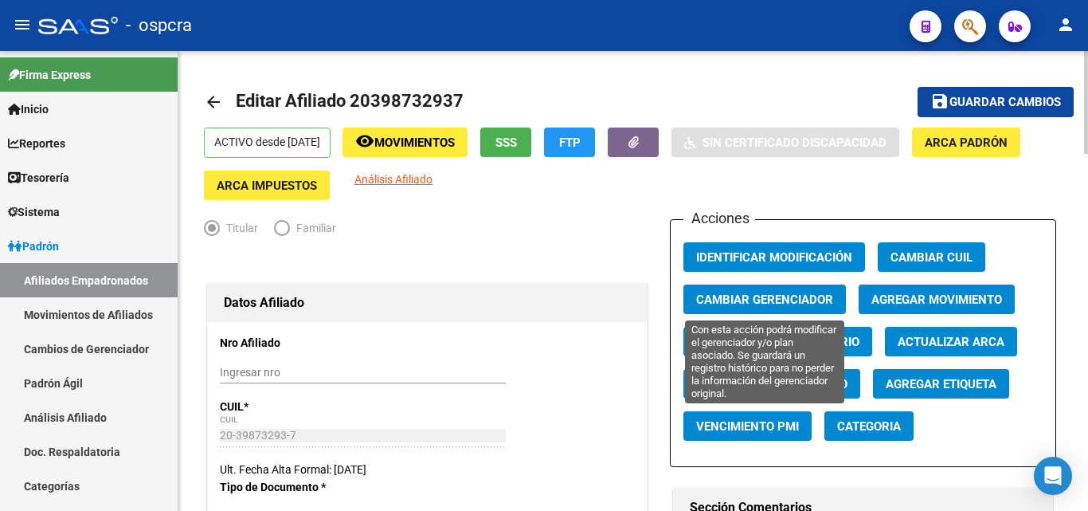
click at [828, 302] on span "Cambiar Gerenciador" at bounding box center [764, 299] width 137 height 14
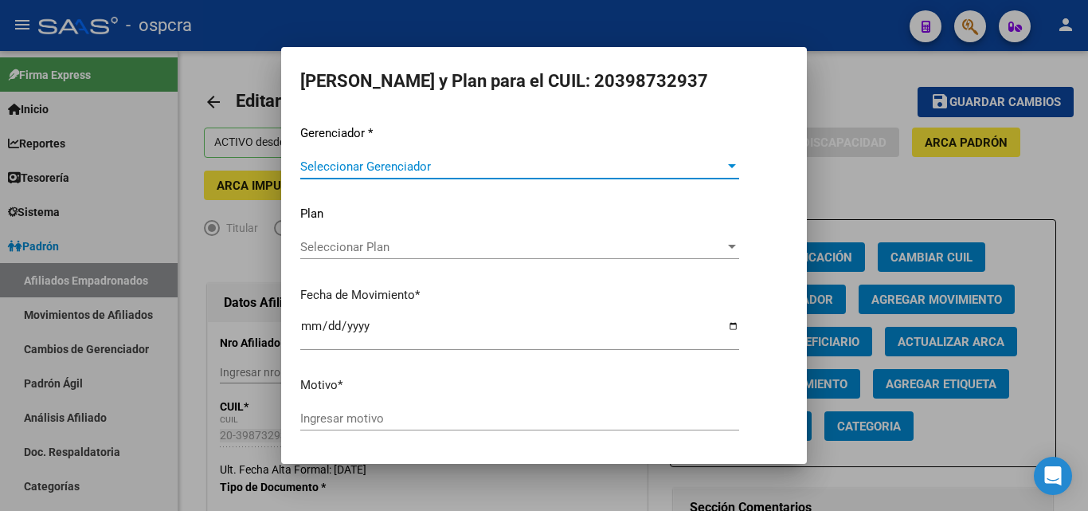
click at [668, 167] on span "Seleccionar Gerenciador" at bounding box center [512, 166] width 425 height 14
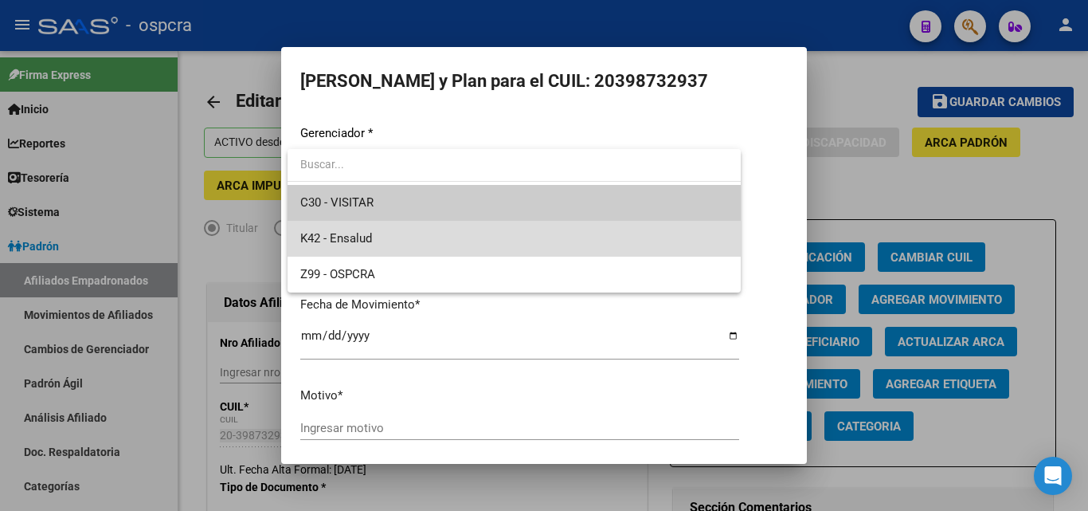
click at [432, 249] on span "K42 - Ensalud" at bounding box center [514, 239] width 428 height 36
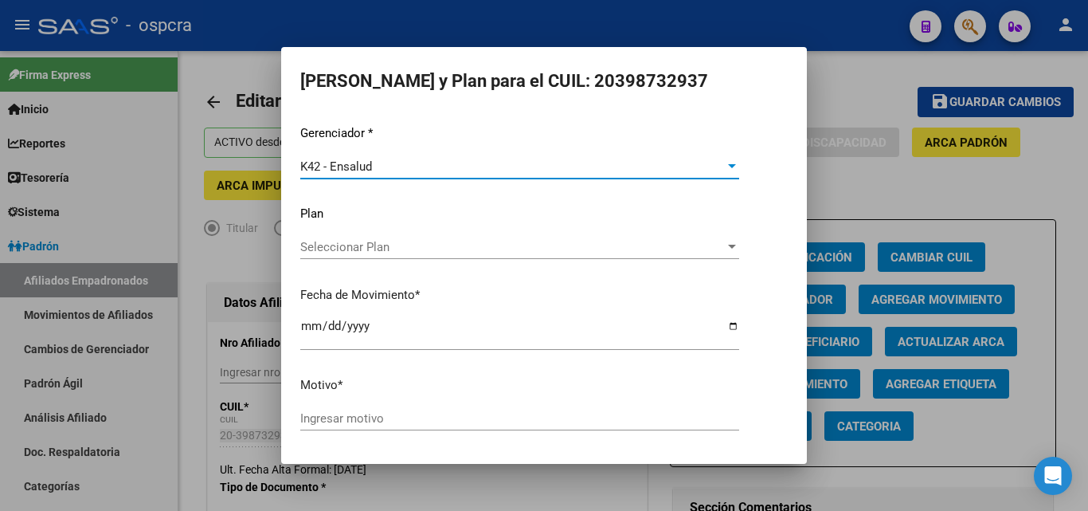
click at [510, 250] on span "Seleccionar Plan" at bounding box center [512, 247] width 425 height 14
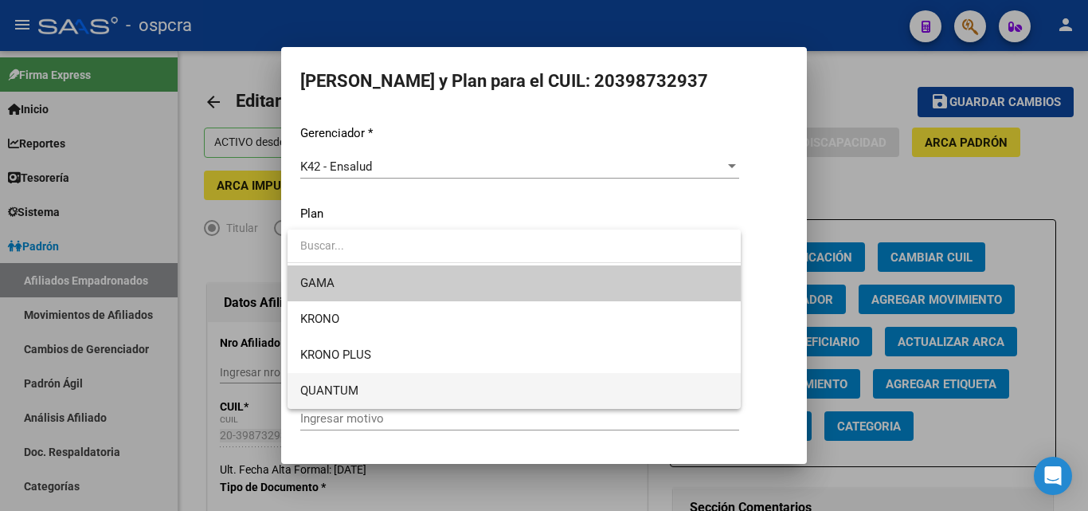
click at [433, 400] on span "QUANTUM" at bounding box center [514, 391] width 428 height 36
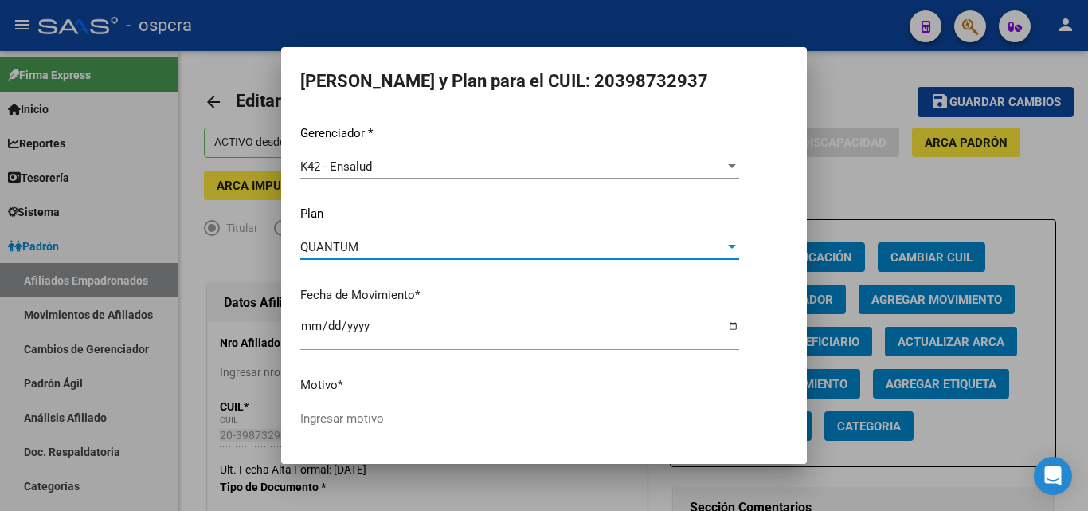
click at [373, 422] on input "Ingresar motivo" at bounding box center [519, 418] width 439 height 14
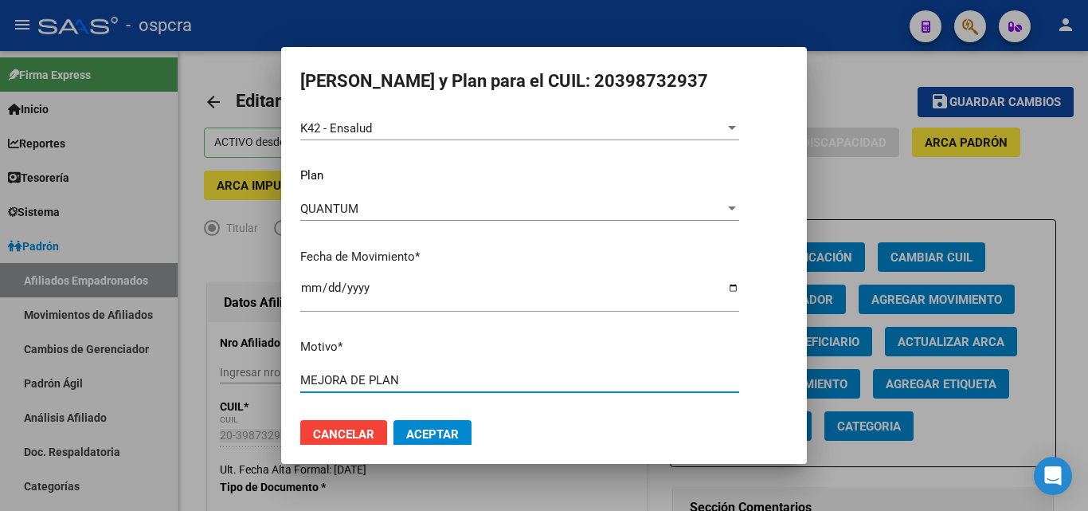
scroll to position [55, 0]
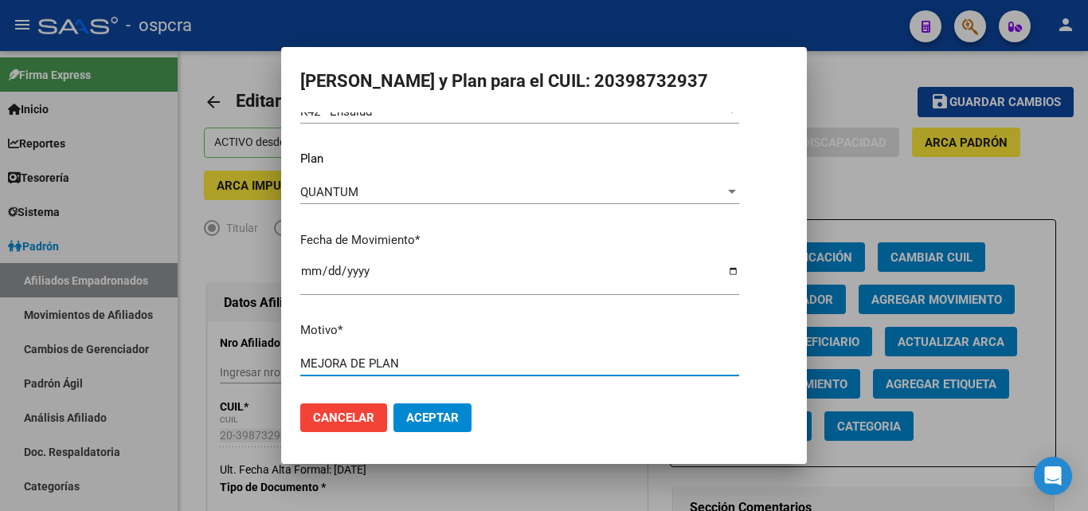
type input "MEJORA DE PLAN"
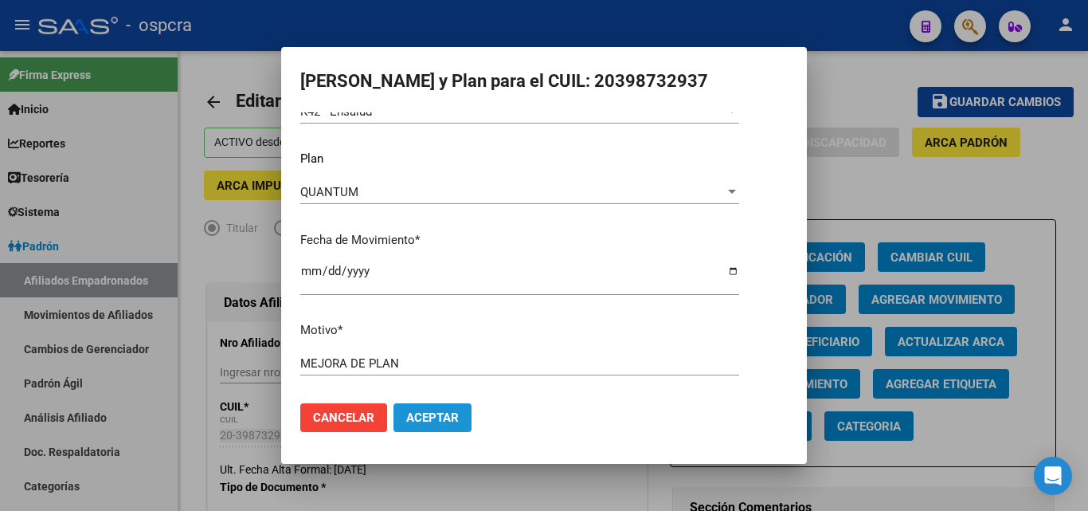
click at [428, 417] on span "Aceptar" at bounding box center [432, 417] width 53 height 14
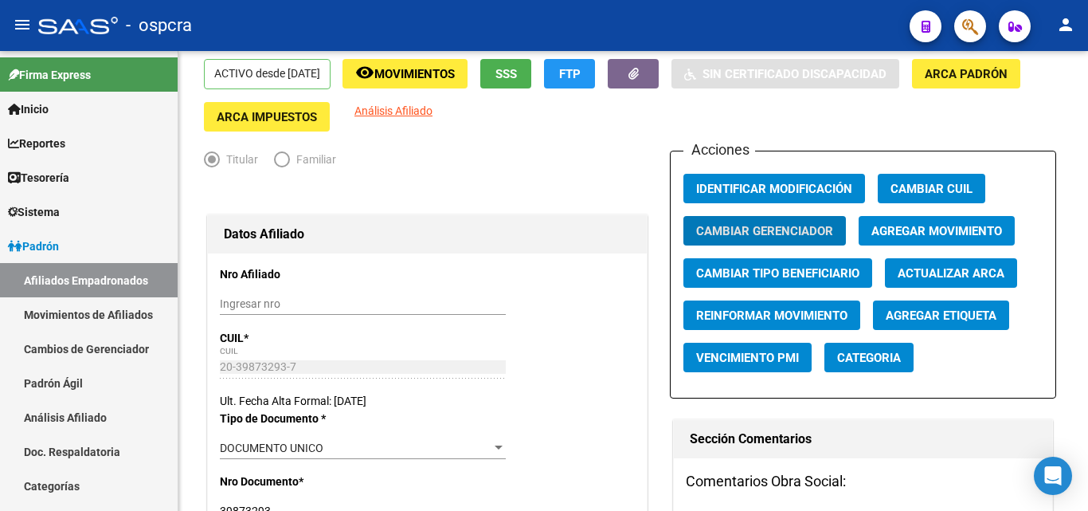
scroll to position [0, 0]
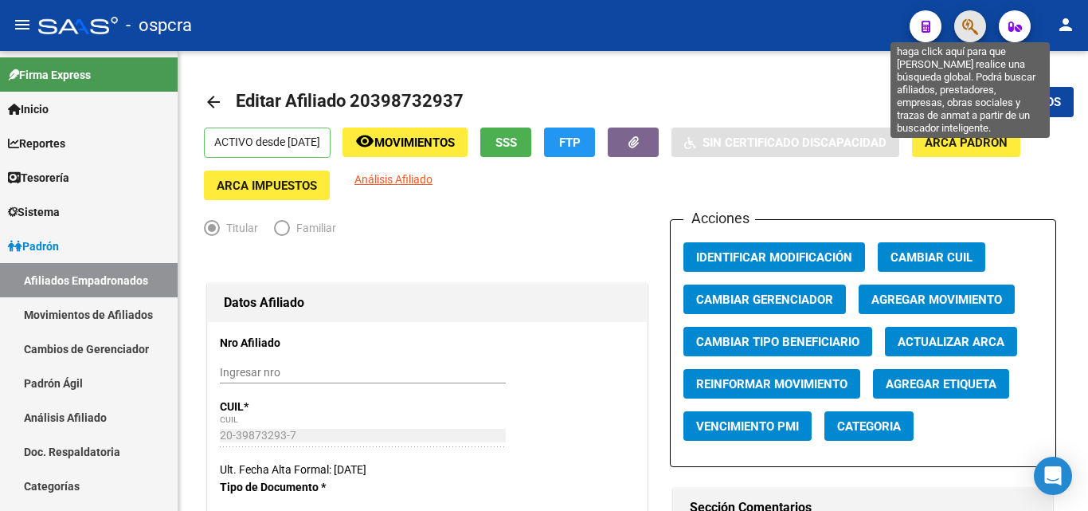
click at [963, 25] on icon "button" at bounding box center [970, 27] width 16 height 18
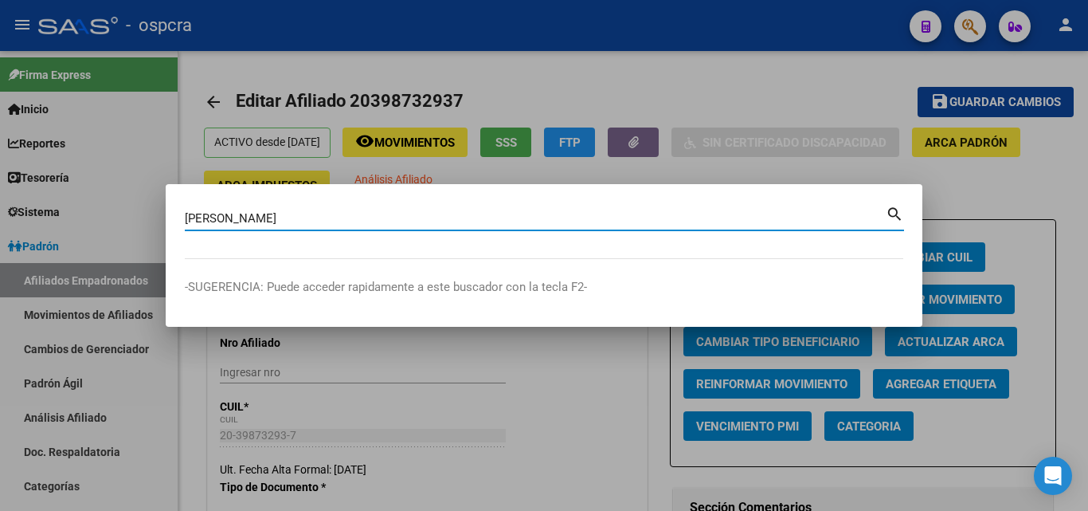
type input "[PERSON_NAME]"
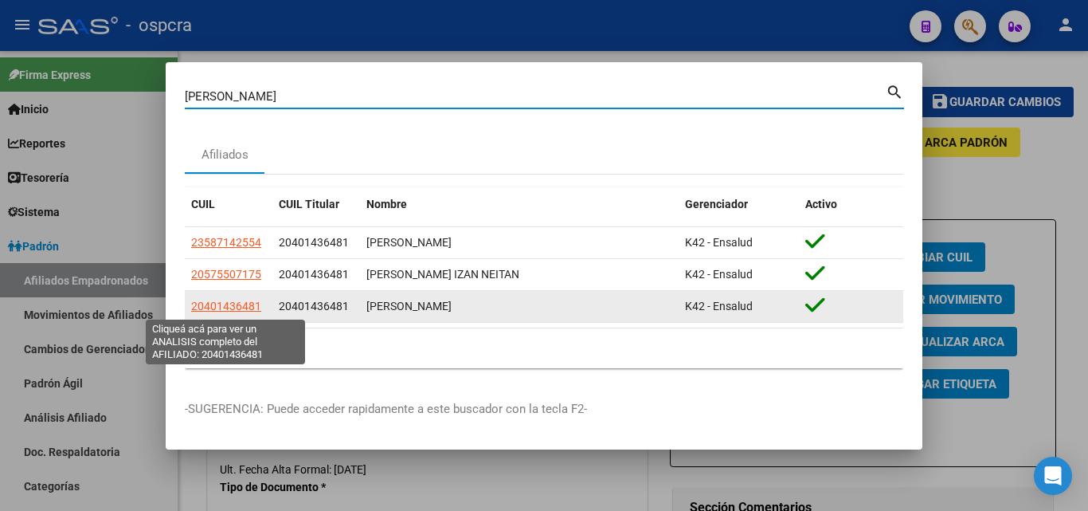
click at [225, 304] on span "20401436481" at bounding box center [226, 306] width 70 height 13
type textarea "20401436481"
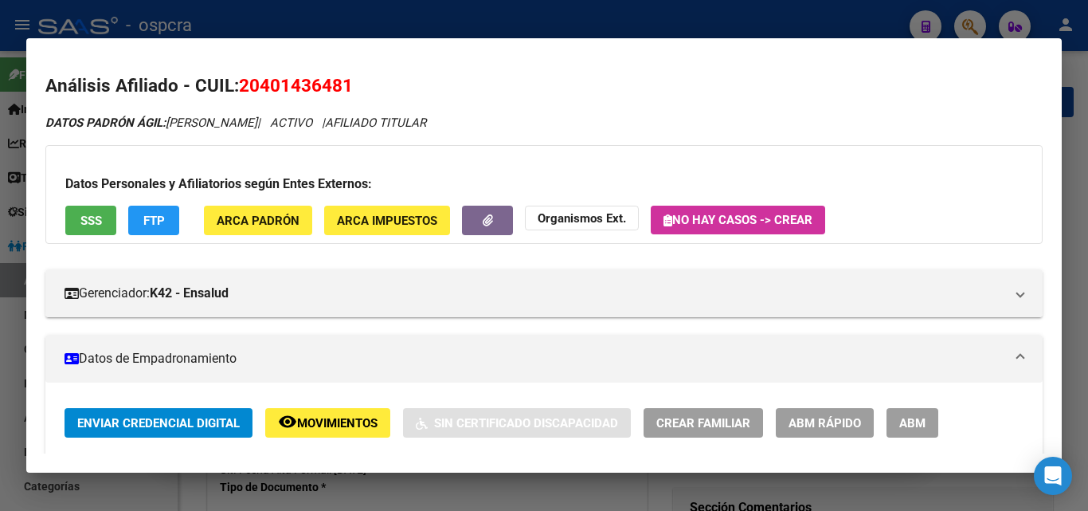
click at [901, 427] on span "ABM" at bounding box center [912, 423] width 26 height 14
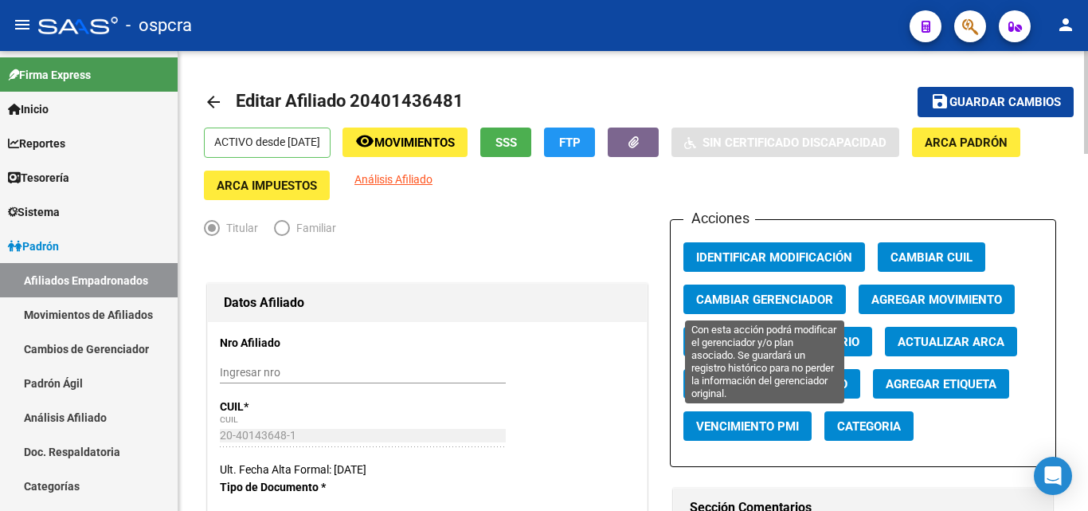
click at [776, 303] on span "Cambiar Gerenciador" at bounding box center [764, 299] width 137 height 14
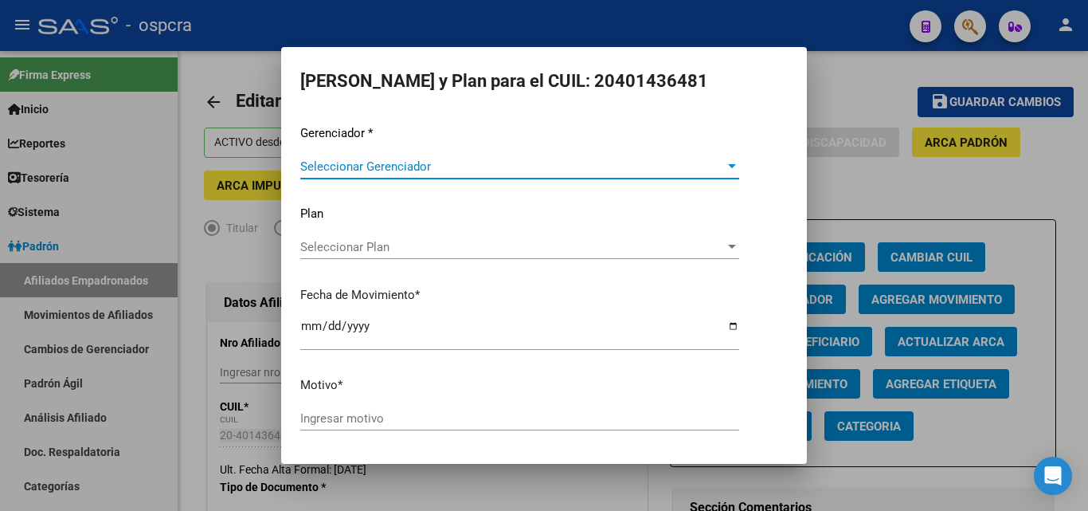
click at [512, 167] on span "Seleccionar Gerenciador" at bounding box center [512, 166] width 425 height 14
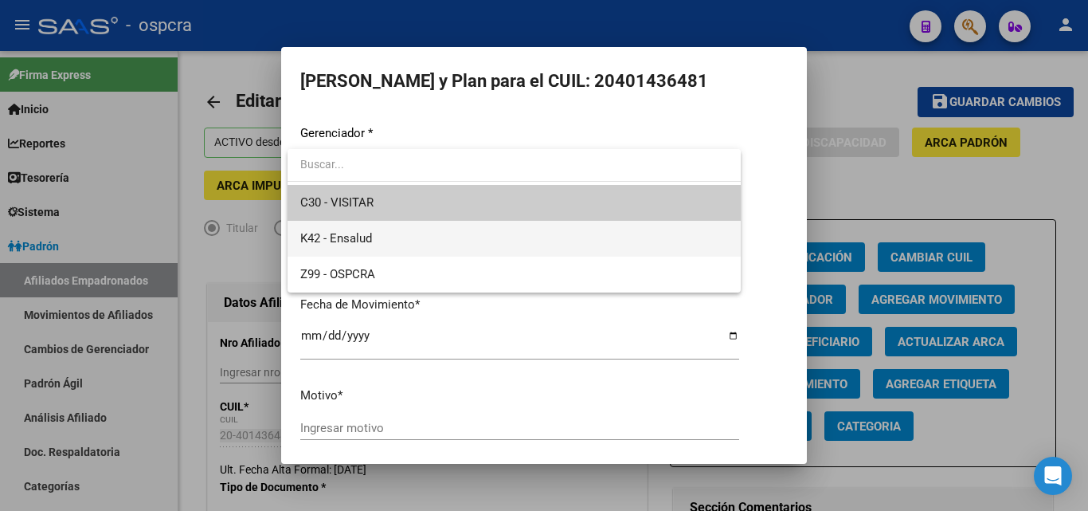
click at [443, 236] on span "K42 - Ensalud" at bounding box center [514, 239] width 428 height 36
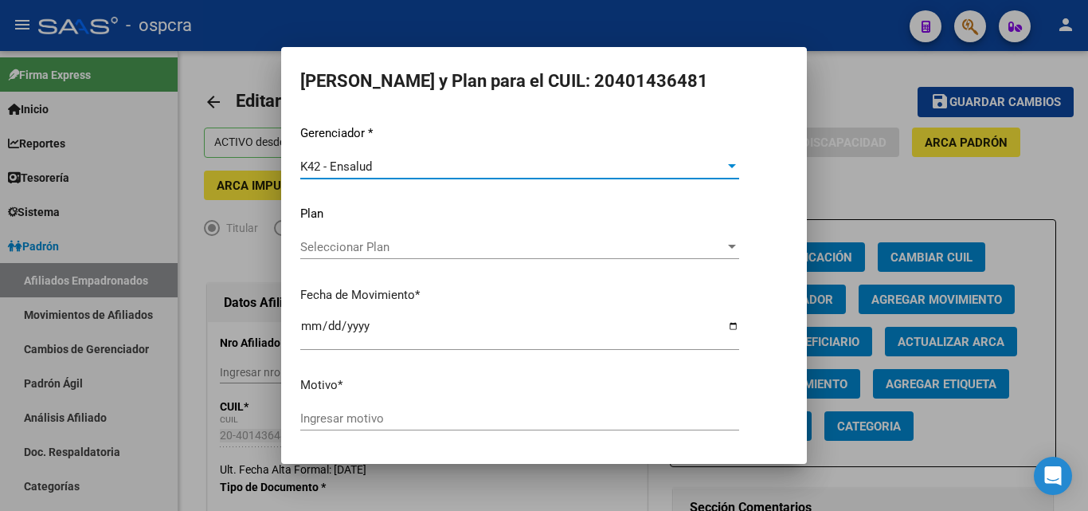
click at [478, 257] on div "Seleccionar Plan Seleccionar Plan" at bounding box center [519, 247] width 439 height 24
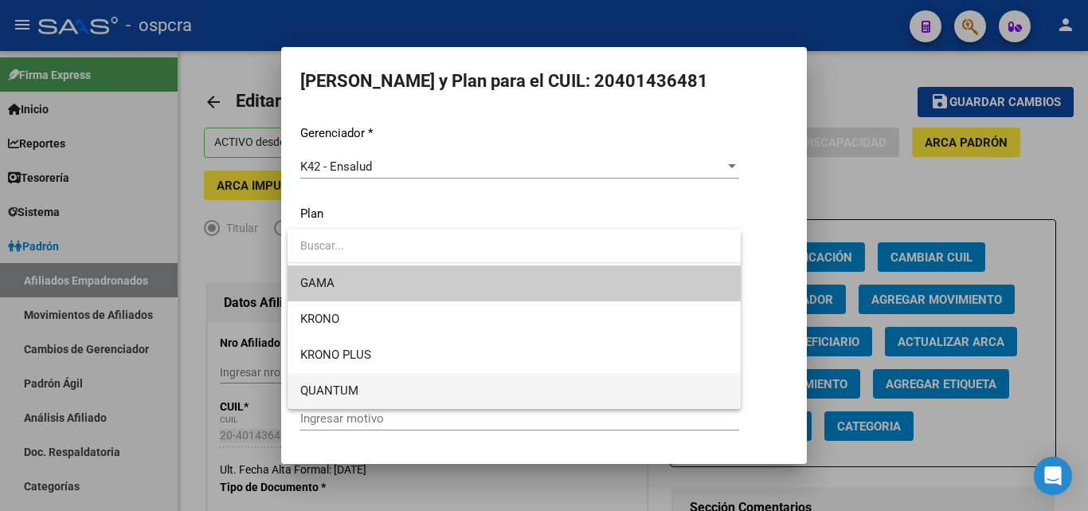
click at [410, 396] on span "QUANTUM" at bounding box center [514, 391] width 428 height 36
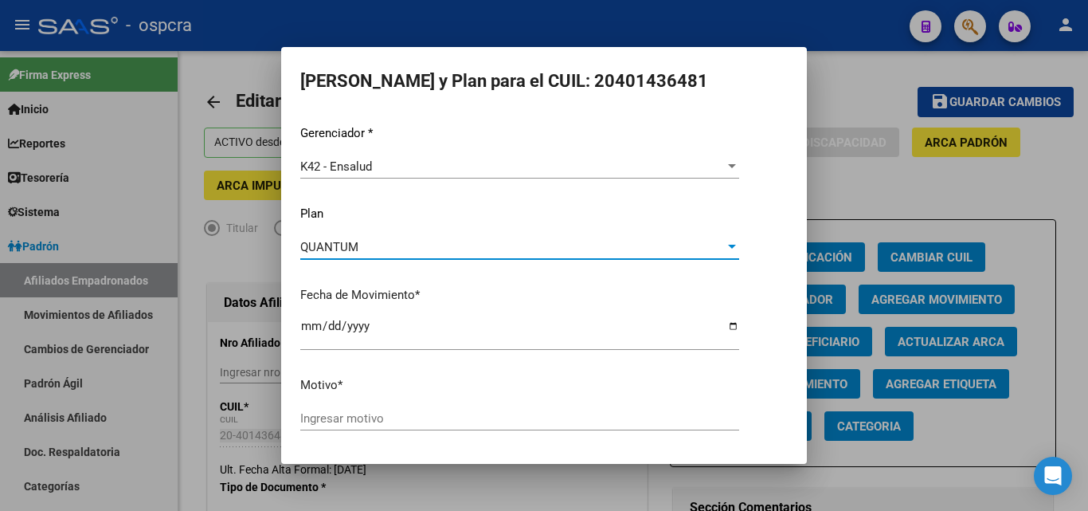
click at [365, 414] on input "Ingresar motivo" at bounding box center [519, 418] width 439 height 14
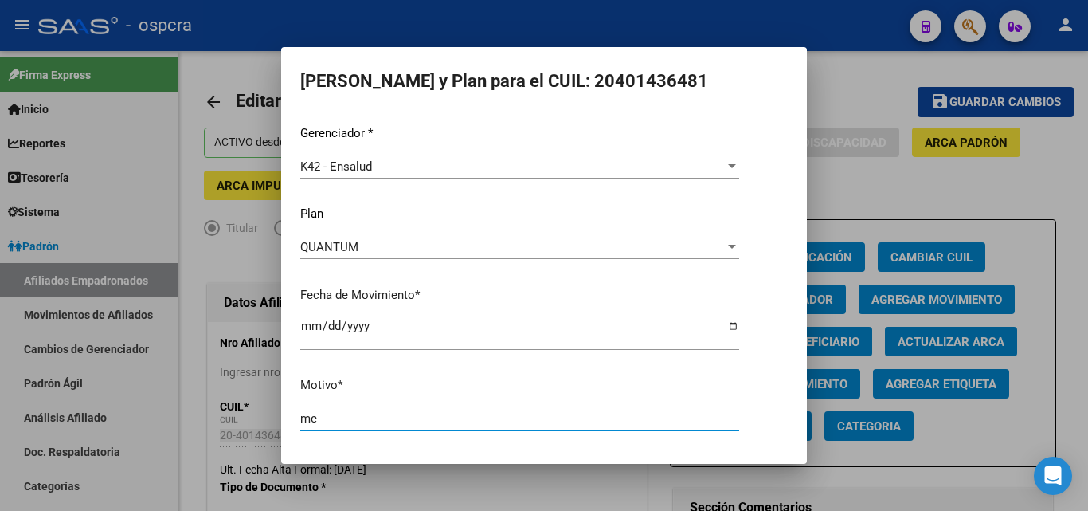
type input "m"
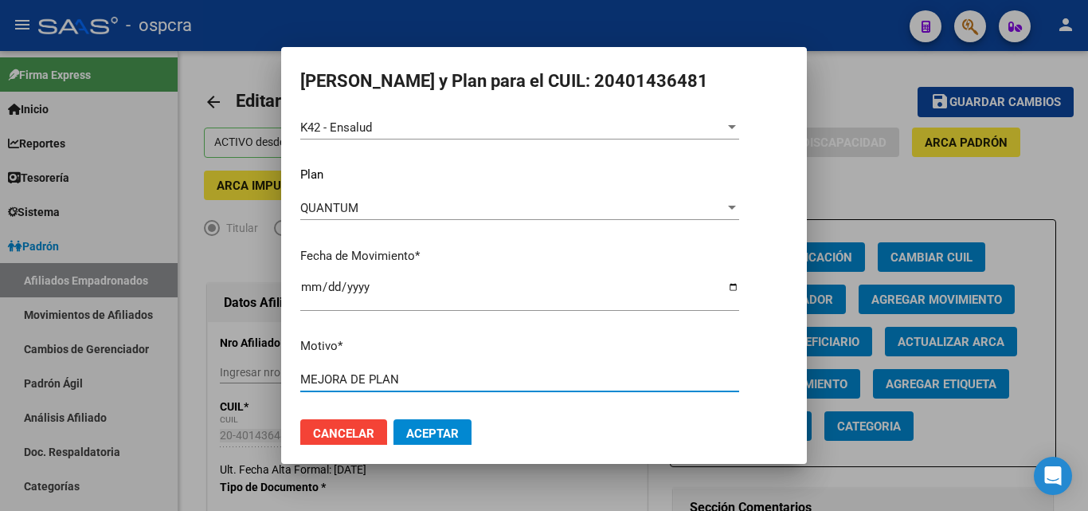
type input "MEJORA DE PLAN"
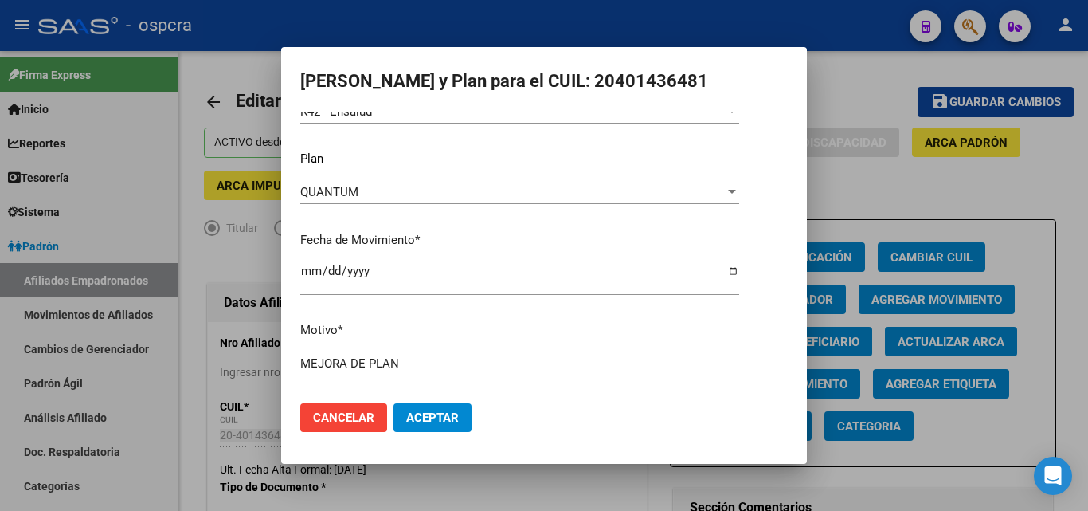
click at [444, 422] on span "Aceptar" at bounding box center [432, 417] width 53 height 14
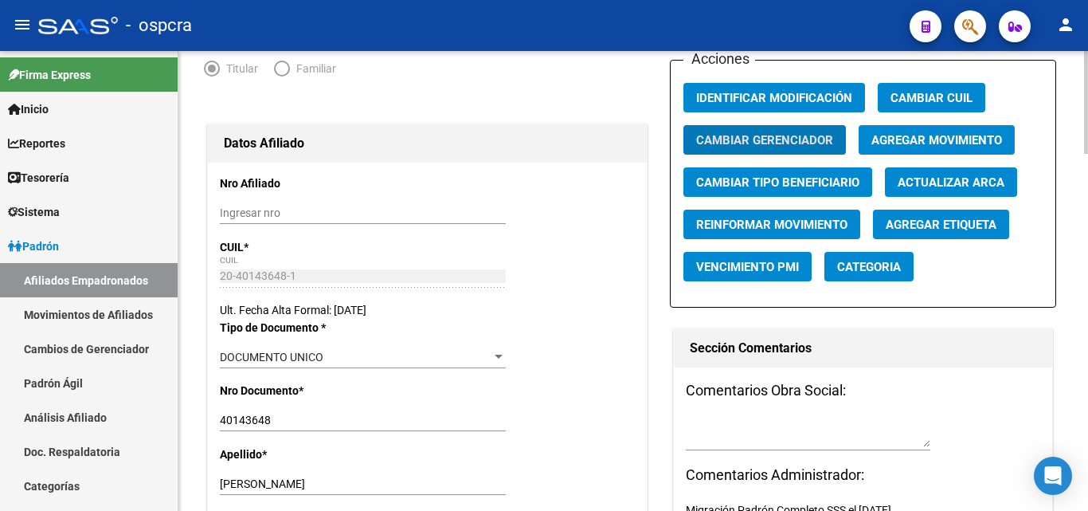
scroll to position [0, 0]
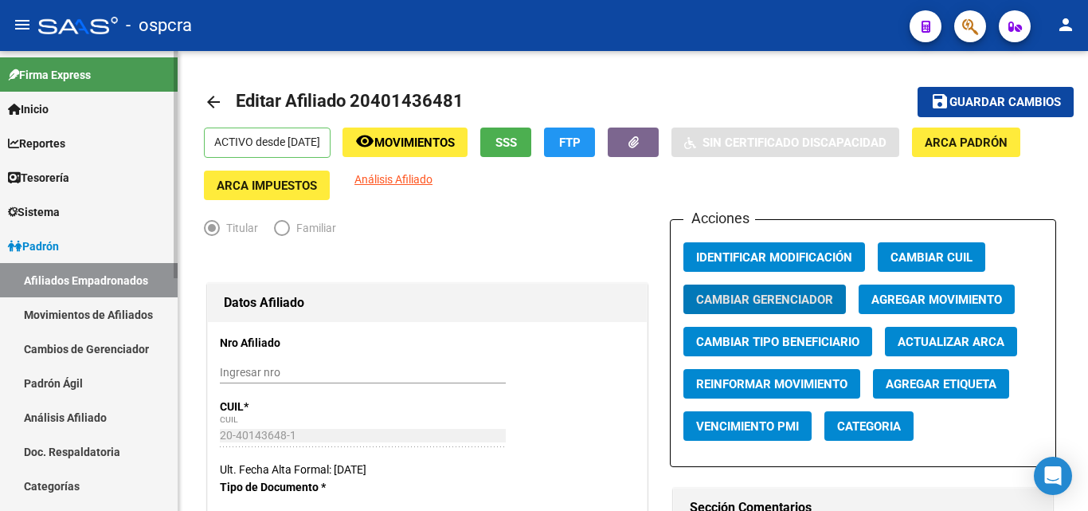
click at [88, 277] on link "Afiliados Empadronados" at bounding box center [89, 280] width 178 height 34
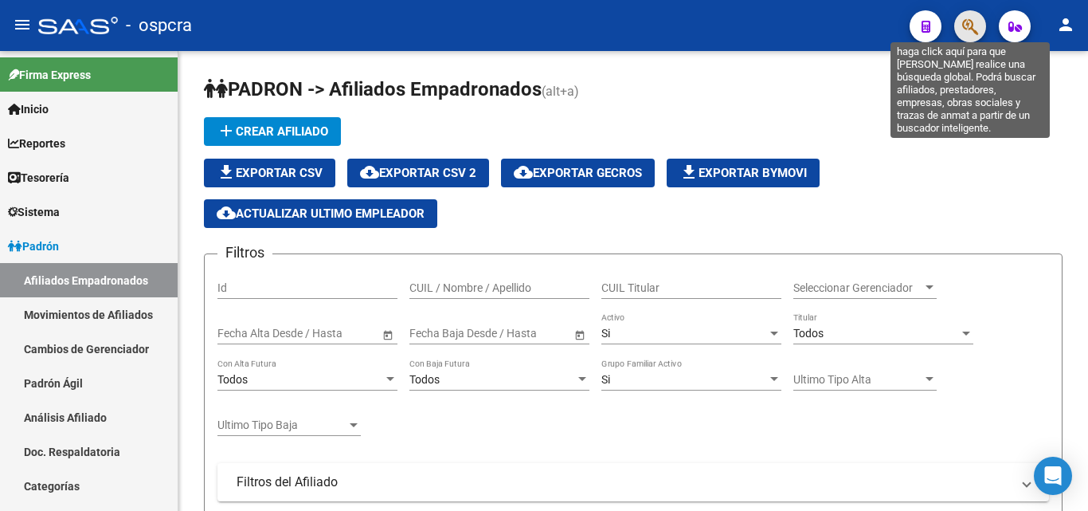
click at [965, 27] on icon "button" at bounding box center [970, 27] width 16 height 18
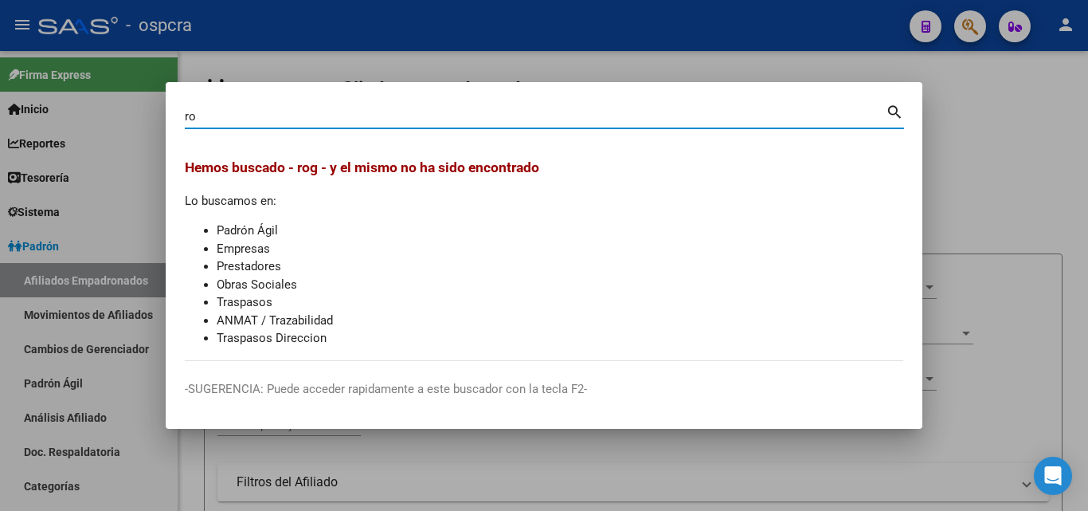
type input "r"
type input "[PERSON_NAME]"
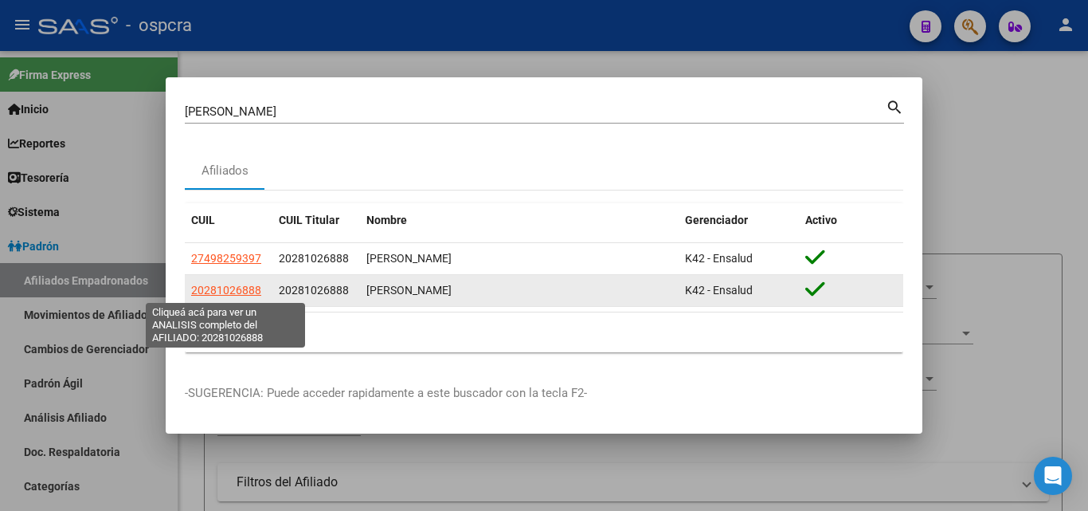
click at [205, 285] on span "20281026888" at bounding box center [226, 290] width 70 height 13
type textarea "20281026888"
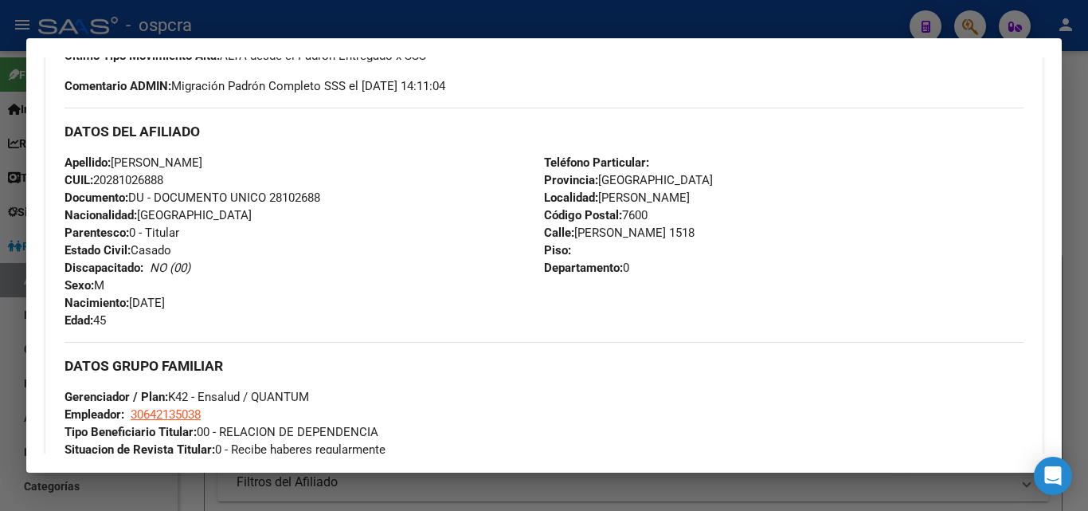
scroll to position [637, 0]
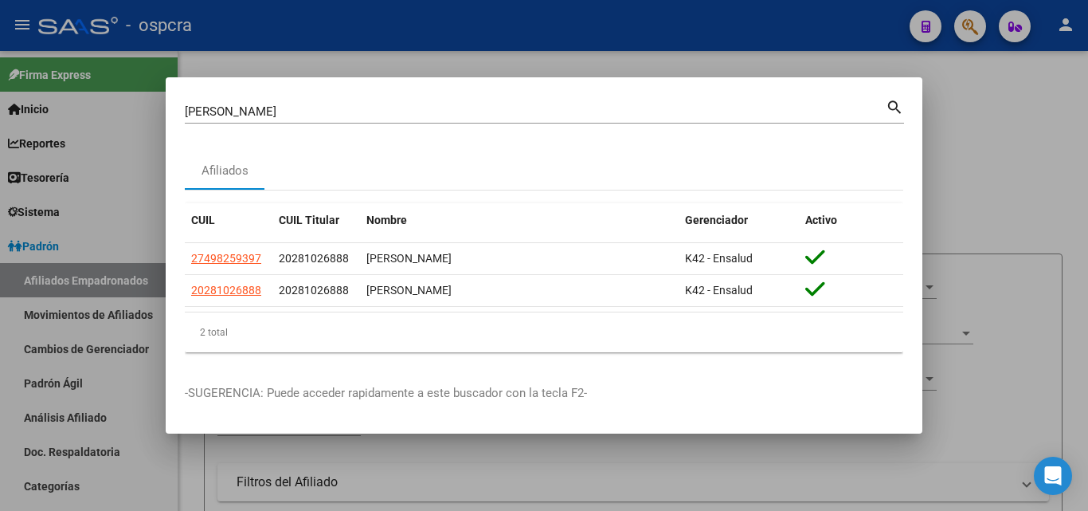
click at [0, 397] on div at bounding box center [544, 255] width 1088 height 511
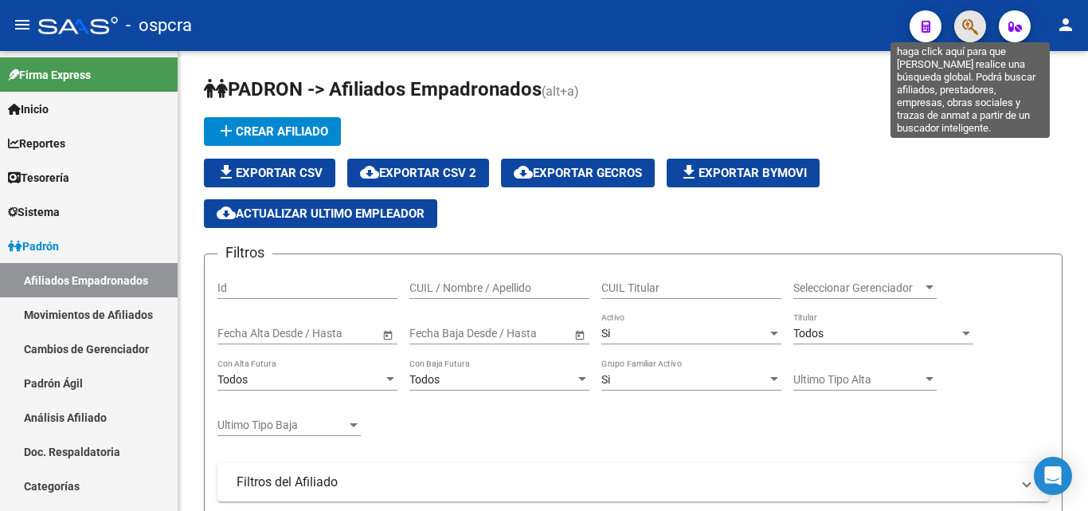
click at [966, 35] on icon "button" at bounding box center [970, 27] width 16 height 18
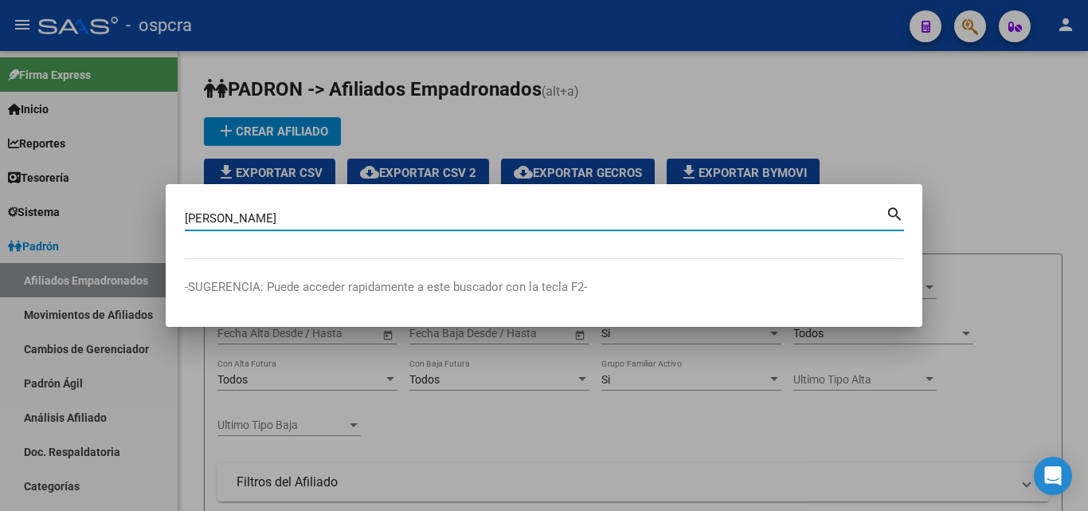
type input "[PERSON_NAME]"
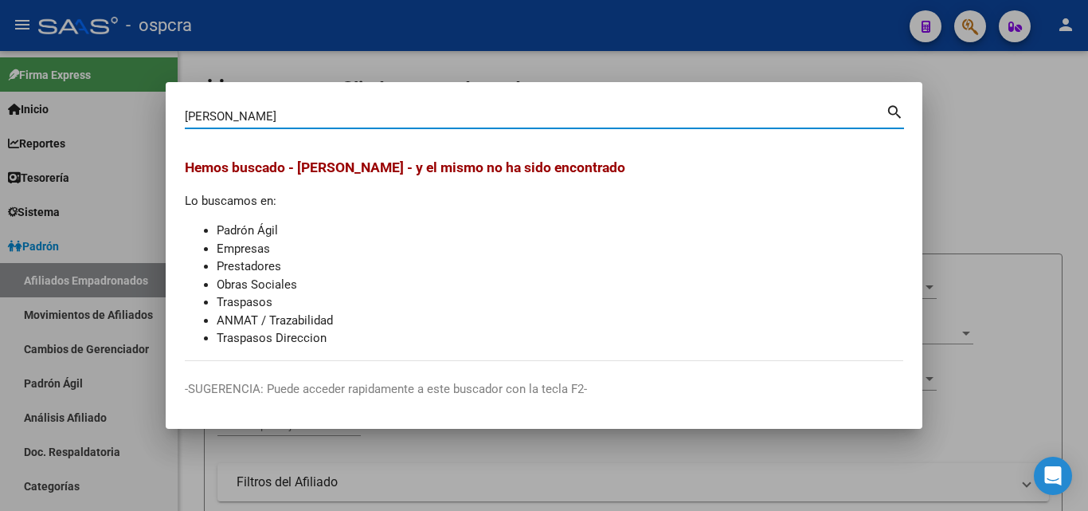
drag, startPoint x: 229, startPoint y: 123, endPoint x: 159, endPoint y: 143, distance: 72.9
click at [159, 143] on div "[PERSON_NAME] Buscar (apellido, dni, cuil, nro traspaso, cuit, obra social) sea…" at bounding box center [544, 255] width 1088 height 511
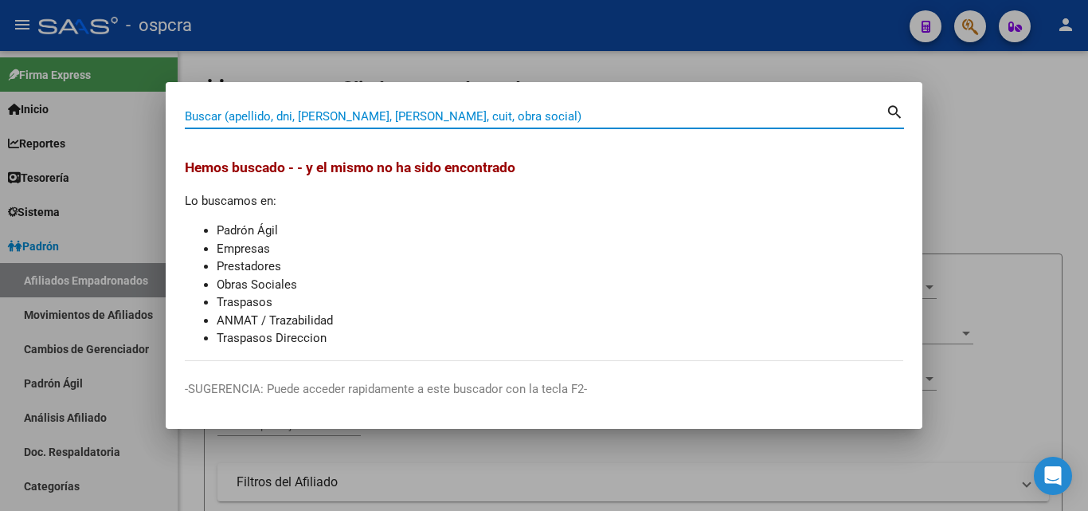
click at [380, 57] on div at bounding box center [544, 255] width 1088 height 511
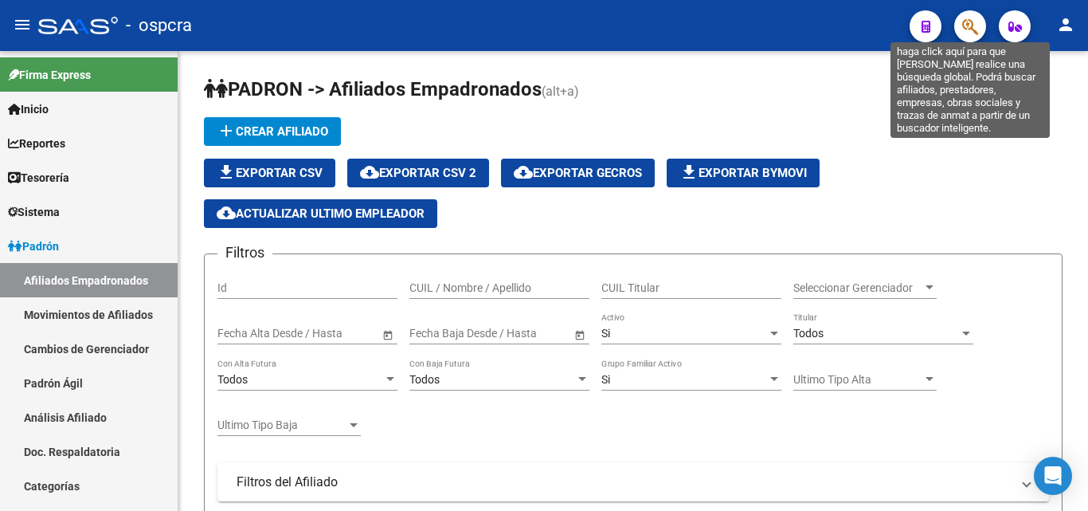
click at [970, 22] on icon "button" at bounding box center [970, 27] width 16 height 18
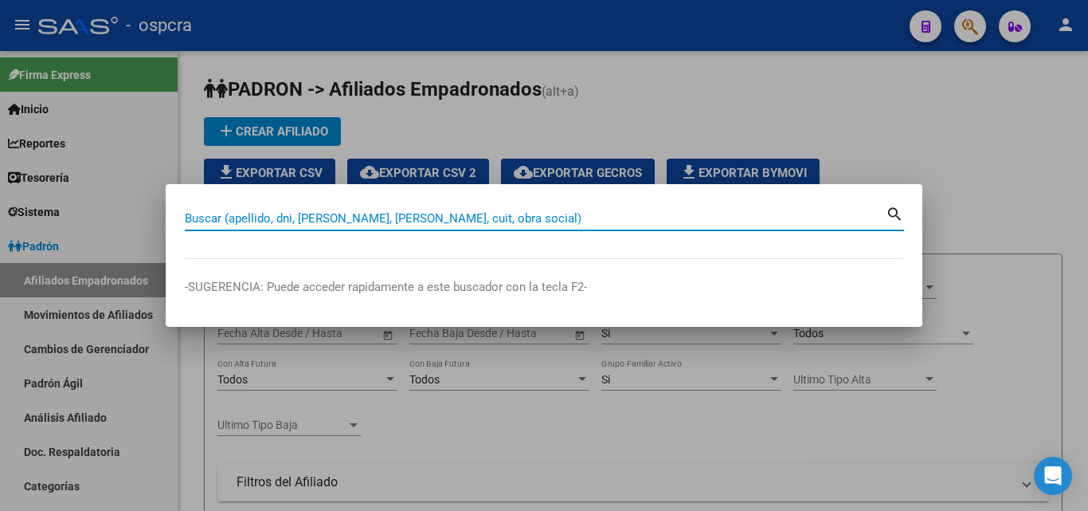
paste input "55940315"
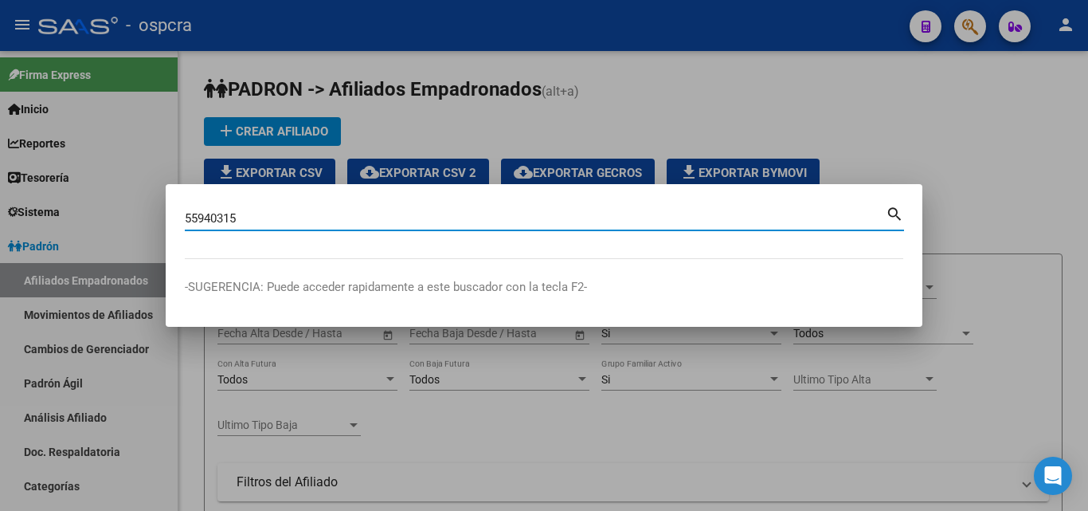
type input "55940315"
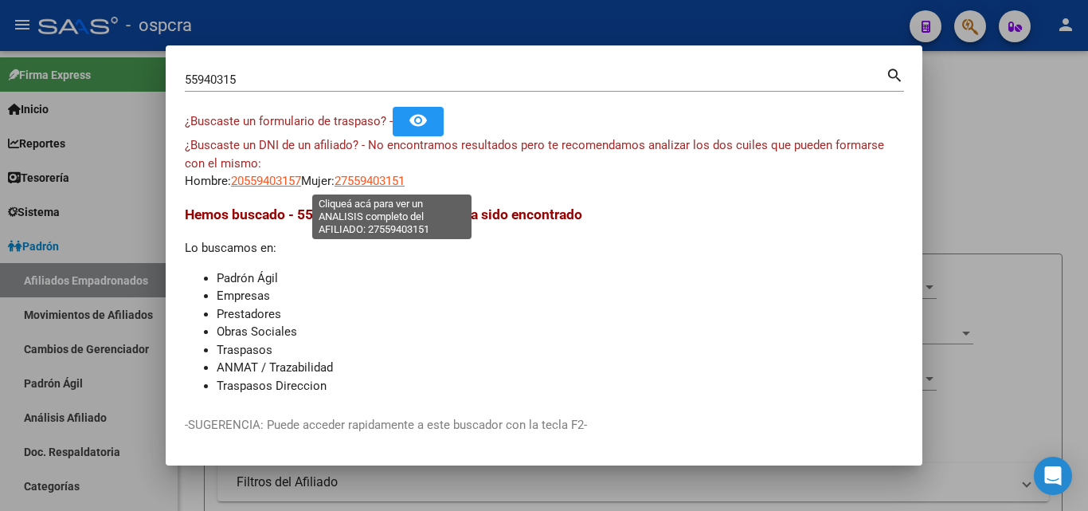
click at [405, 178] on span "27559403151" at bounding box center [370, 181] width 70 height 14
type textarea "27559403151"
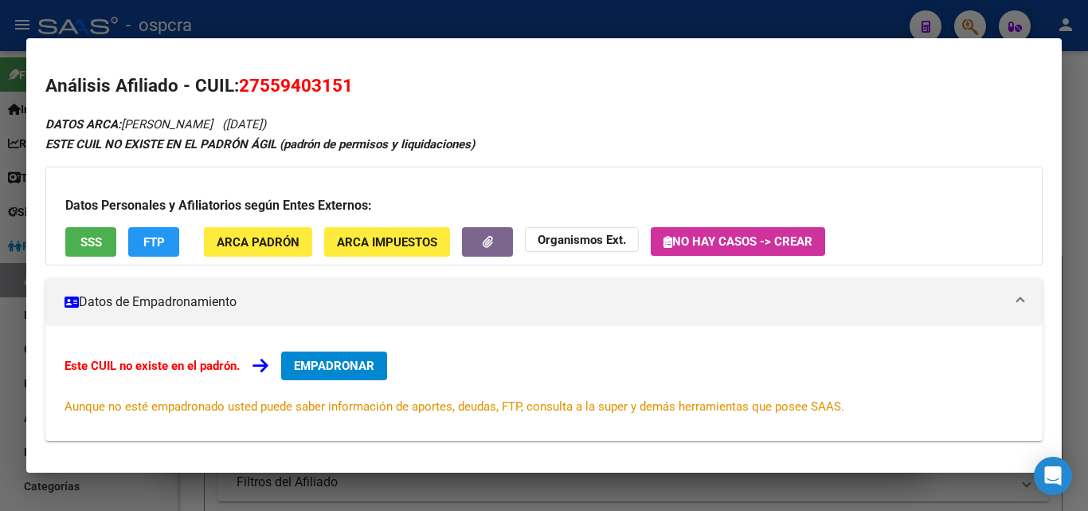
drag, startPoint x: 126, startPoint y: 121, endPoint x: 246, endPoint y: 116, distance: 120.4
click at [246, 116] on div "DATOS ARCA: [PERSON_NAME] ([DATE]) ESTE CUIL NO EXISTE EN EL PADRÓN ÁGIL (padró…" at bounding box center [543, 393] width 997 height 559
copy span "[PERSON_NAME]"
drag, startPoint x: 243, startPoint y: 80, endPoint x: 382, endPoint y: 80, distance: 138.6
click at [382, 80] on h2 "Análisis Afiliado - CUIL: 27559403151" at bounding box center [543, 85] width 997 height 27
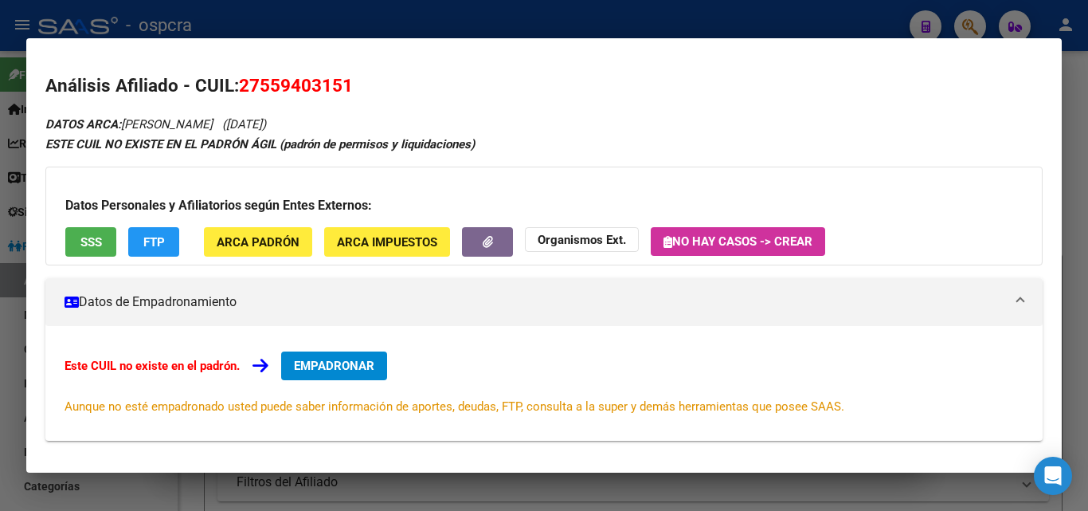
copy span "27559403151"
click at [0, 298] on div at bounding box center [544, 255] width 1088 height 511
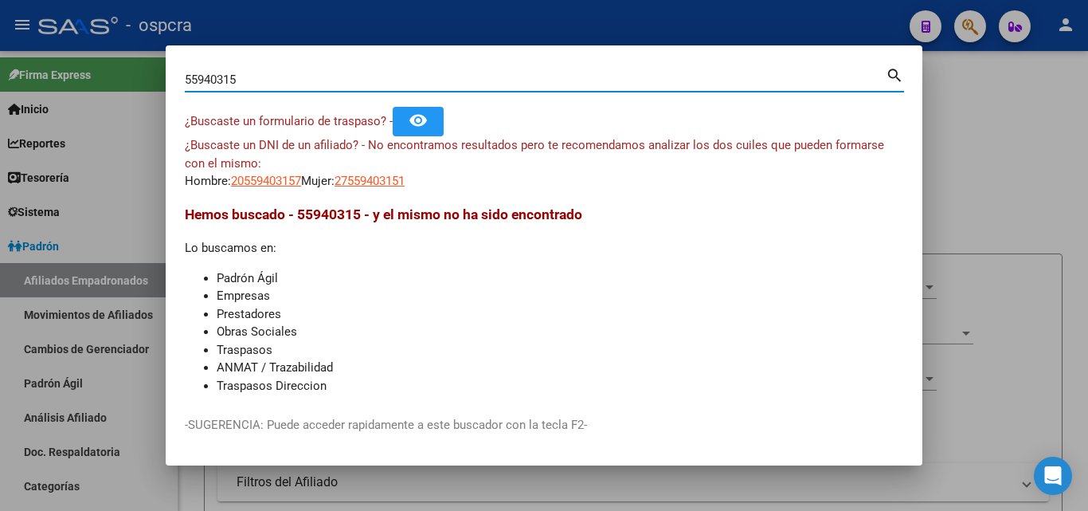
drag, startPoint x: 248, startPoint y: 85, endPoint x: 170, endPoint y: 86, distance: 78.1
click at [170, 86] on mat-dialog-content "55940315 Buscar (apellido, dni, cuil, nro traspaso, cuit, obra social) search ¿…" at bounding box center [544, 231] width 757 height 332
paste input "39477704"
type input "39477704"
drag, startPoint x: 388, startPoint y: 195, endPoint x: 394, endPoint y: 183, distance: 13.2
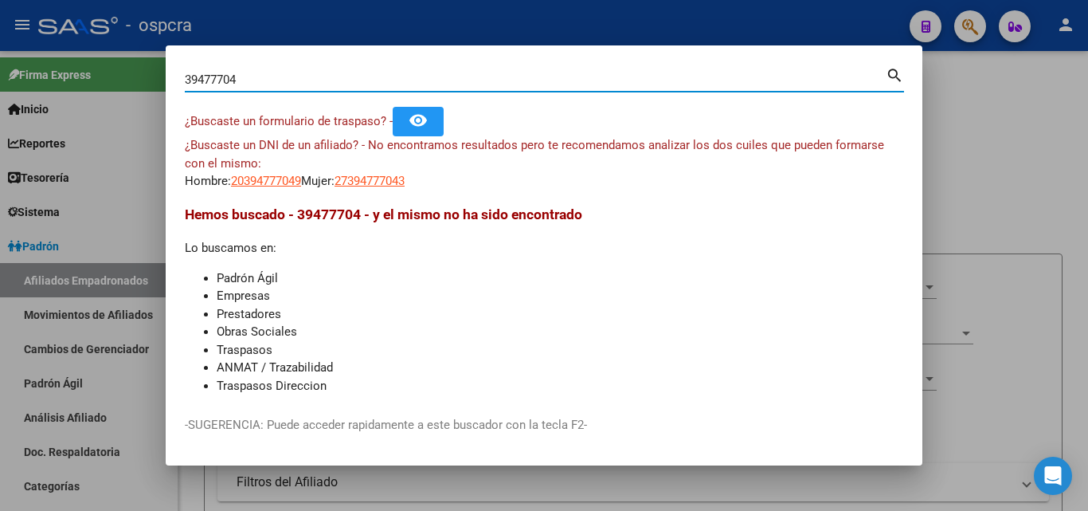
click at [390, 195] on mat-dialog-content "39477704 Buscar (apellido, dni, cuil, nro traspaso, cuit, obra social) search ¿…" at bounding box center [544, 231] width 757 height 332
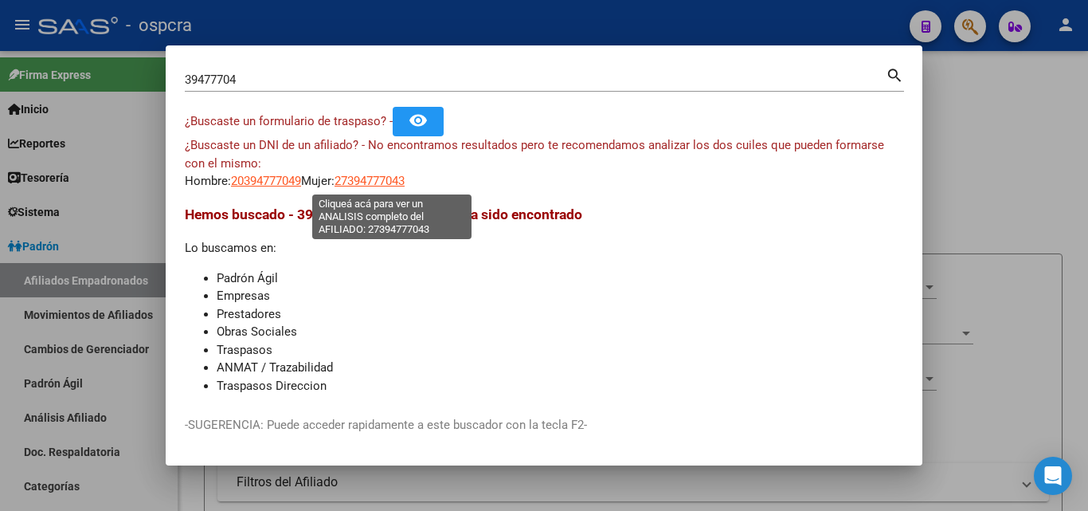
click at [394, 182] on span "27394777043" at bounding box center [370, 181] width 70 height 14
type textarea "27394777043"
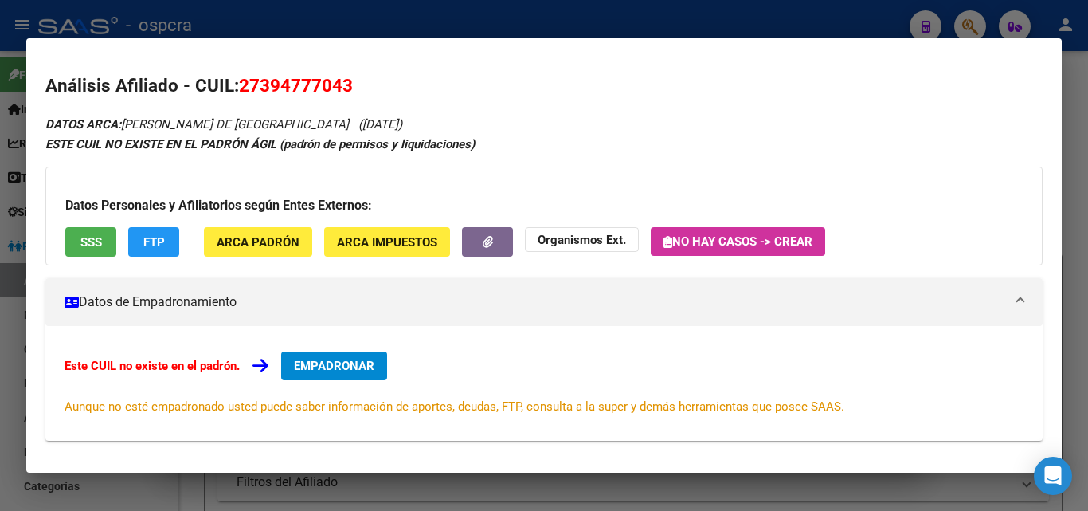
drag, startPoint x: 126, startPoint y: 121, endPoint x: 313, endPoint y: 116, distance: 187.3
click at [313, 116] on div "DATOS ARCA: [PERSON_NAME] DE [GEOGRAPHIC_DATA] ([DATE]) ESTE CUIL NO EXISTE EN …" at bounding box center [543, 393] width 997 height 559
copy span "[PERSON_NAME] DE [GEOGRAPHIC_DATA]"
drag, startPoint x: 237, startPoint y: 82, endPoint x: 350, endPoint y: 79, distance: 113.2
click at [350, 79] on h2 "Análisis Afiliado - CUIL: 27394777043" at bounding box center [543, 85] width 997 height 27
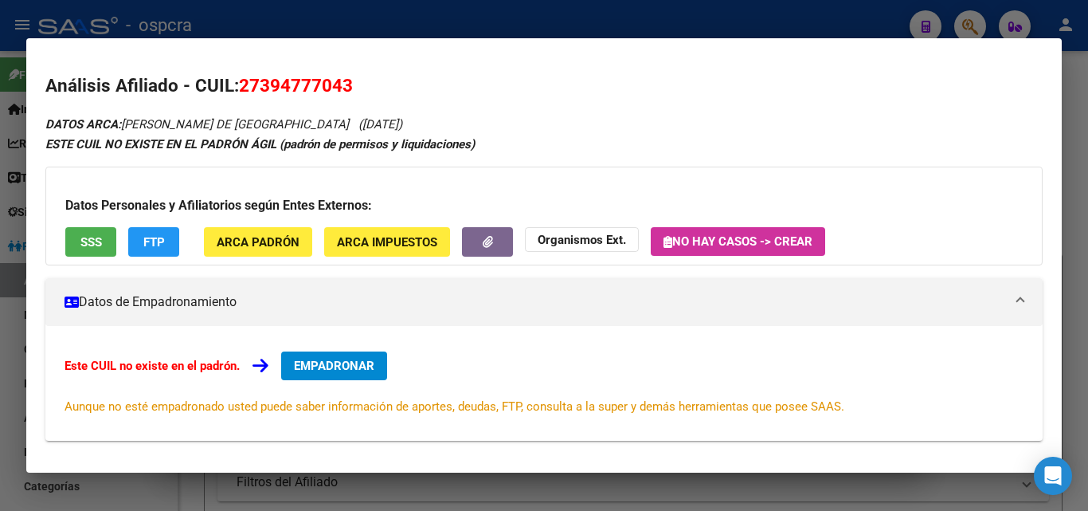
copy h2 "27394777043"
drag, startPoint x: 22, startPoint y: 366, endPoint x: 10, endPoint y: 362, distance: 12.6
click at [22, 366] on div at bounding box center [544, 255] width 1088 height 511
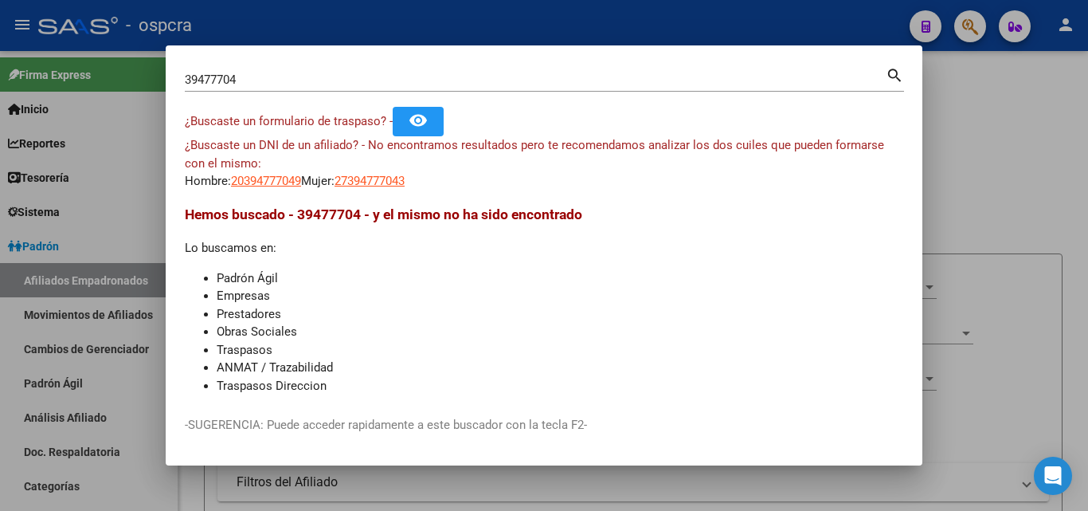
click at [10, 362] on div at bounding box center [544, 255] width 1088 height 511
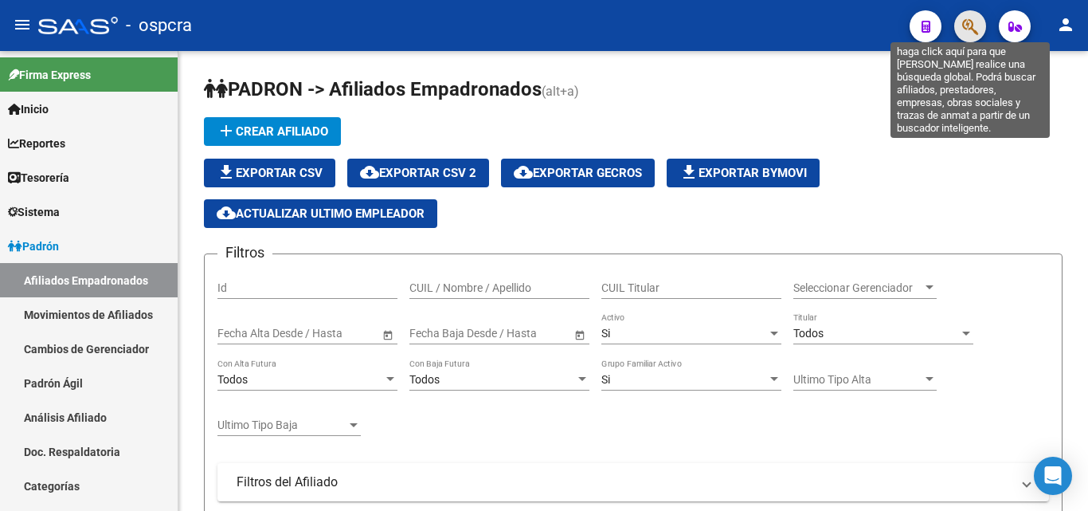
click at [972, 27] on icon "button" at bounding box center [970, 27] width 16 height 18
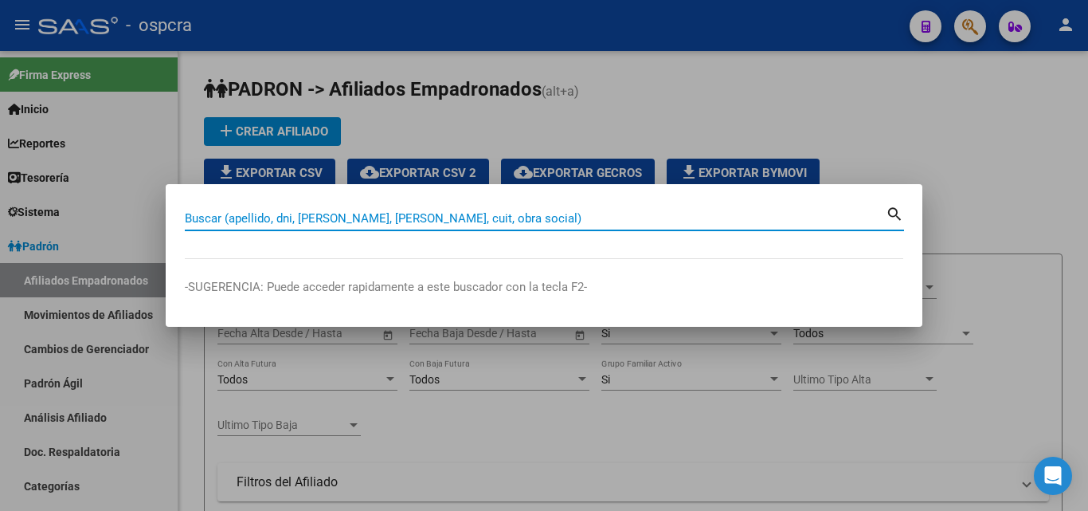
paste input "21143124"
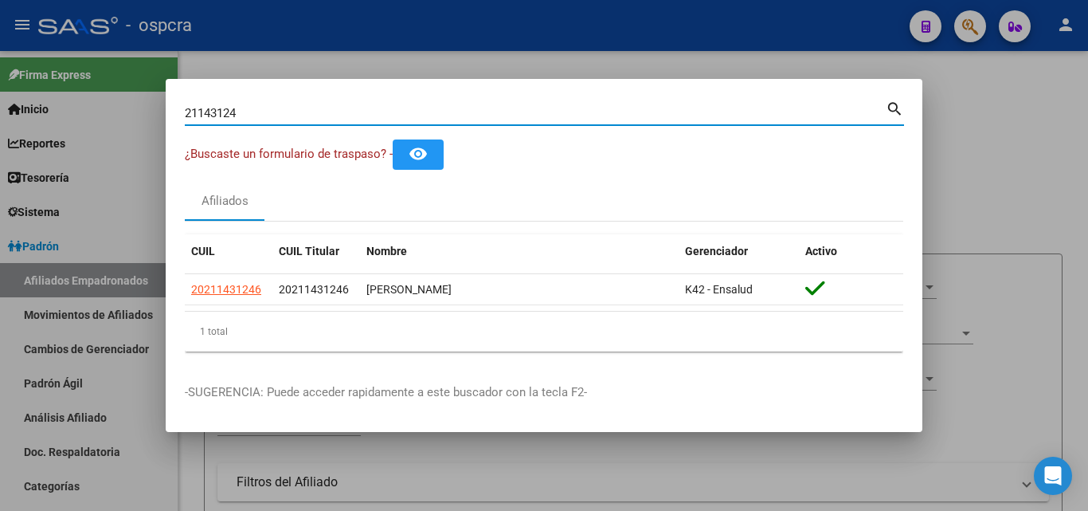
drag, startPoint x: 249, startPoint y: 108, endPoint x: 176, endPoint y: 108, distance: 73.3
click at [176, 108] on mat-dialog-content "21143124 Buscar (apellido, dni, cuil, nro traspaso, cuit, obra social) search ¿…" at bounding box center [544, 231] width 757 height 266
paste input "1703394"
type input "17033944"
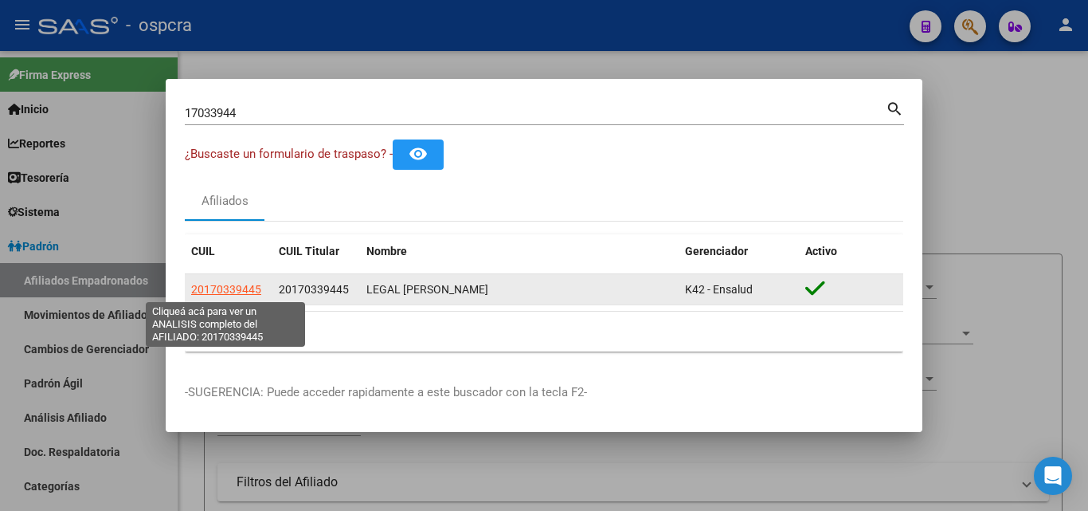
click at [229, 288] on span "20170339445" at bounding box center [226, 289] width 70 height 13
type textarea "20170339445"
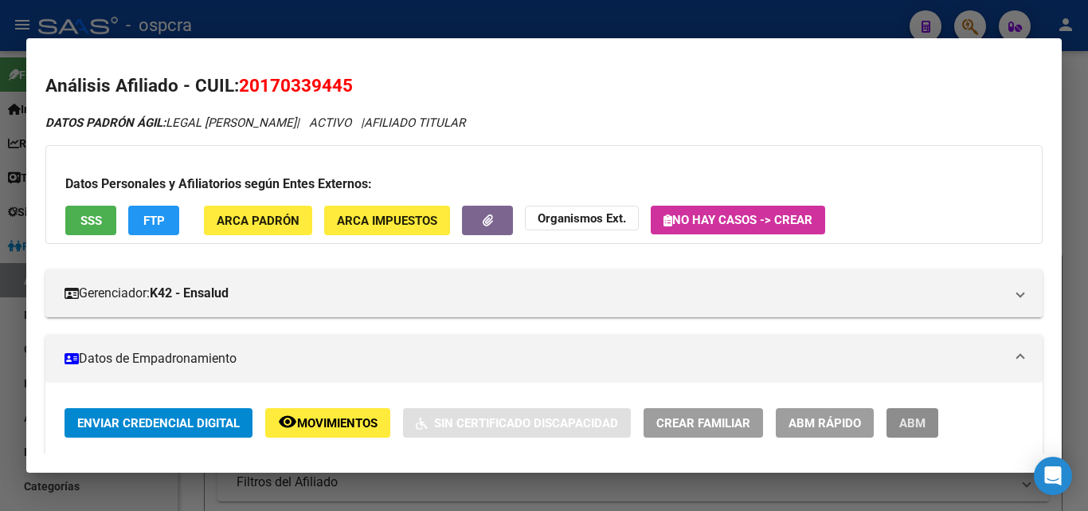
click at [930, 425] on button "ABM" at bounding box center [913, 422] width 52 height 29
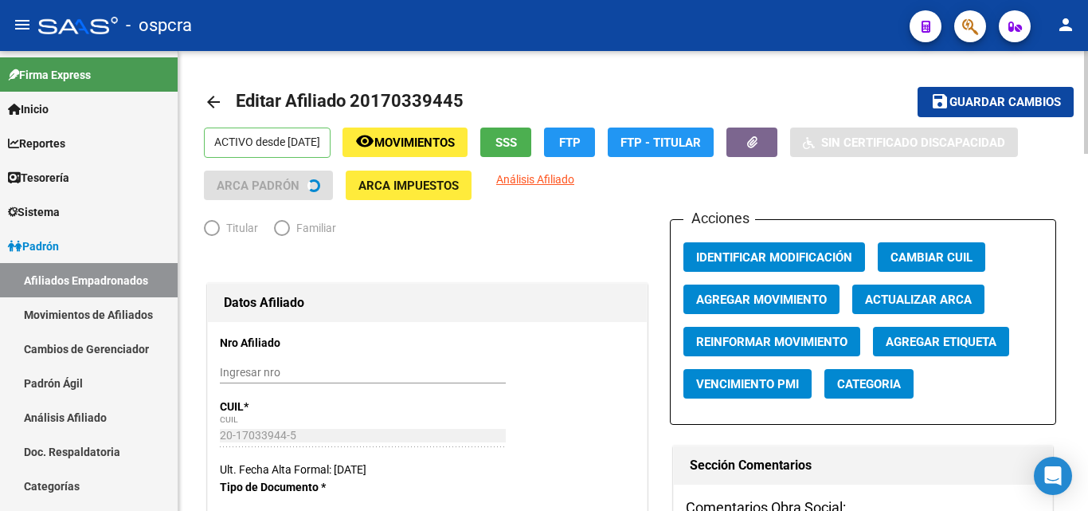
radio input "true"
type input "30-52572025-6"
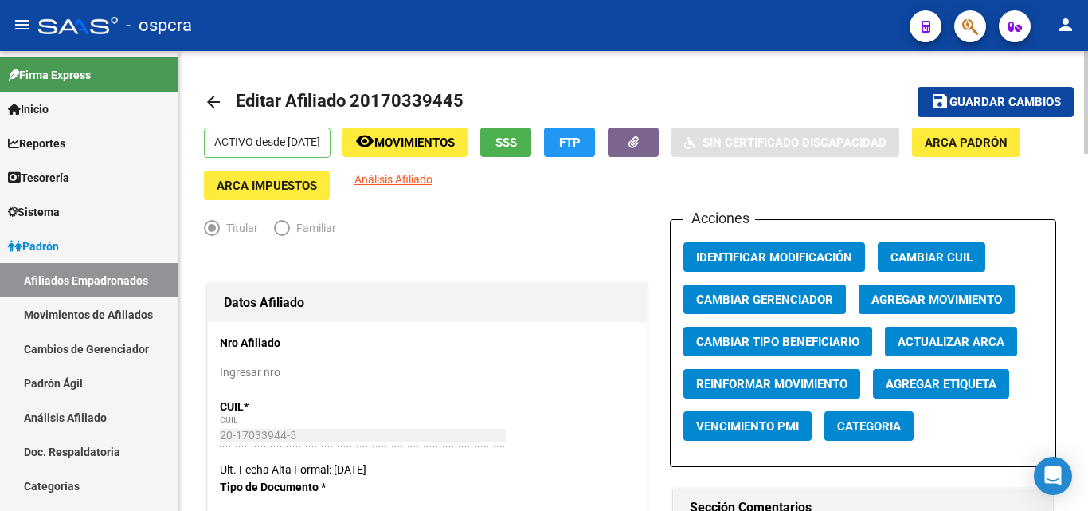
click at [923, 295] on span "Agregar Movimiento" at bounding box center [937, 299] width 131 height 14
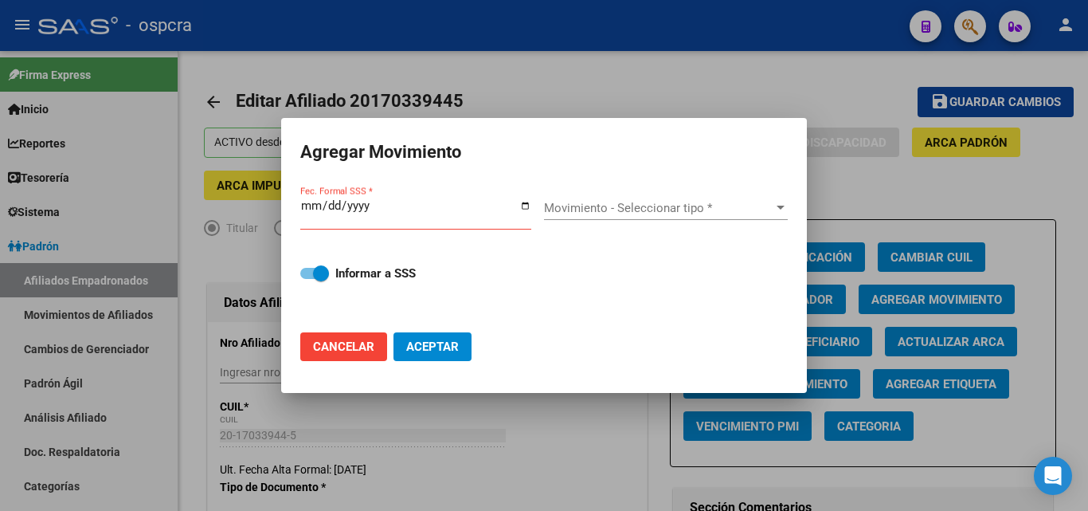
click at [913, 160] on div at bounding box center [544, 255] width 1088 height 511
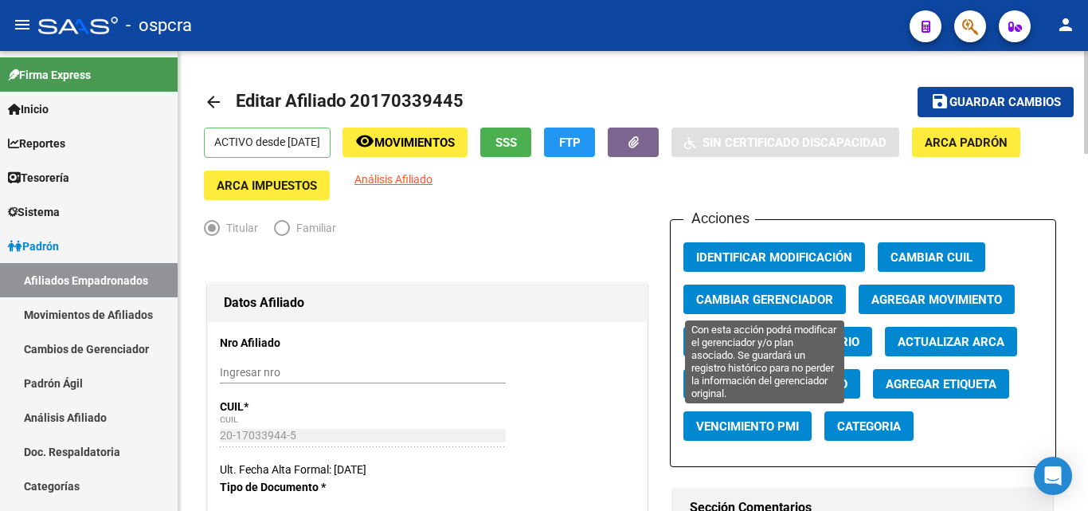
click at [799, 296] on span "Cambiar Gerenciador" at bounding box center [764, 299] width 137 height 14
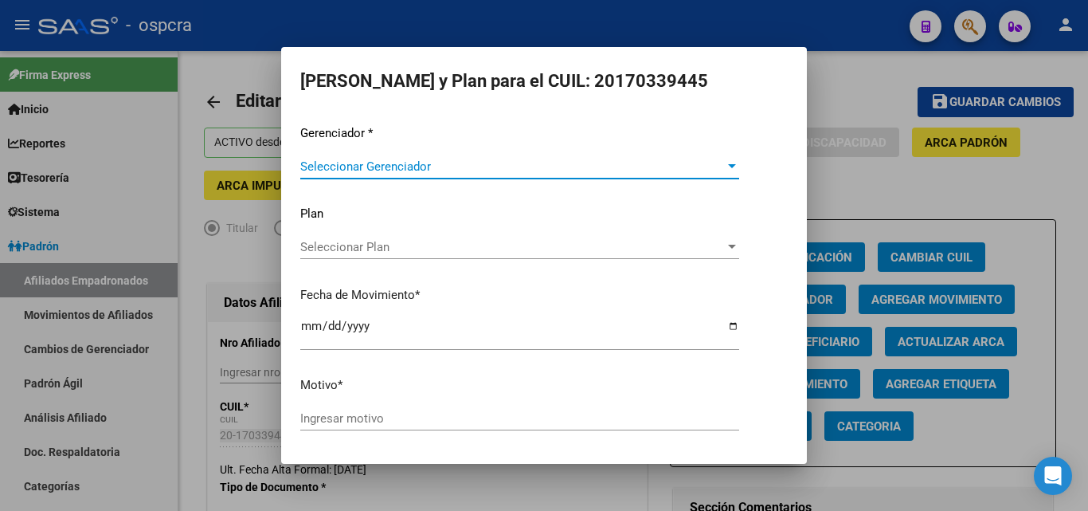
click at [725, 160] on div at bounding box center [732, 166] width 14 height 13
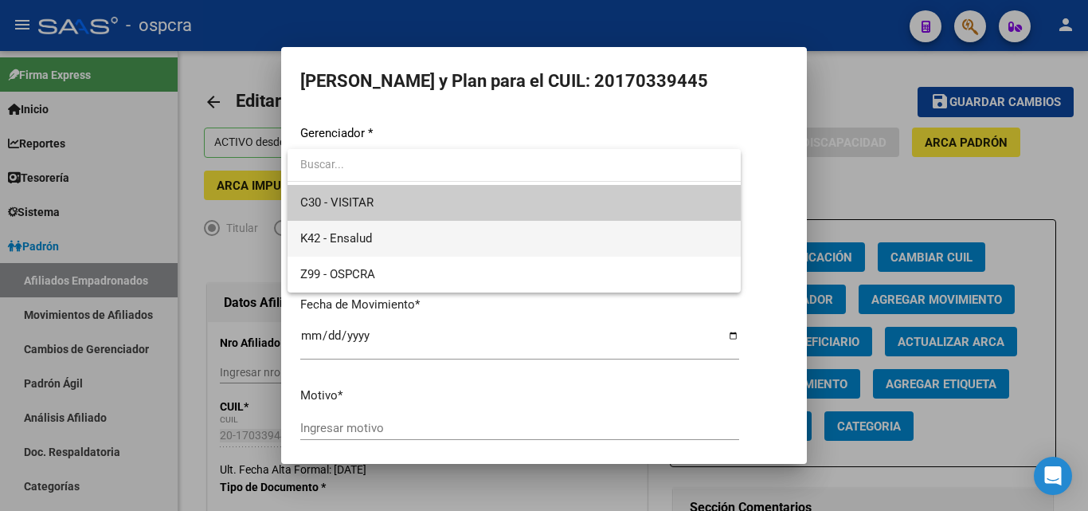
click at [421, 239] on span "K42 - Ensalud" at bounding box center [514, 239] width 428 height 36
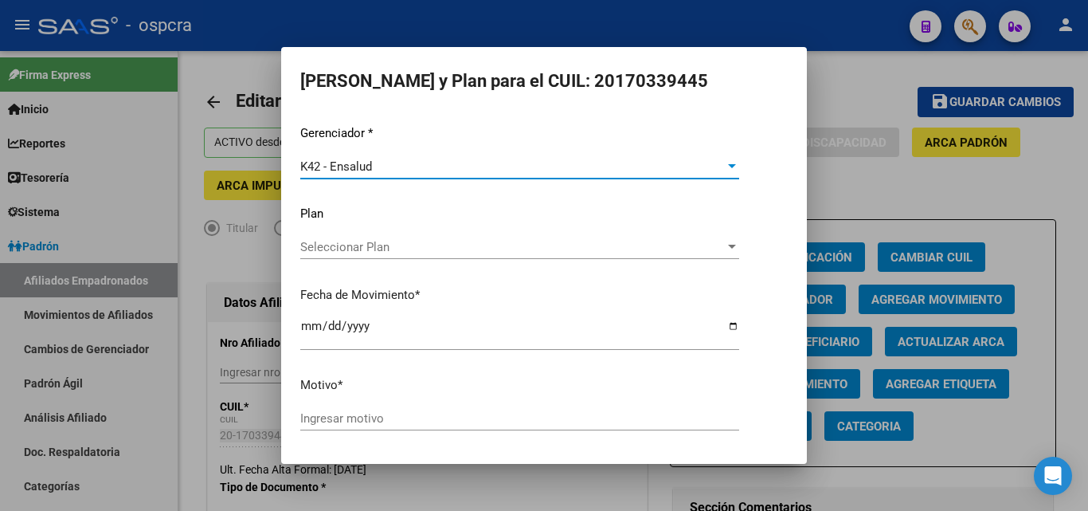
click at [565, 262] on div "Seleccionar Plan Seleccionar Plan" at bounding box center [519, 254] width 439 height 39
click at [726, 242] on div at bounding box center [732, 247] width 14 height 13
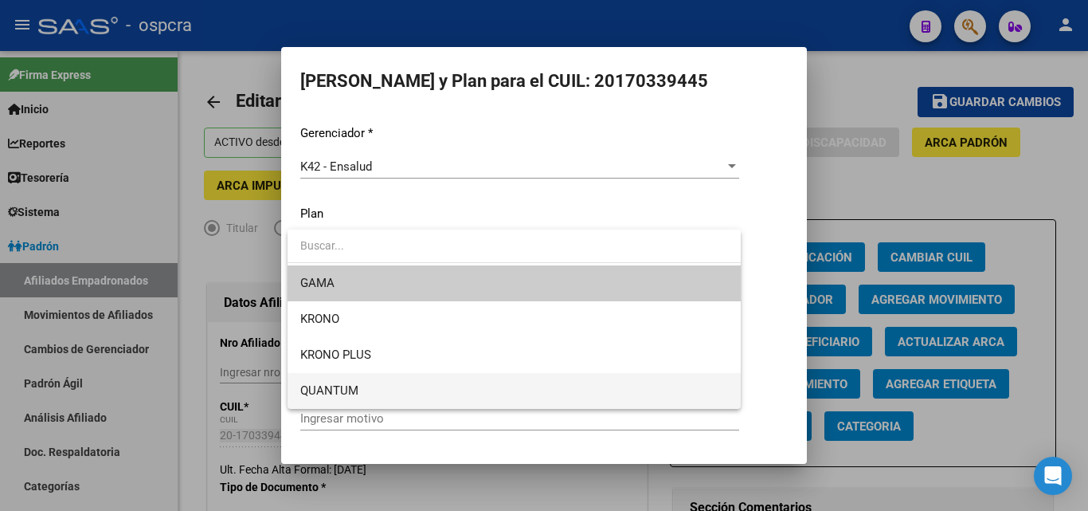
click at [462, 382] on span "QUANTUM" at bounding box center [514, 391] width 428 height 36
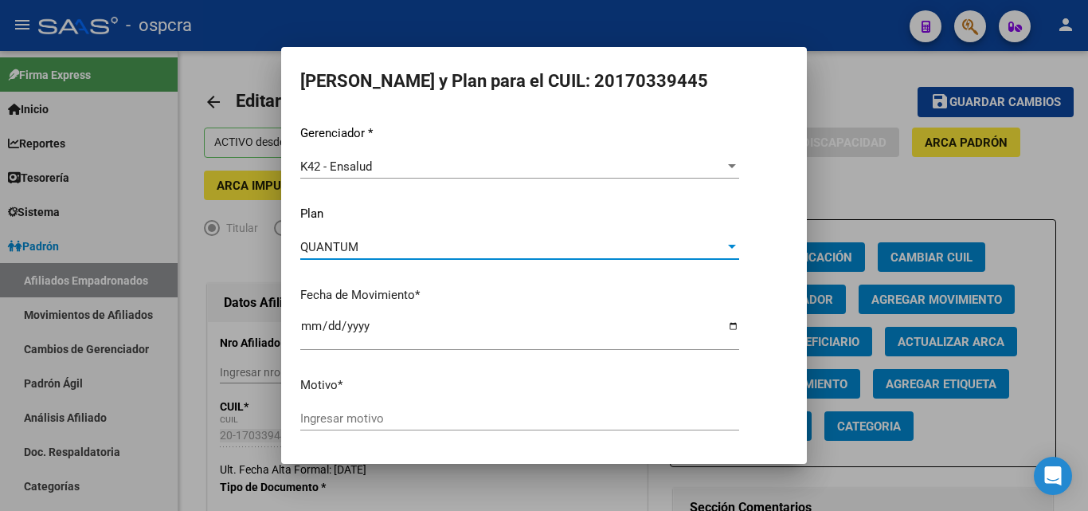
click at [406, 412] on input "Ingresar motivo" at bounding box center [519, 418] width 439 height 14
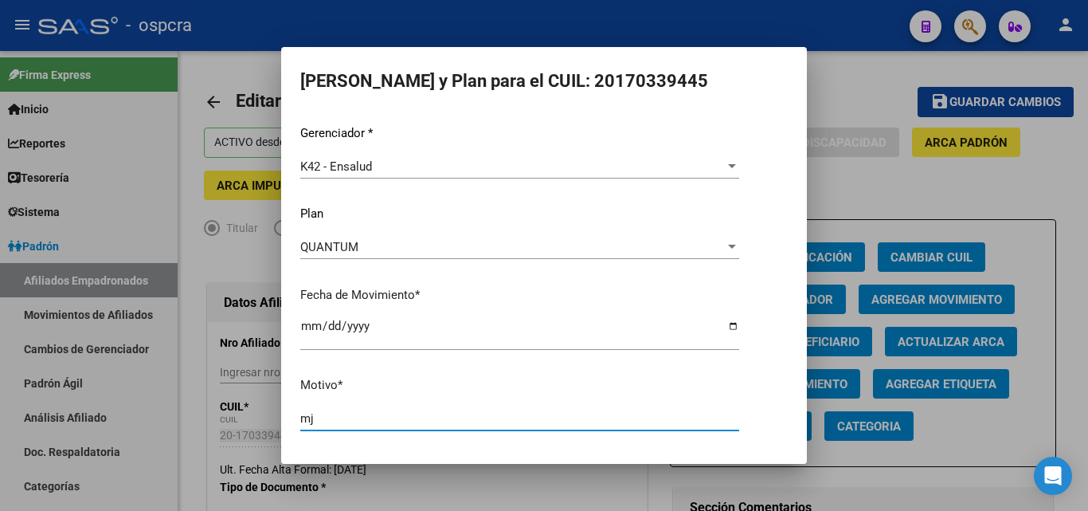
type input "m"
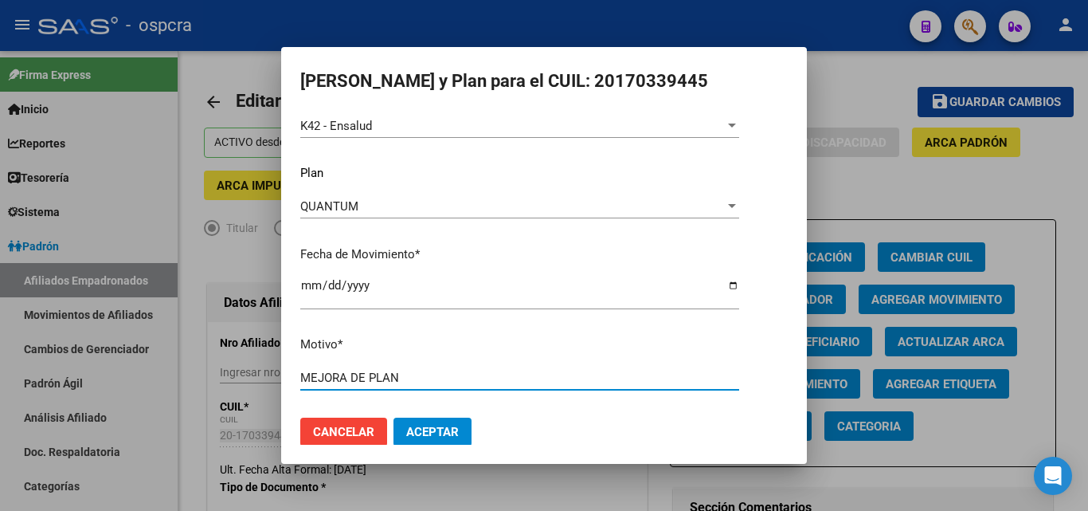
scroll to position [55, 0]
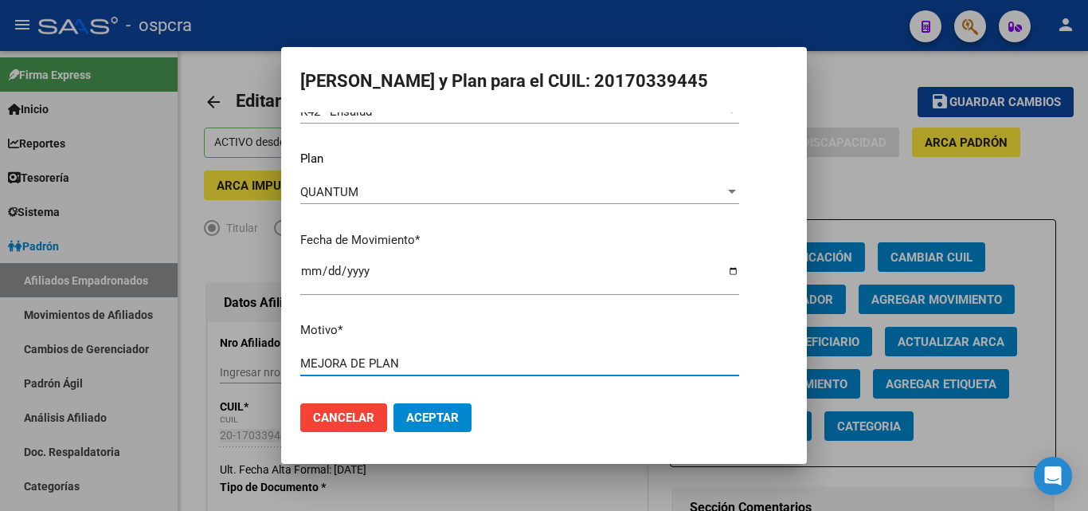
type input "MEJORA DE PLAN"
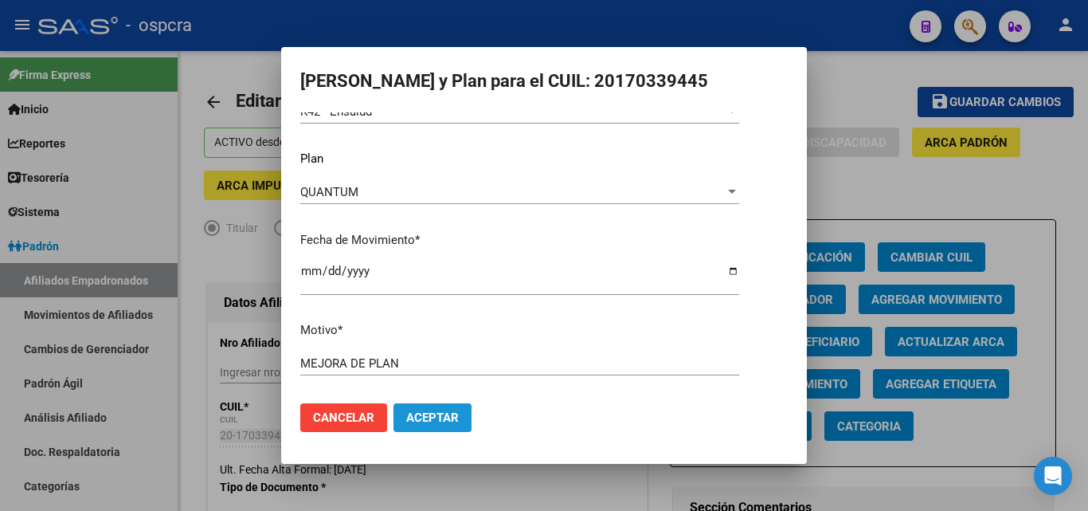
click at [444, 411] on span "Aceptar" at bounding box center [432, 417] width 53 height 14
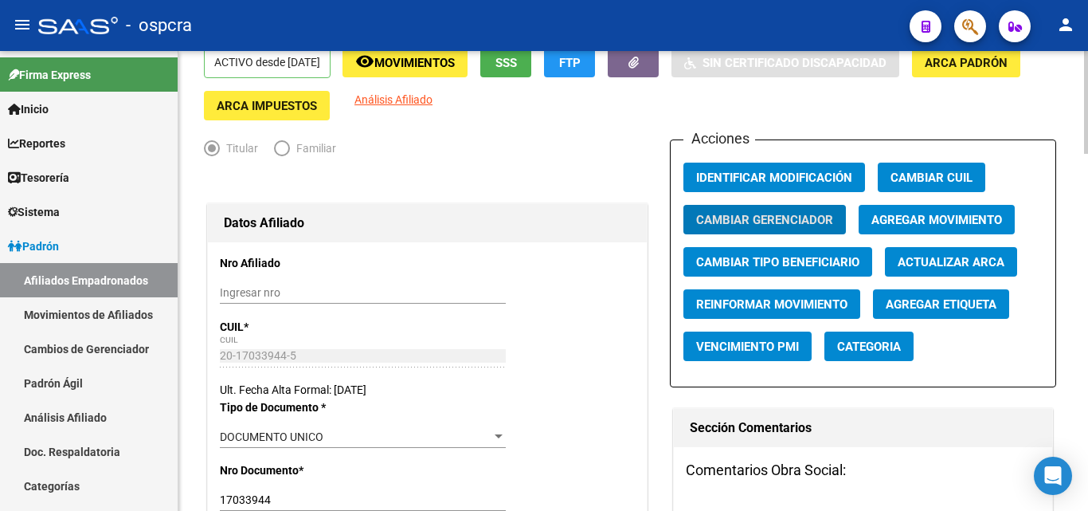
scroll to position [0, 0]
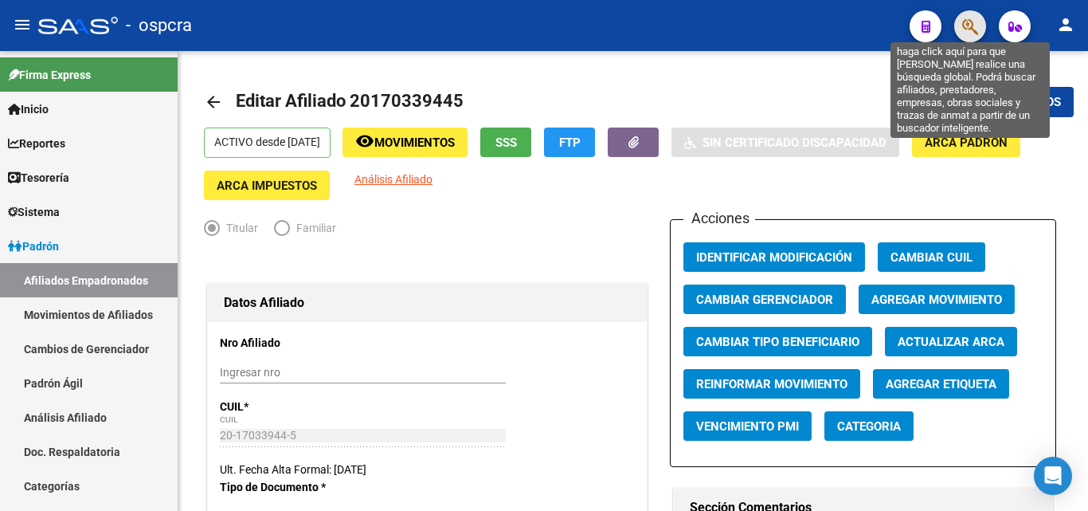
click at [971, 22] on icon "button" at bounding box center [970, 27] width 16 height 18
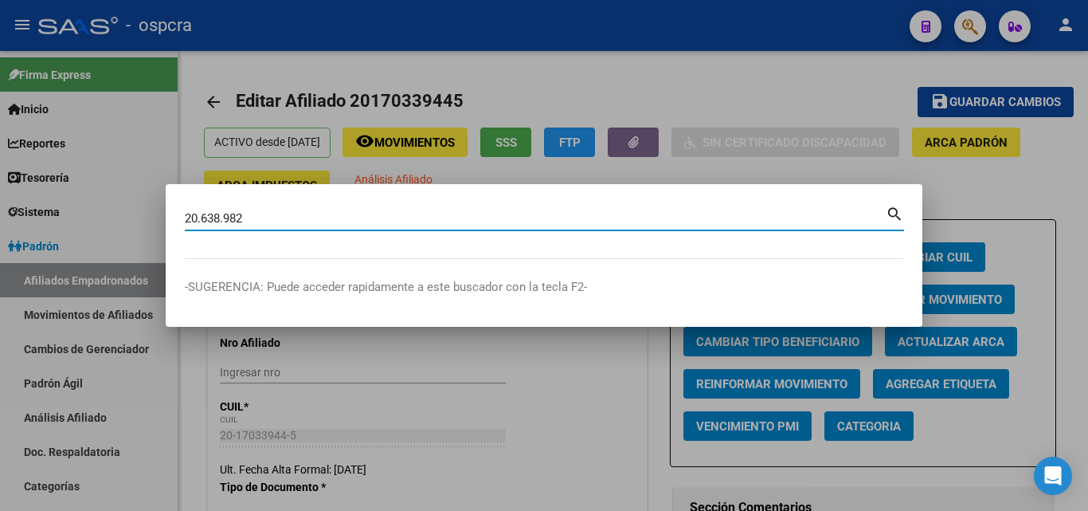
click at [204, 216] on input "20.638.982" at bounding box center [535, 218] width 701 height 14
click at [224, 216] on input "20638.982" at bounding box center [535, 218] width 701 height 14
type input "20638982"
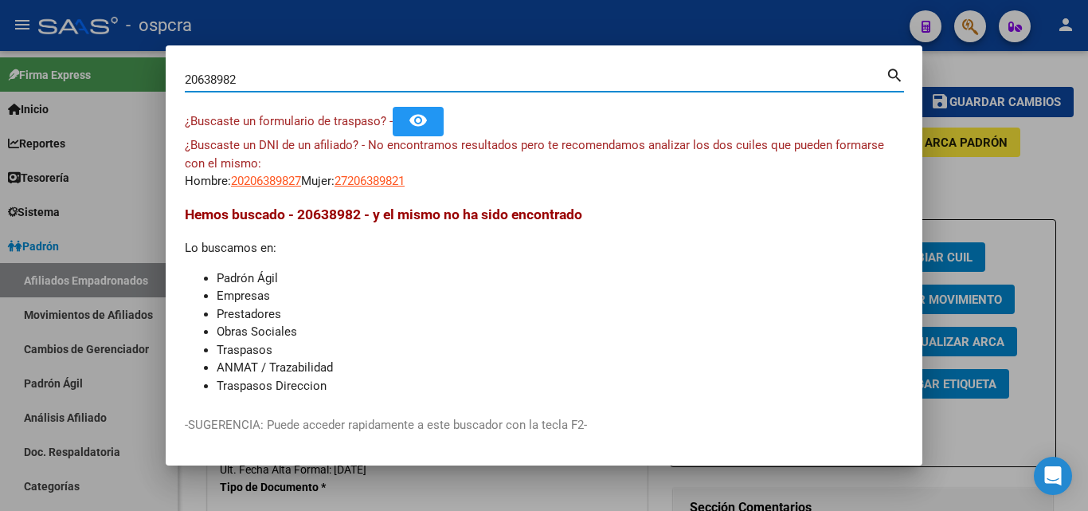
click at [390, 179] on span "27206389821" at bounding box center [370, 181] width 70 height 14
type textarea "27206389821"
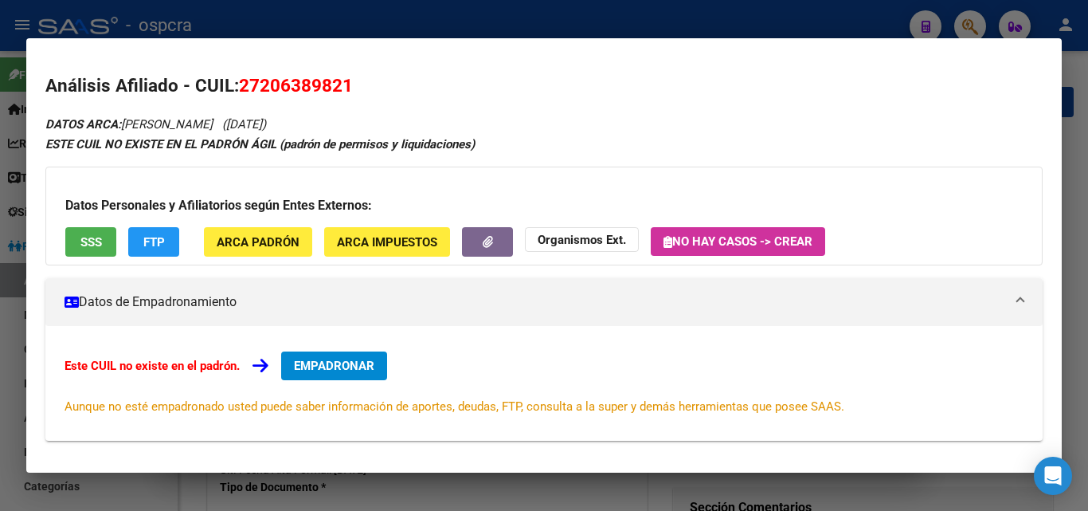
click at [91, 248] on span "SSS" at bounding box center [91, 242] width 22 height 14
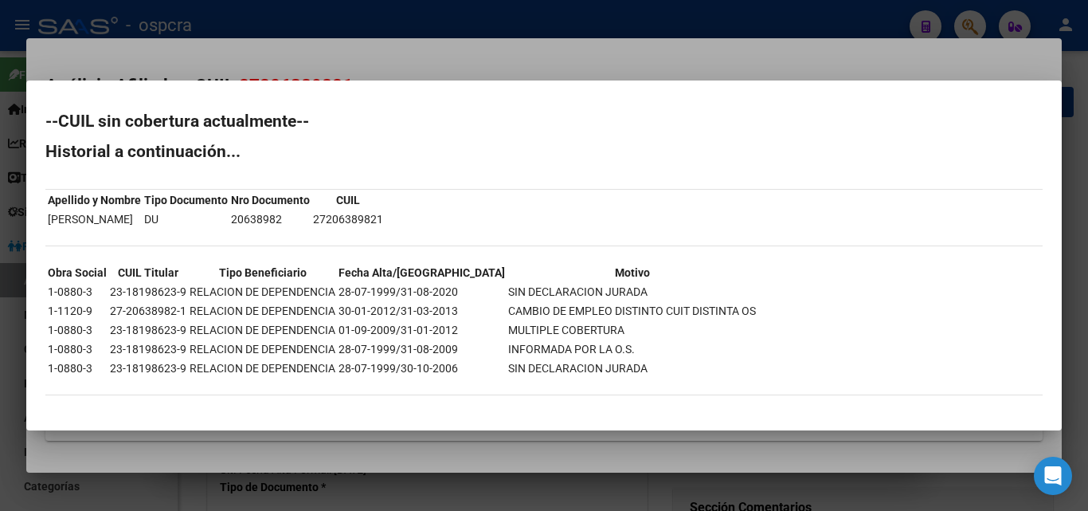
click at [123, 449] on div at bounding box center [544, 255] width 1088 height 511
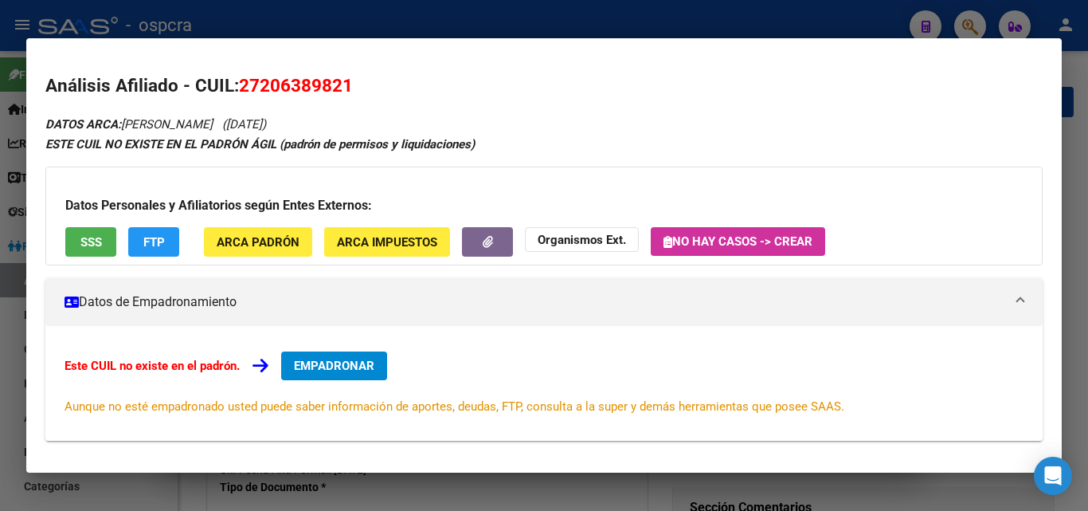
click at [433, 486] on div at bounding box center [544, 255] width 1088 height 511
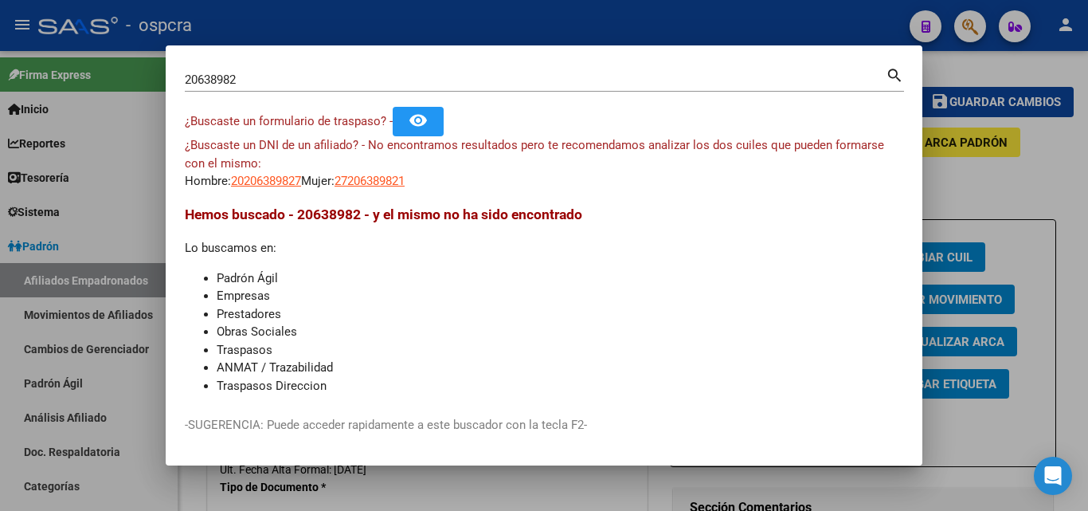
click at [2, 198] on div at bounding box center [544, 255] width 1088 height 511
